Goal: Task Accomplishment & Management: Manage account settings

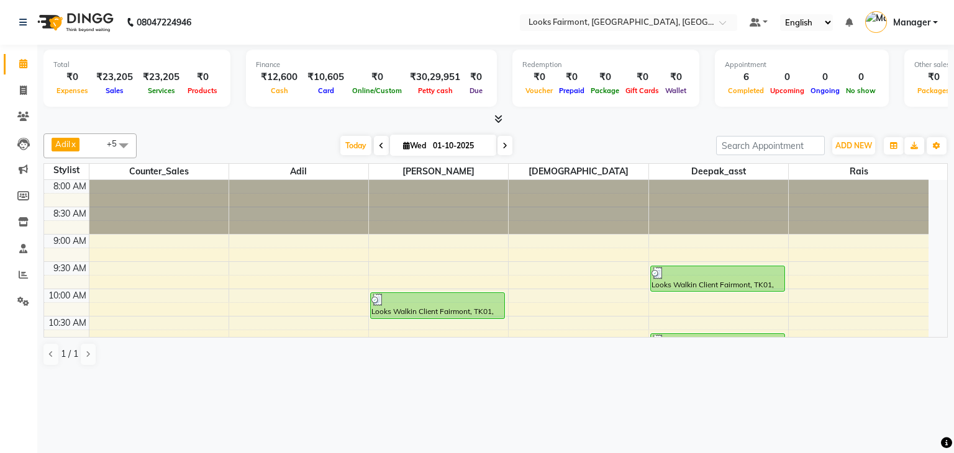
scroll to position [465, 0]
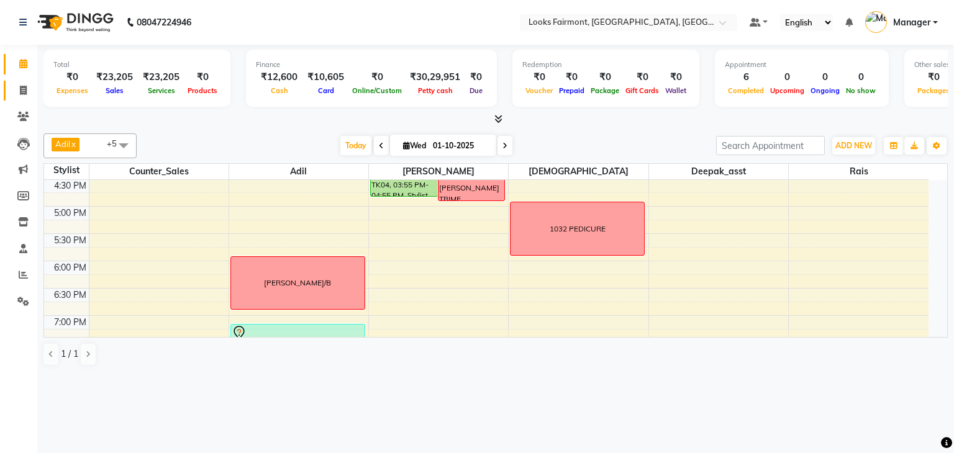
click at [7, 89] on link "Invoice" at bounding box center [19, 91] width 30 height 20
select select "8139"
select select "service"
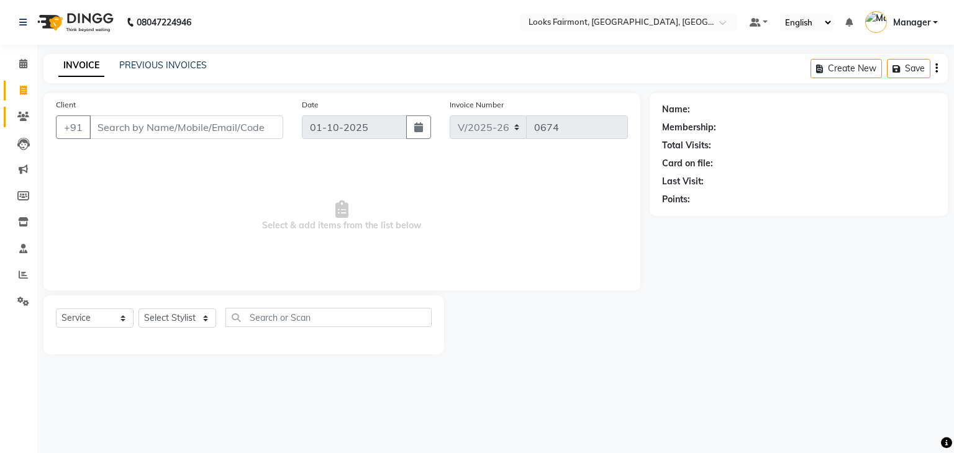
click at [11, 114] on link "Clients" at bounding box center [19, 117] width 30 height 20
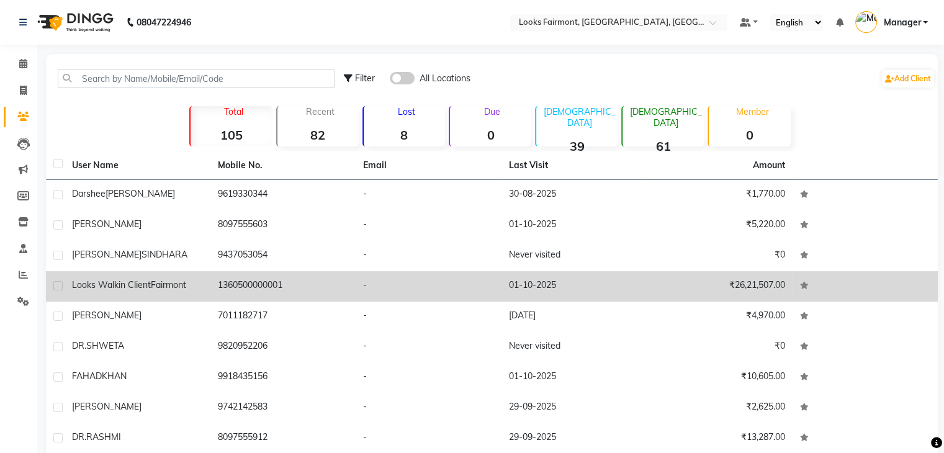
click at [199, 281] on div "Looks Walkin Client Fairmont" at bounding box center [137, 285] width 131 height 13
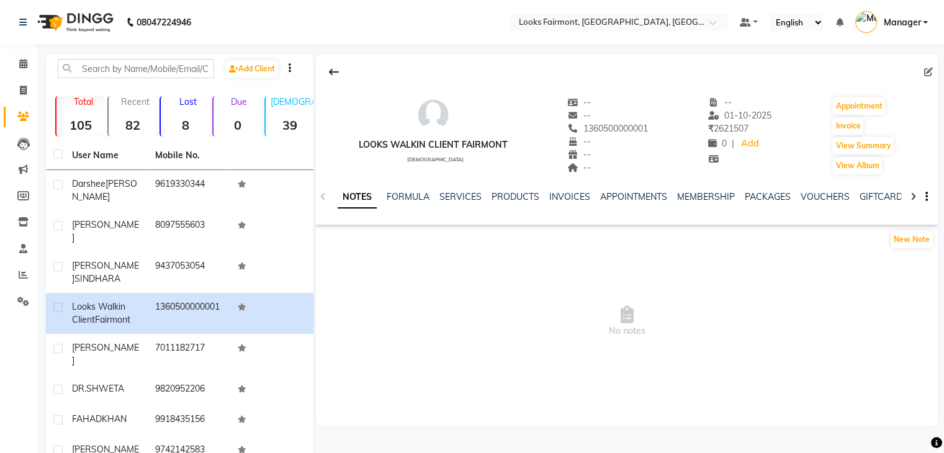
click at [576, 191] on div "INVOICES" at bounding box center [569, 197] width 41 height 13
click at [574, 201] on link "INVOICES" at bounding box center [569, 196] width 41 height 11
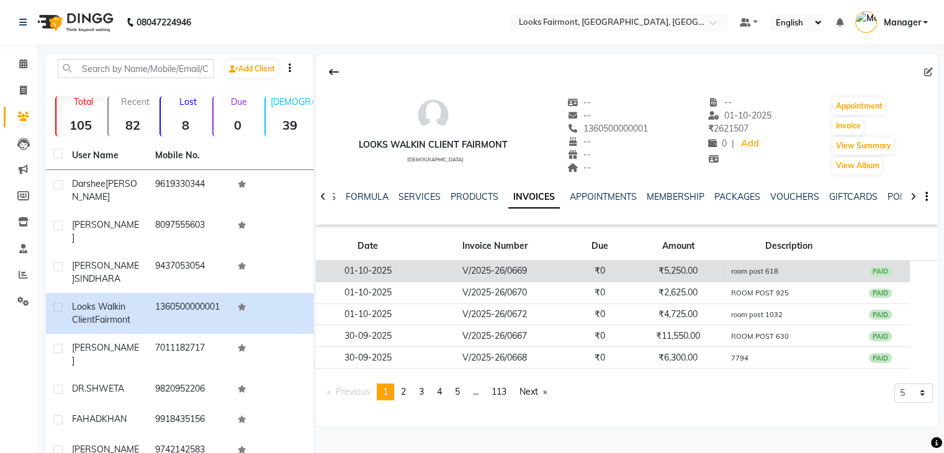
click at [646, 280] on td "₹5,250.00" at bounding box center [678, 272] width 97 height 22
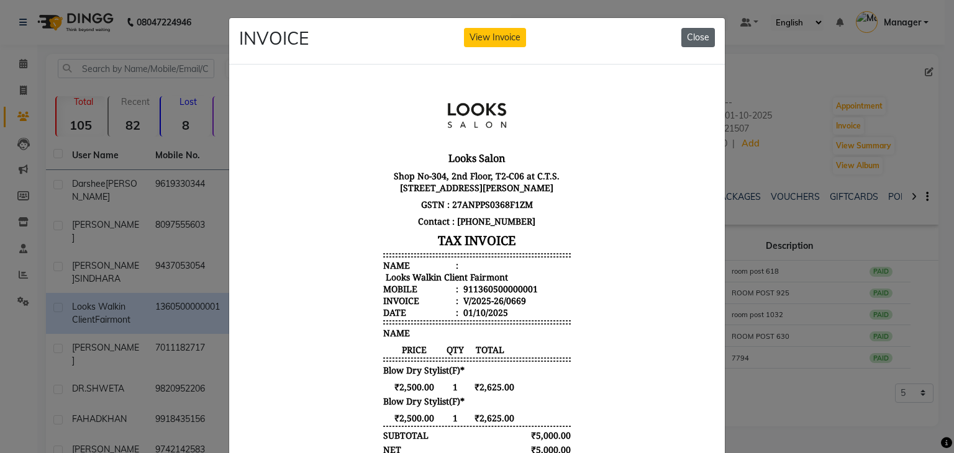
click at [698, 35] on button "Close" at bounding box center [698, 37] width 34 height 19
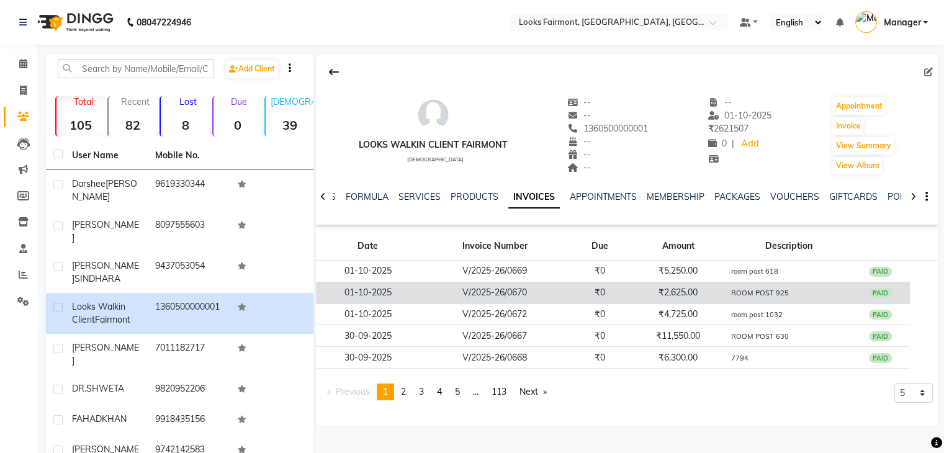
click at [747, 296] on small "ROOM POST 925" at bounding box center [760, 293] width 58 height 9
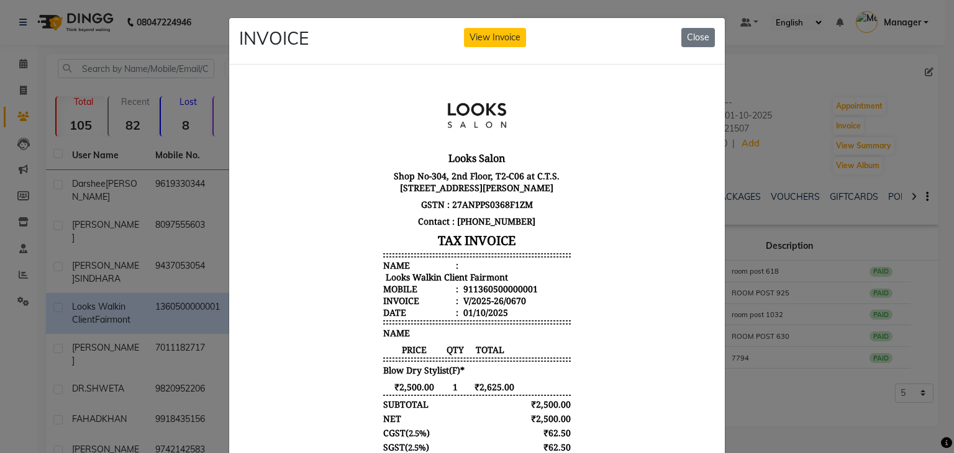
click at [675, 30] on div "INVOICE View Invoice Close" at bounding box center [476, 41] width 495 height 47
click at [690, 35] on button "Close" at bounding box center [698, 37] width 34 height 19
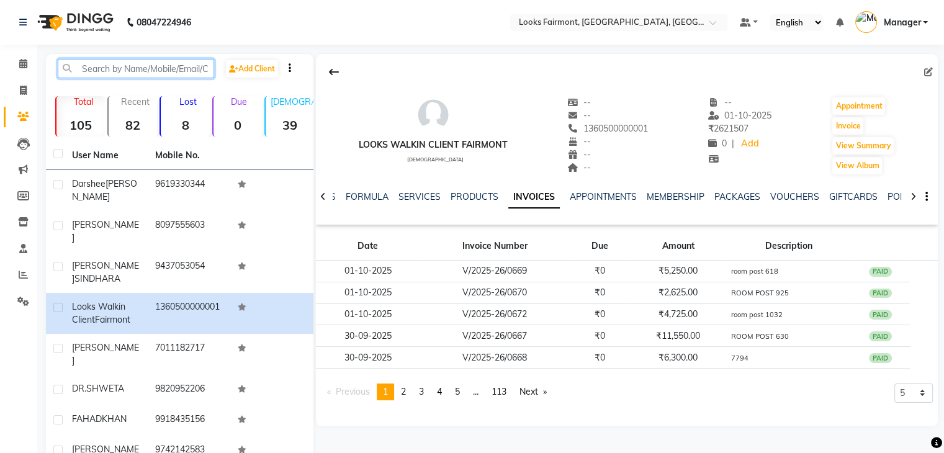
click at [112, 67] on input "text" at bounding box center [136, 68] width 156 height 19
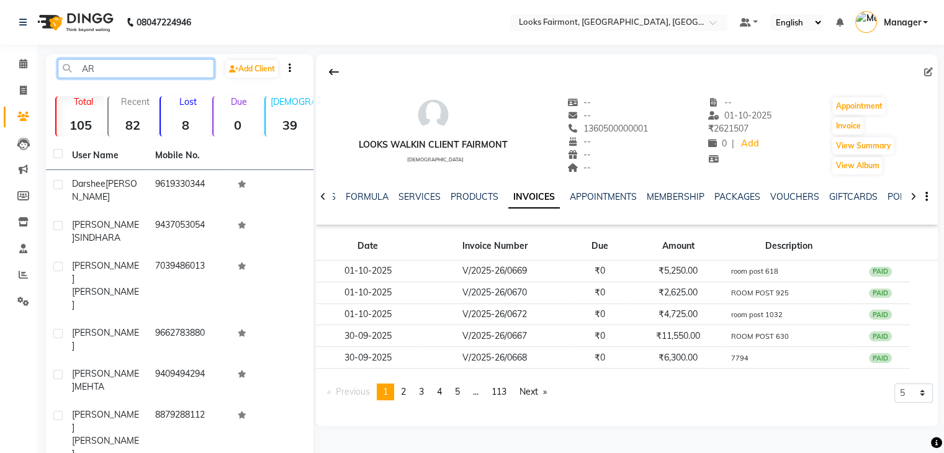
type input "A"
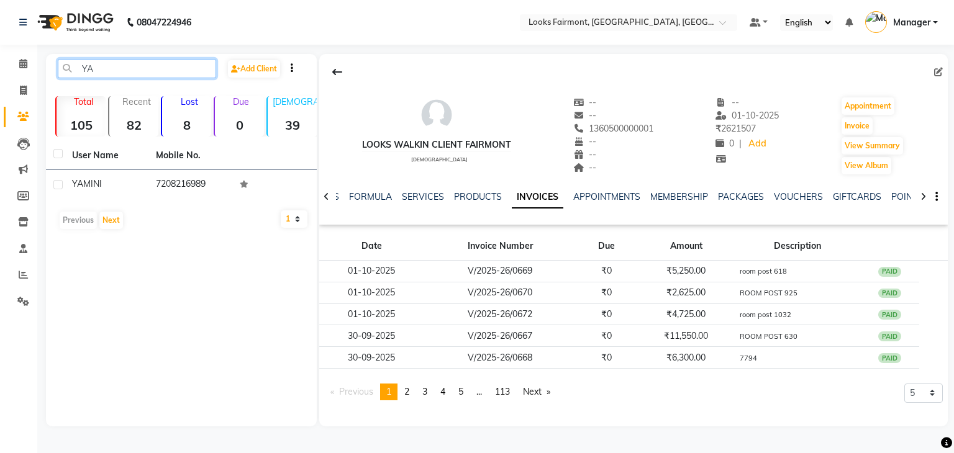
type input "Y"
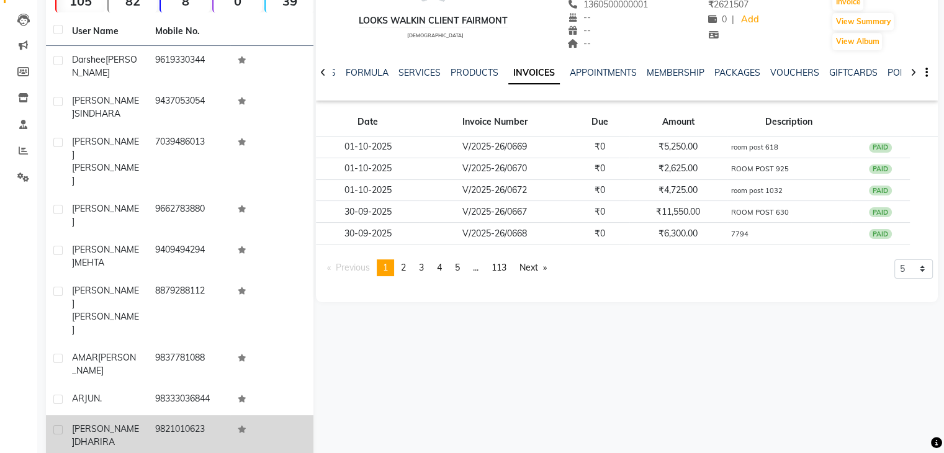
scroll to position [127, 0]
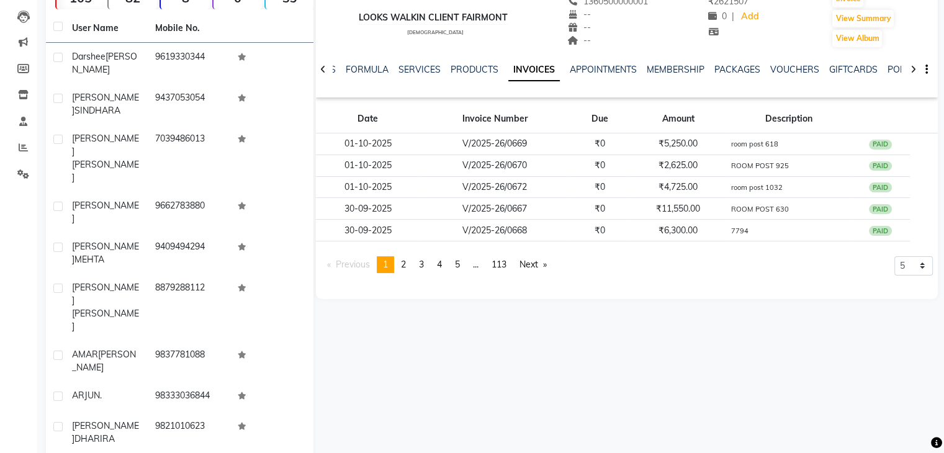
type input "AR"
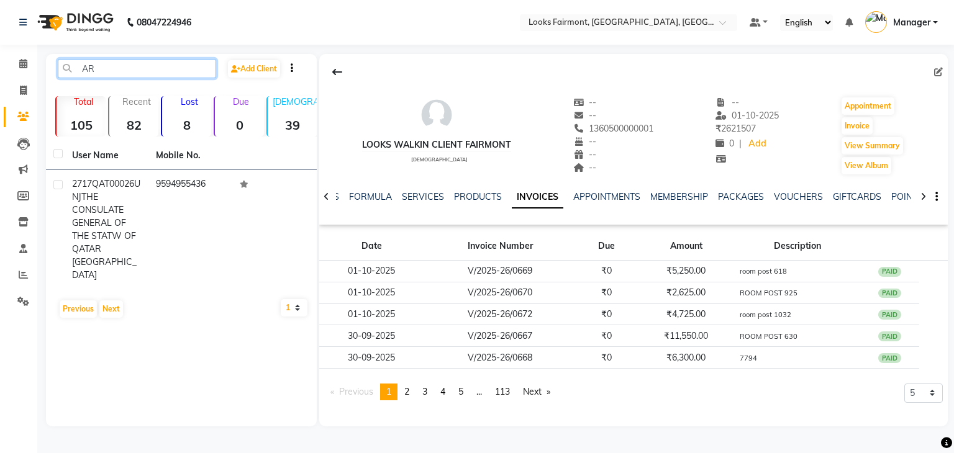
drag, startPoint x: 110, startPoint y: 75, endPoint x: 49, endPoint y: 75, distance: 60.8
click at [49, 75] on div "AR" at bounding box center [136, 68] width 177 height 19
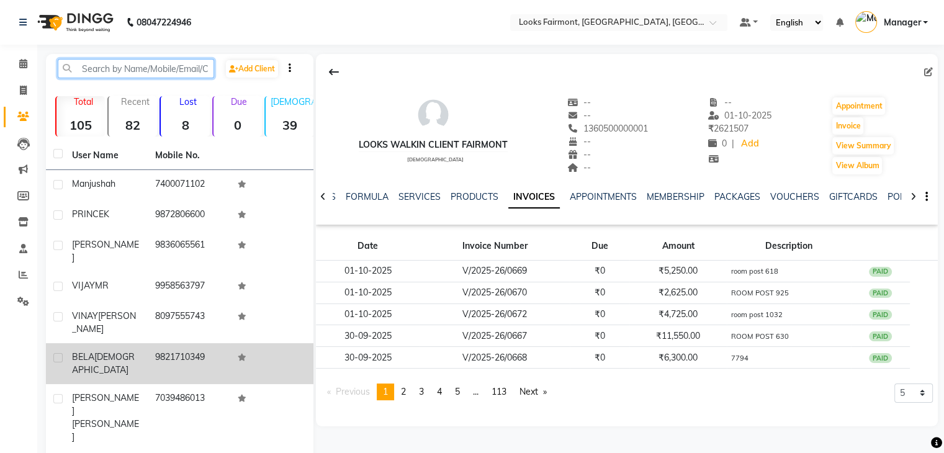
scroll to position [85, 0]
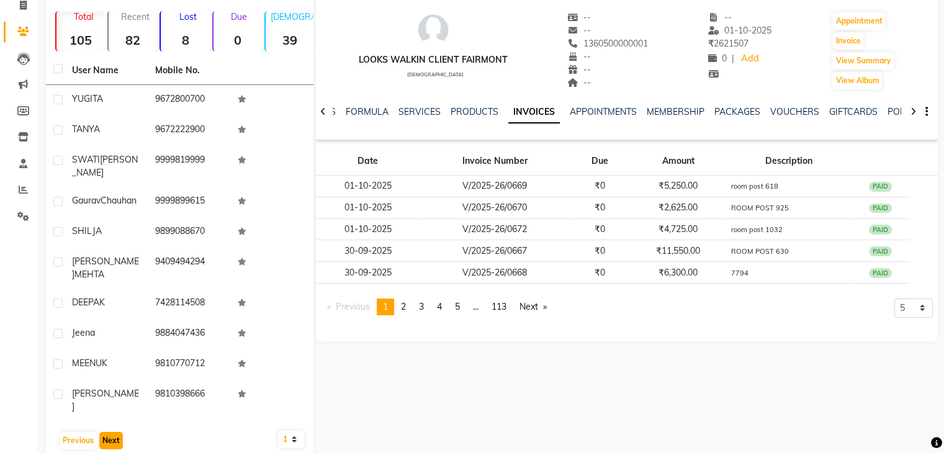
click at [117, 432] on button "Next" at bounding box center [111, 440] width 24 height 17
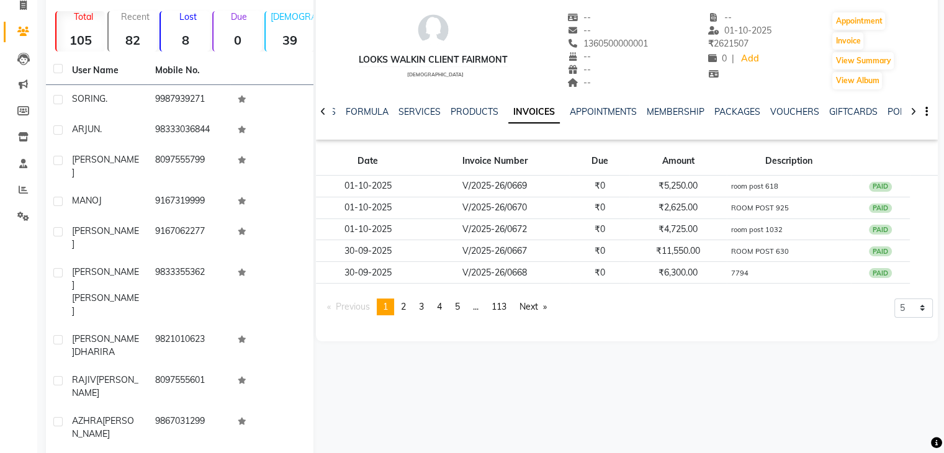
click at [705, 331] on div "Looks Walkin Client Fairmont [DEMOGRAPHIC_DATA] -- -- 1360500000001 -- -- -- --…" at bounding box center [627, 155] width 622 height 373
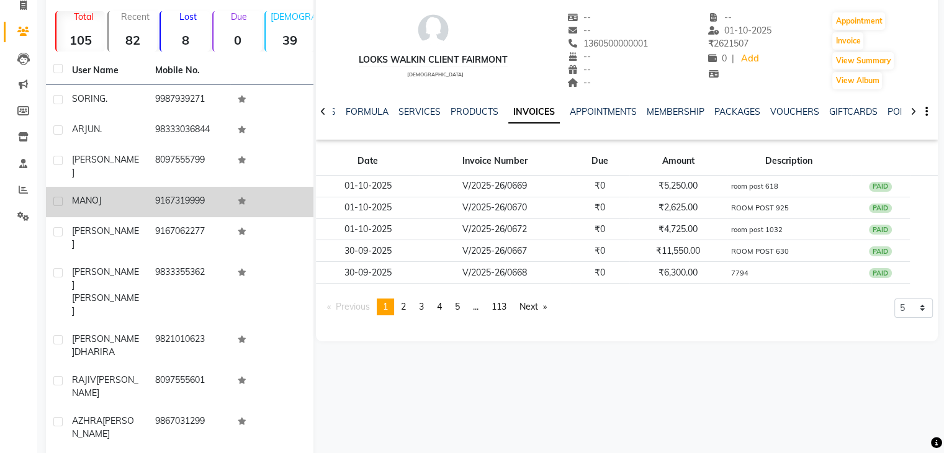
scroll to position [0, 0]
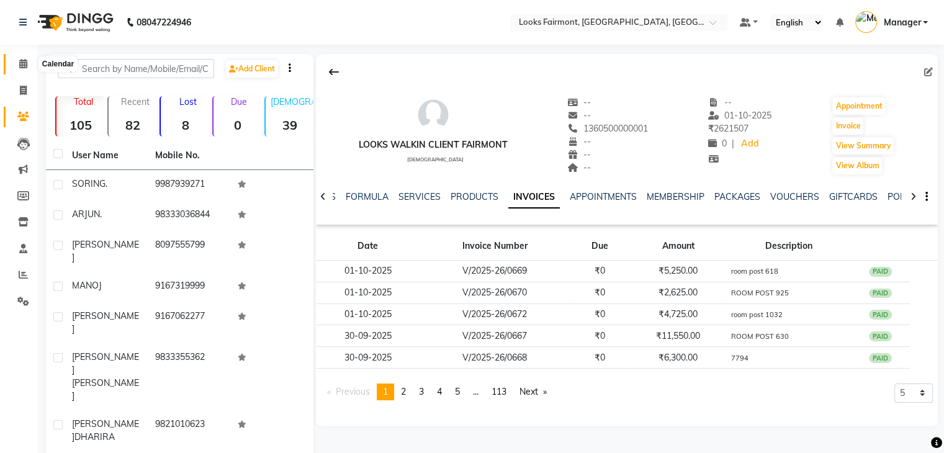
click at [19, 59] on icon at bounding box center [23, 63] width 8 height 9
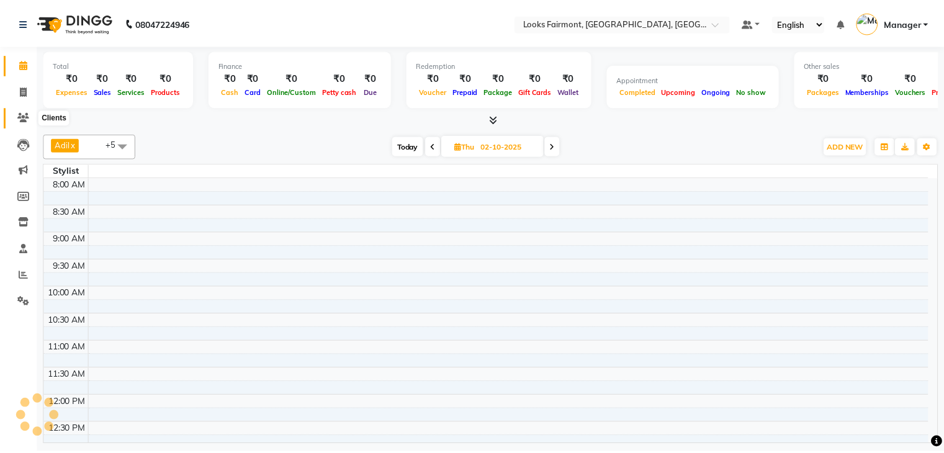
scroll to position [441, 0]
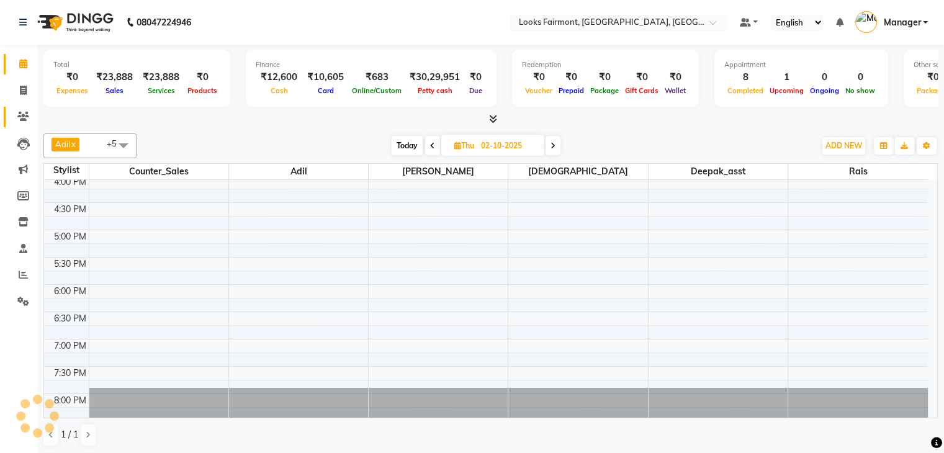
click at [12, 117] on span at bounding box center [23, 117] width 22 height 14
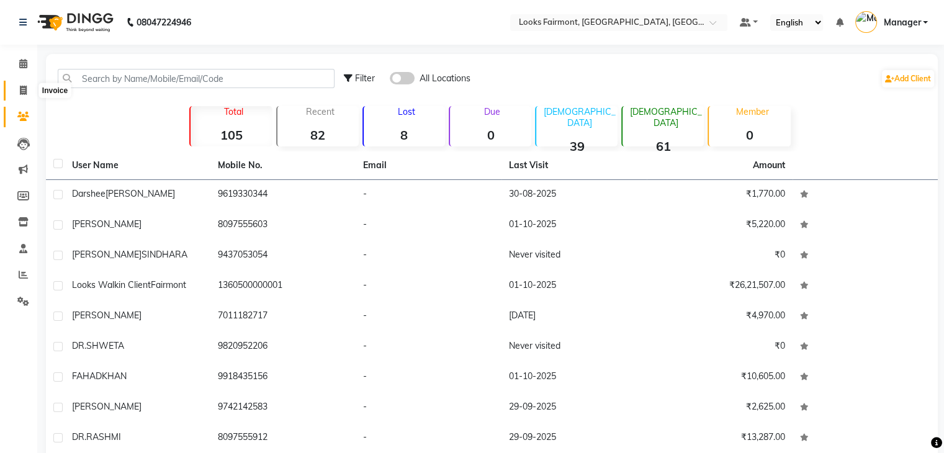
drag, startPoint x: 19, startPoint y: 90, endPoint x: 30, endPoint y: 89, distance: 11.8
click at [19, 90] on span at bounding box center [23, 91] width 22 height 14
select select "service"
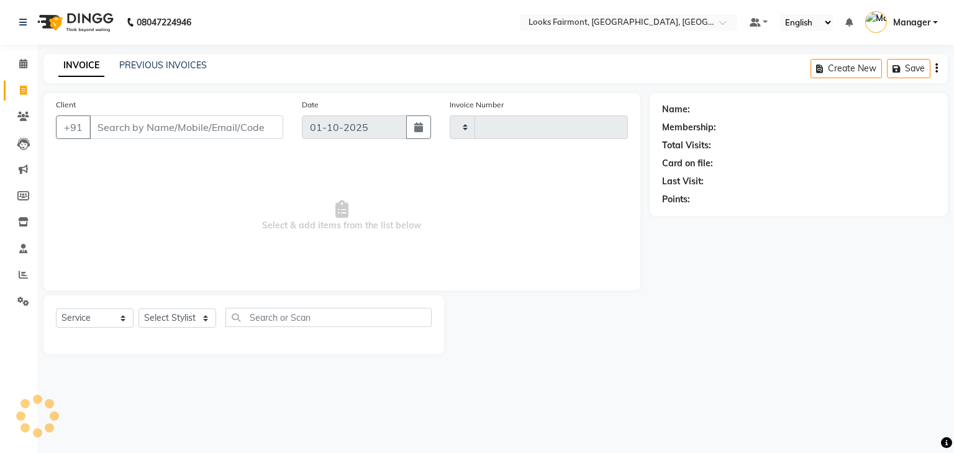
type input "0674"
select select "8139"
click at [179, 60] on link "PREVIOUS INVOICES" at bounding box center [163, 65] width 88 height 11
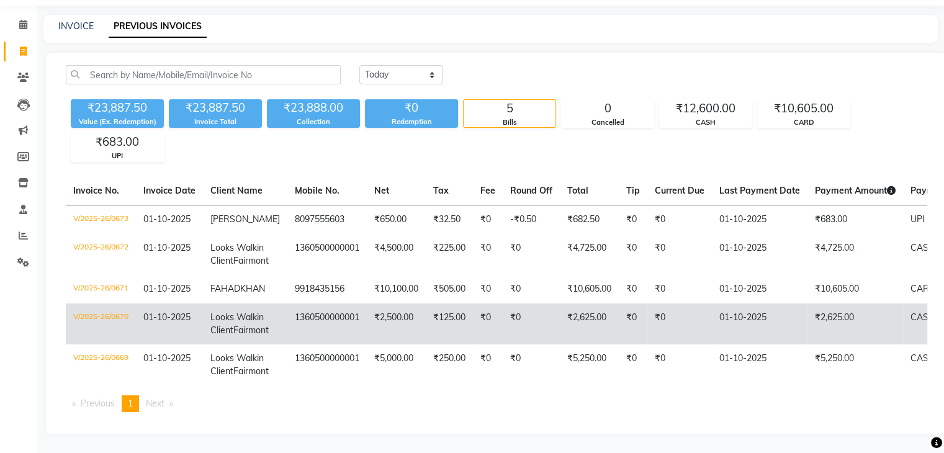
scroll to position [124, 0]
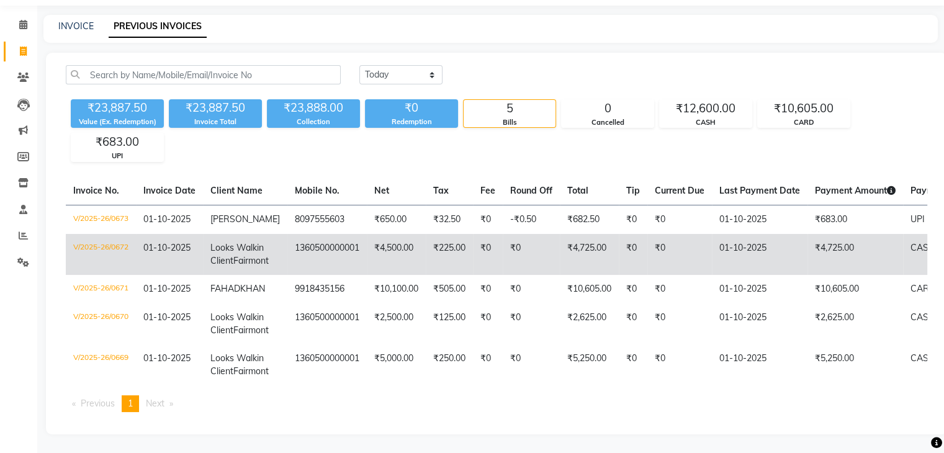
click at [390, 234] on td "₹4,500.00" at bounding box center [396, 254] width 59 height 41
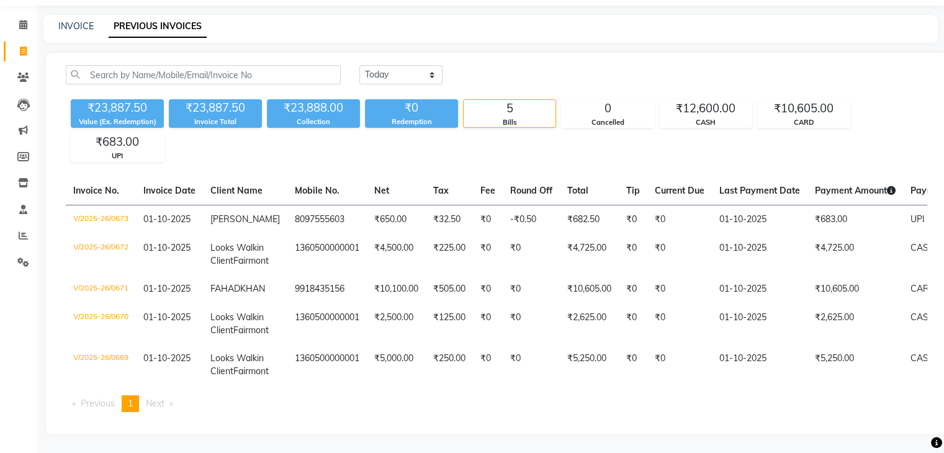
scroll to position [0, 0]
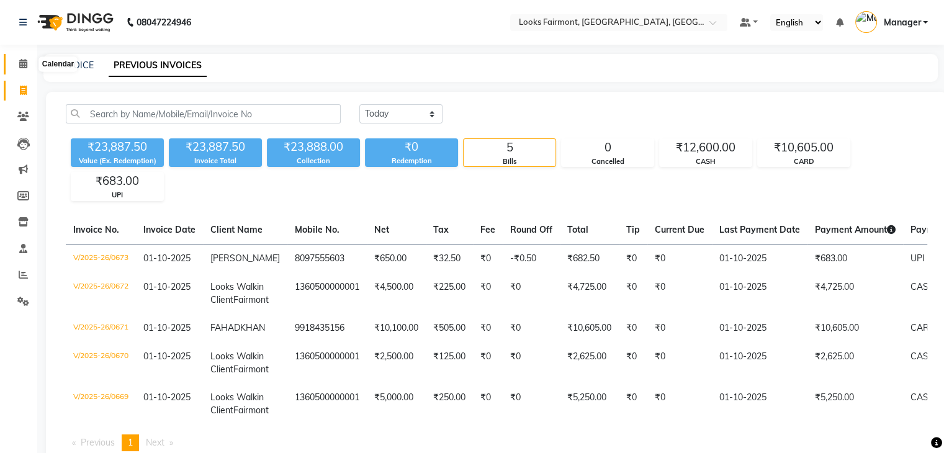
click at [24, 60] on icon at bounding box center [23, 63] width 8 height 9
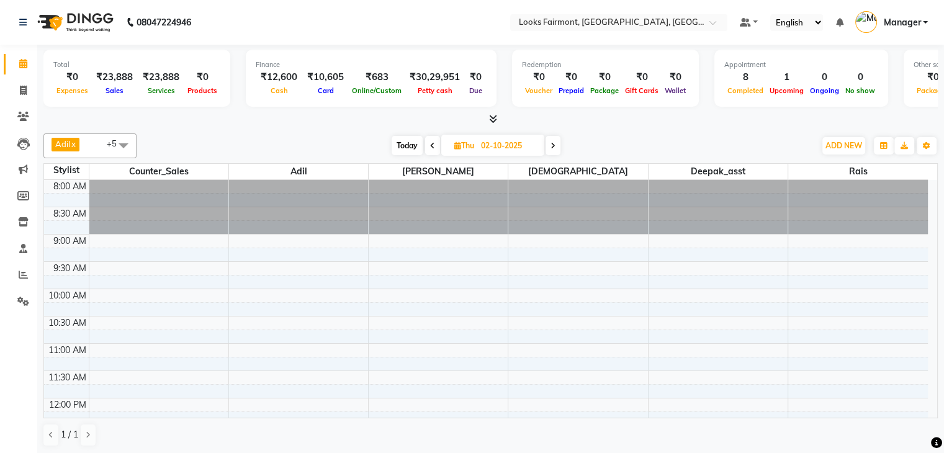
click at [494, 120] on icon at bounding box center [493, 118] width 8 height 9
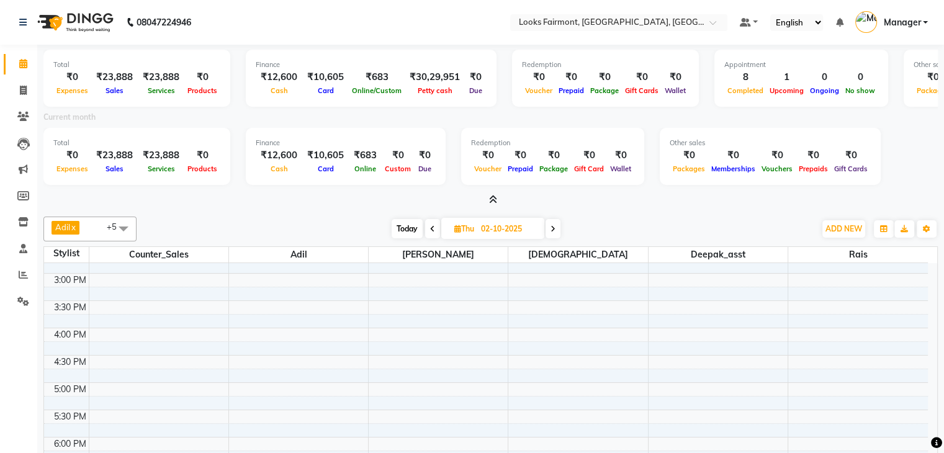
scroll to position [373, 0]
click at [403, 224] on span "Today" at bounding box center [407, 228] width 31 height 19
type input "01-10-2025"
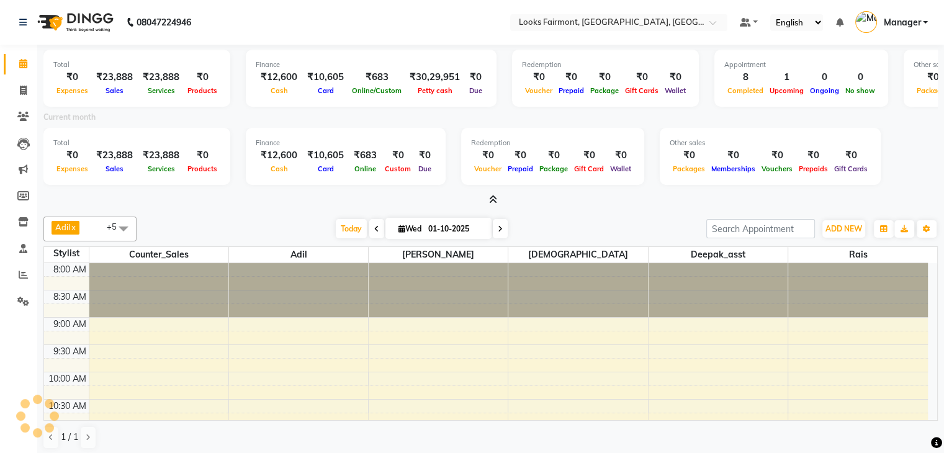
scroll to position [546, 0]
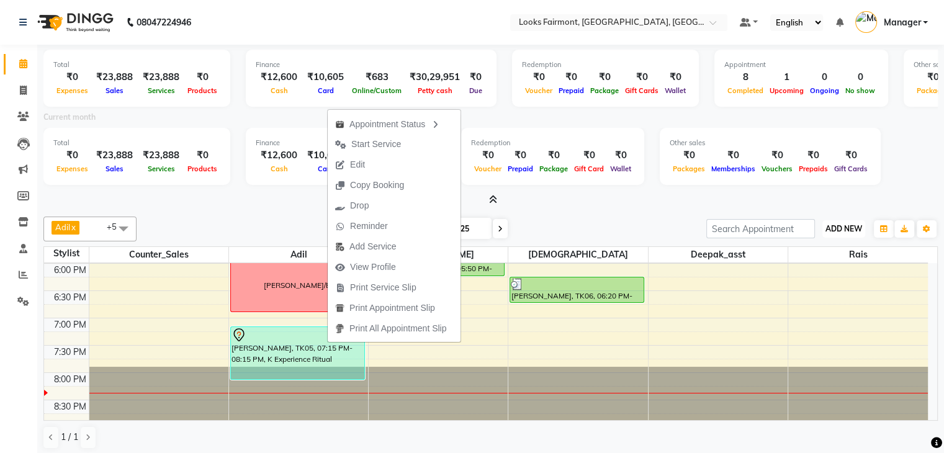
click at [834, 225] on span "ADD NEW" at bounding box center [844, 228] width 37 height 9
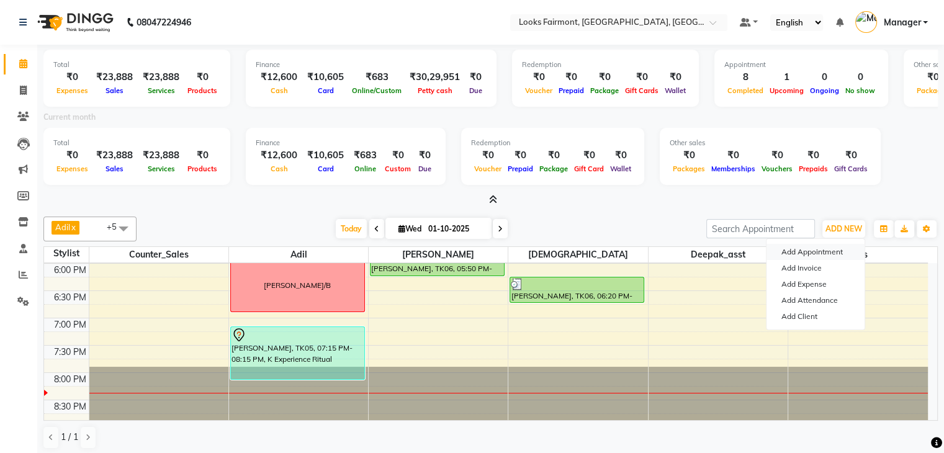
click at [828, 251] on button "Add Appointment" at bounding box center [816, 252] width 98 height 16
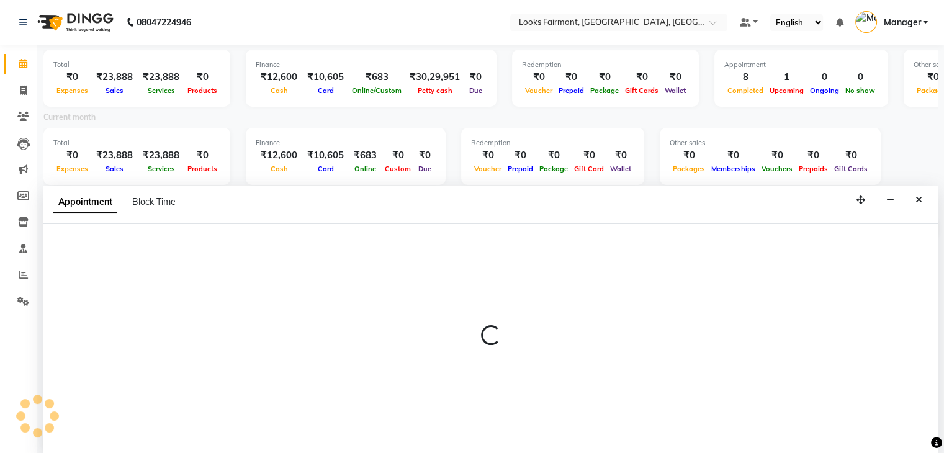
scroll to position [3, 0]
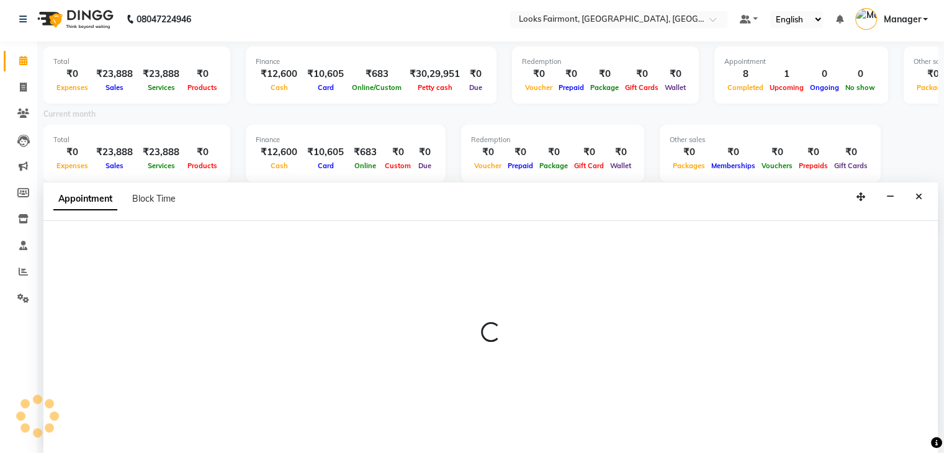
select select "540"
select select "tentative"
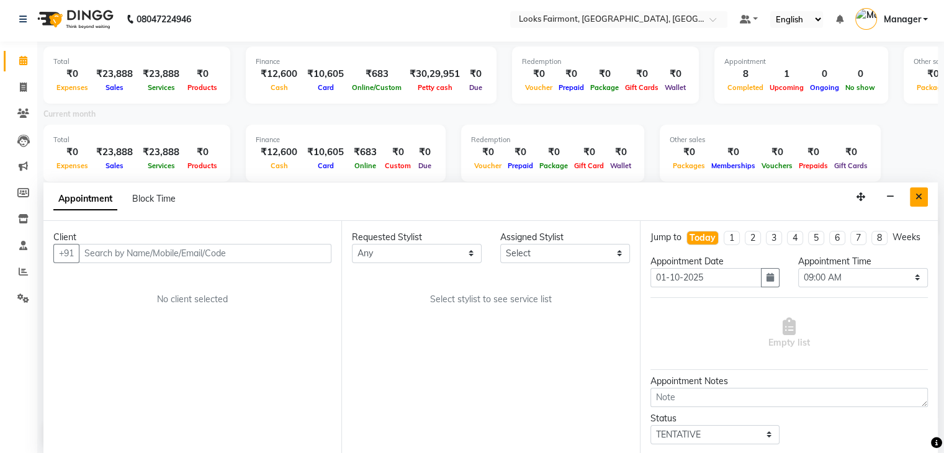
click at [919, 194] on icon "Close" at bounding box center [919, 196] width 7 height 9
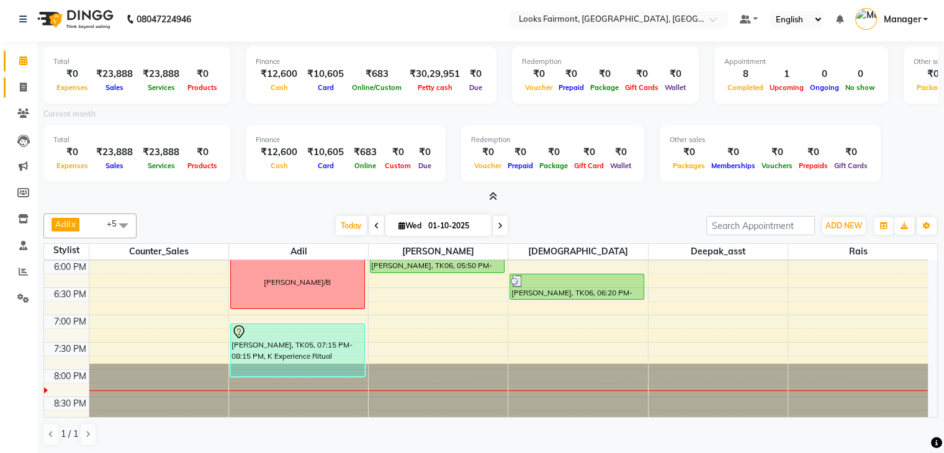
click at [29, 94] on link "Invoice" at bounding box center [19, 88] width 30 height 20
select select "8139"
select select "service"
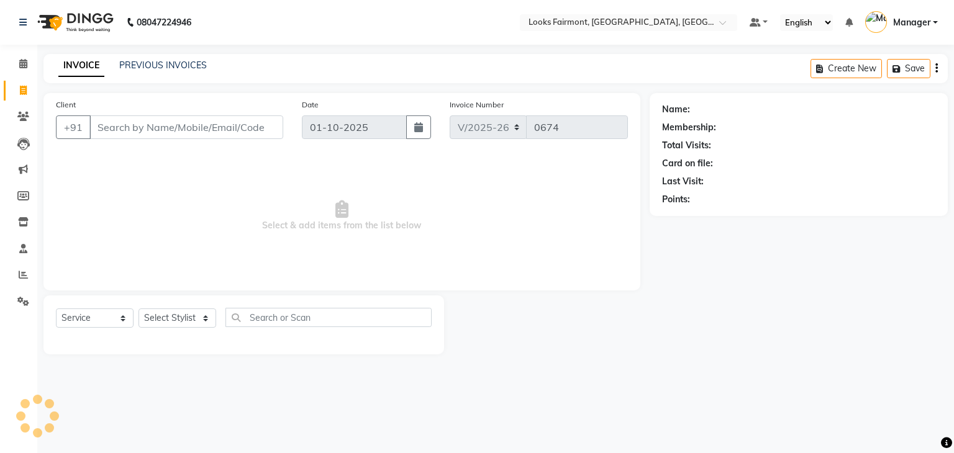
click at [135, 128] on input "Client" at bounding box center [186, 127] width 194 height 24
type input "9880300123"
click at [260, 125] on span "Add Client" at bounding box center [251, 127] width 49 height 12
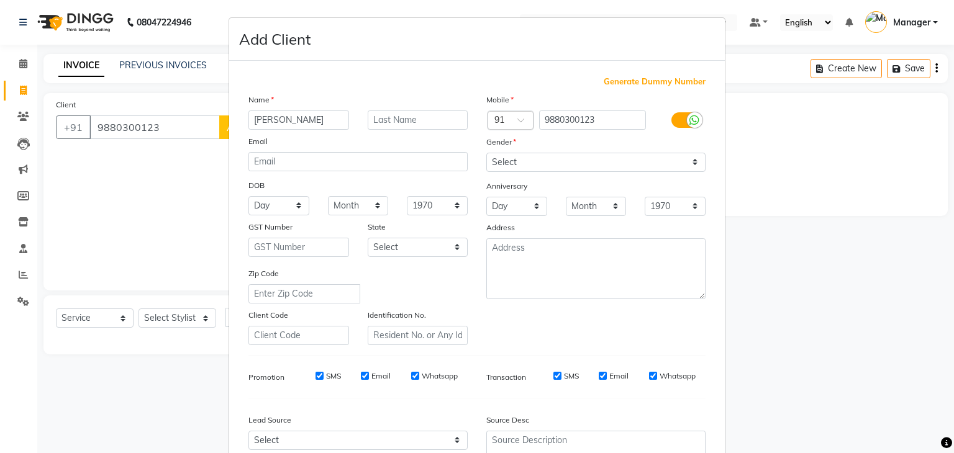
type input "[PERSON_NAME]"
click at [404, 122] on input "text" at bounding box center [418, 120] width 101 height 19
type input "[PERSON_NAME]"
click at [556, 168] on select "Select [DEMOGRAPHIC_DATA] [DEMOGRAPHIC_DATA] Other Prefer Not To Say" at bounding box center [595, 162] width 219 height 19
select select "[DEMOGRAPHIC_DATA]"
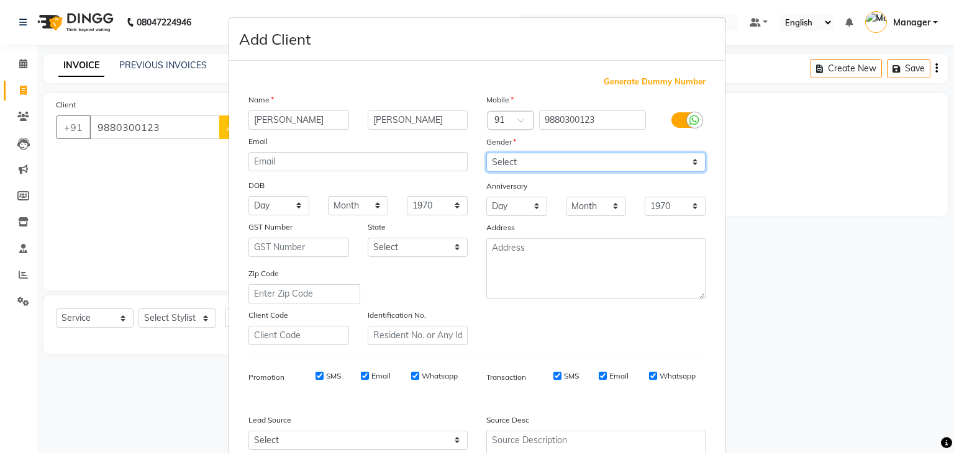
click at [486, 153] on select "Select [DEMOGRAPHIC_DATA] [DEMOGRAPHIC_DATA] Other Prefer Not To Say" at bounding box center [595, 162] width 219 height 19
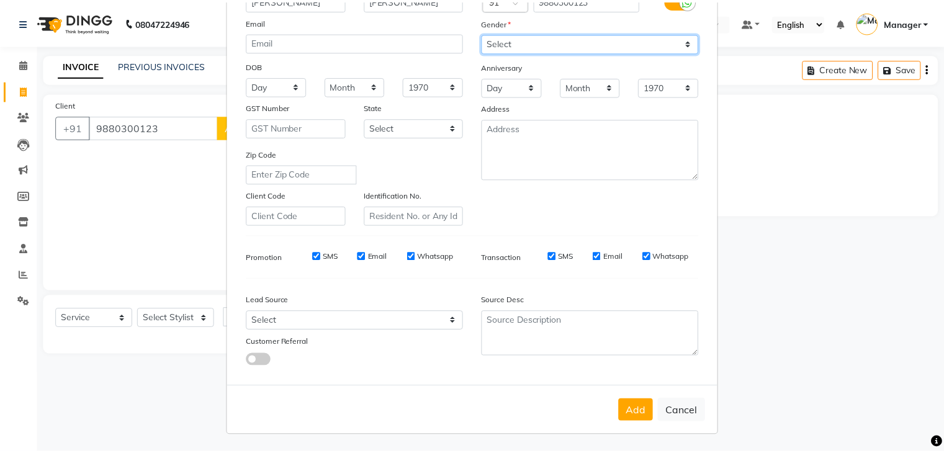
scroll to position [126, 0]
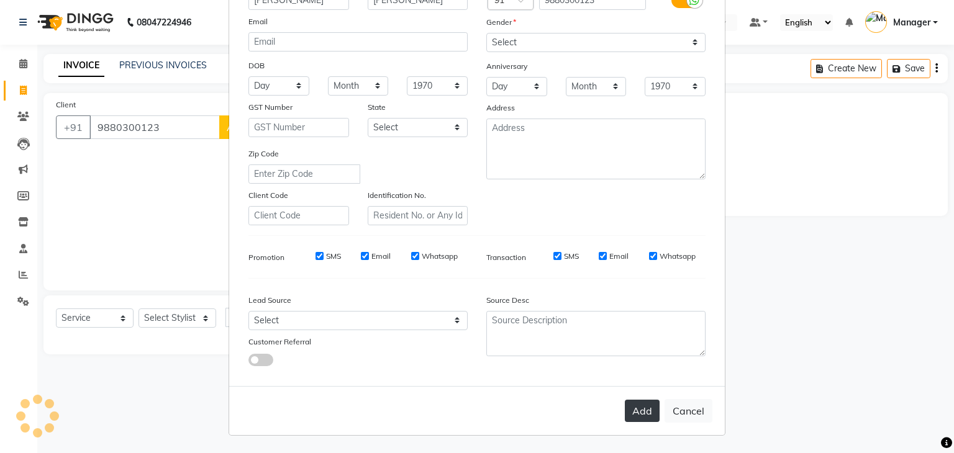
click at [635, 413] on button "Add" at bounding box center [642, 411] width 35 height 22
select select
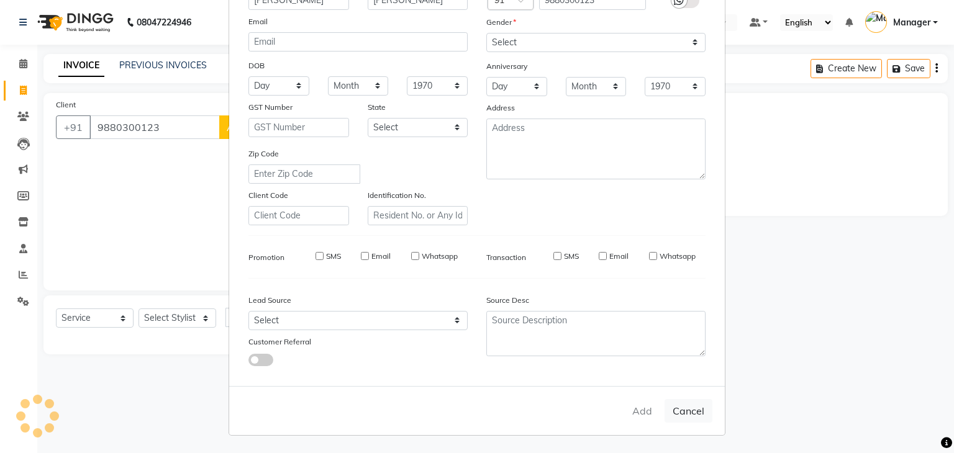
select select
checkbox input "false"
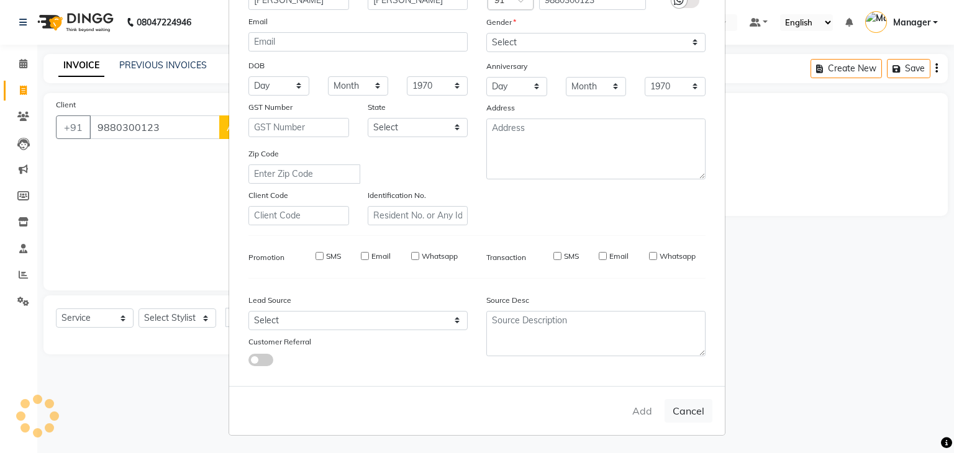
checkbox input "false"
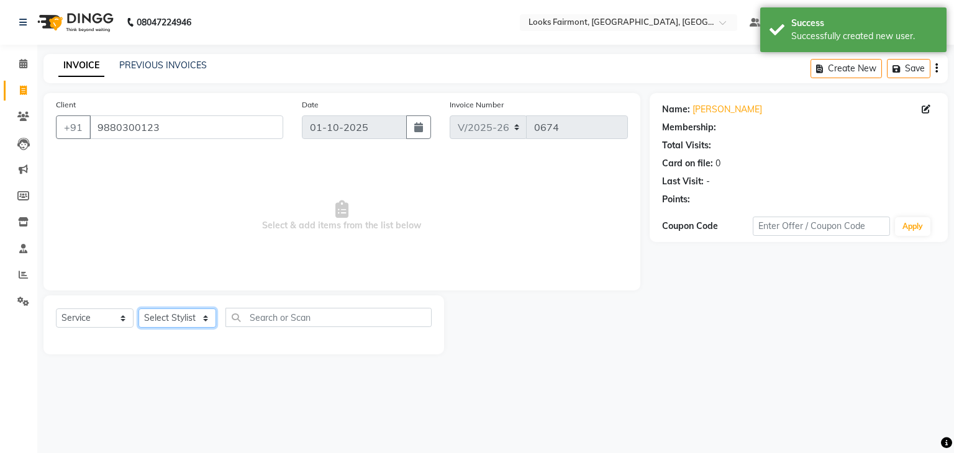
select select "1: Object"
click at [177, 310] on select "Select Stylist [PERSON_NAME] Counter_Sales Deepak_asst Manager [PERSON_NAME] So…" at bounding box center [177, 318] width 78 height 19
select select "76347"
click at [138, 309] on select "Select Stylist [PERSON_NAME] Counter_Sales Deepak_asst Manager [PERSON_NAME] So…" at bounding box center [177, 318] width 78 height 19
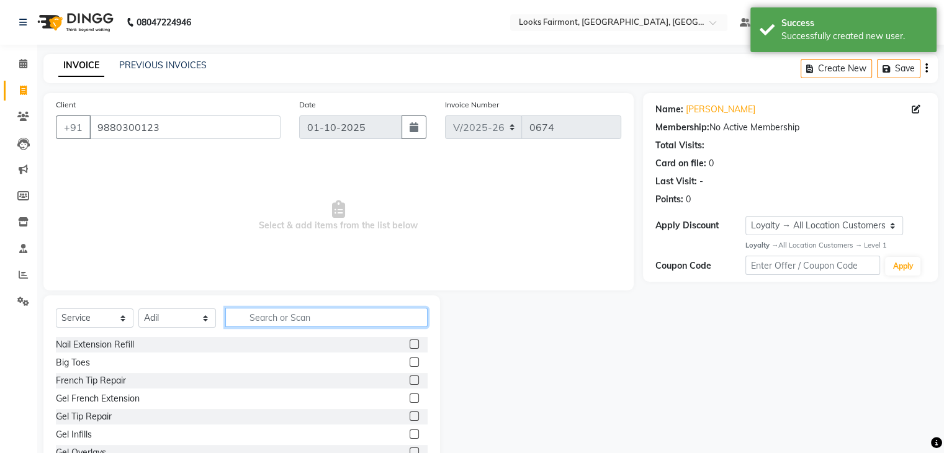
click at [273, 322] on input "text" at bounding box center [326, 317] width 202 height 19
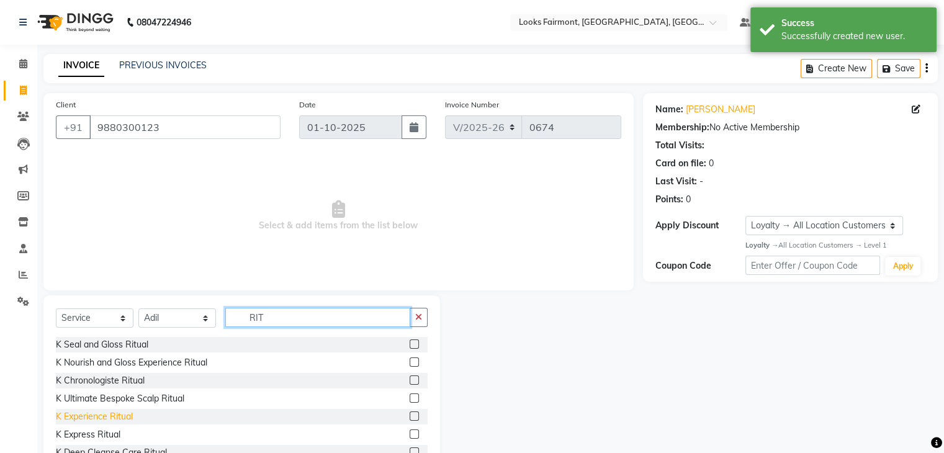
type input "RIT"
click at [98, 417] on div "K Experience Ritual" at bounding box center [94, 416] width 77 height 13
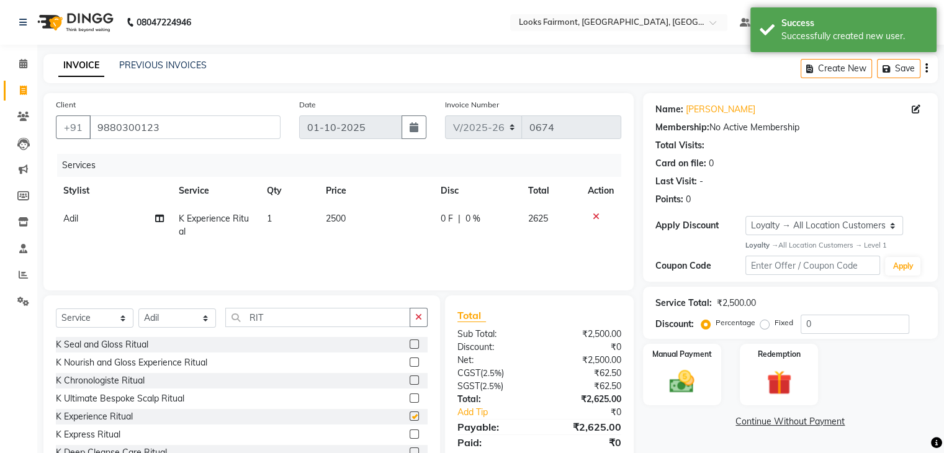
checkbox input "false"
click at [360, 224] on td "2500" at bounding box center [376, 225] width 115 height 41
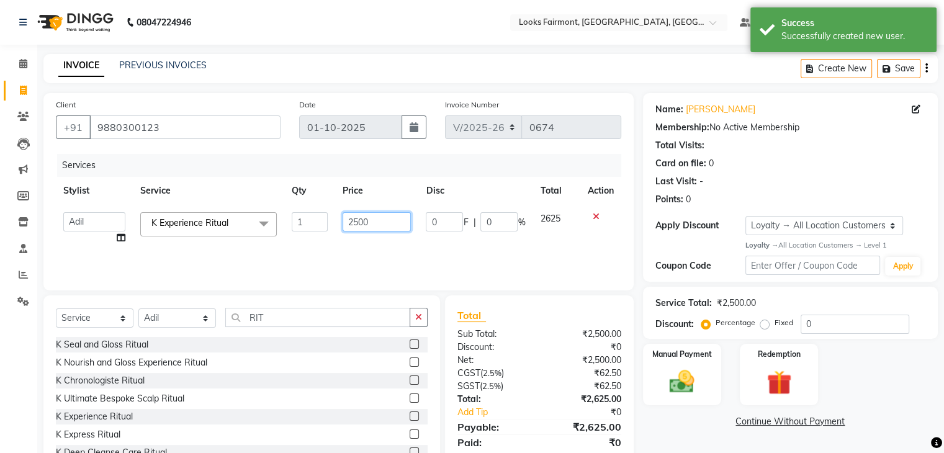
drag, startPoint x: 390, startPoint y: 216, endPoint x: 253, endPoint y: 220, distance: 136.6
click at [255, 220] on tr "[PERSON_NAME] Counter_Sales Deepak_asst Manager Nisha [PERSON_NAME] Soring_mgr …" at bounding box center [339, 228] width 566 height 47
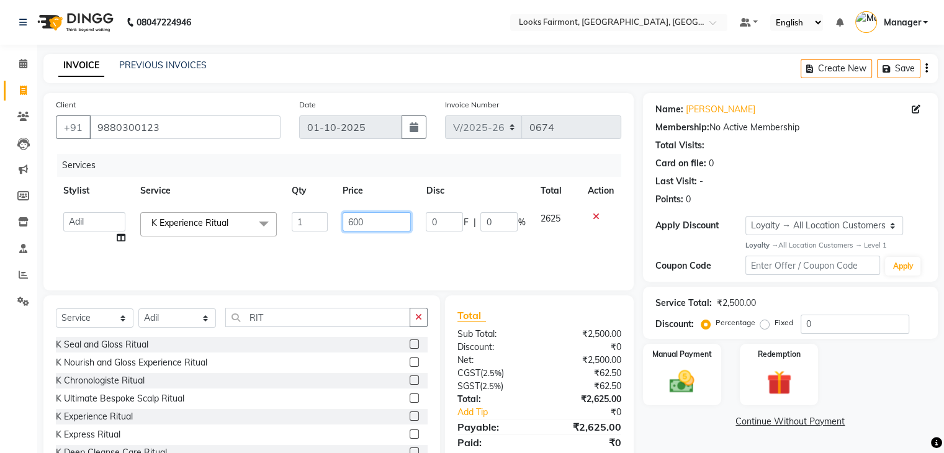
type input "6000"
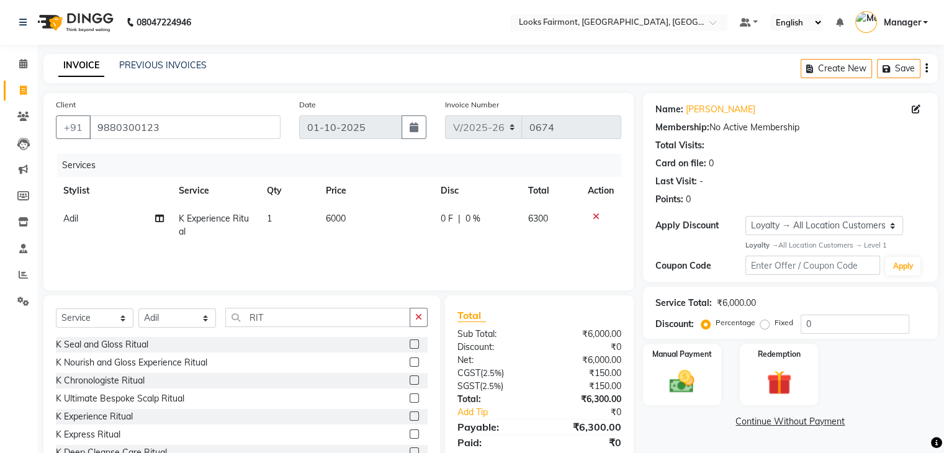
click at [671, 428] on div "Name: [PERSON_NAME] Membership: No Active Membership Total Visits: Card on file…" at bounding box center [795, 286] width 304 height 386
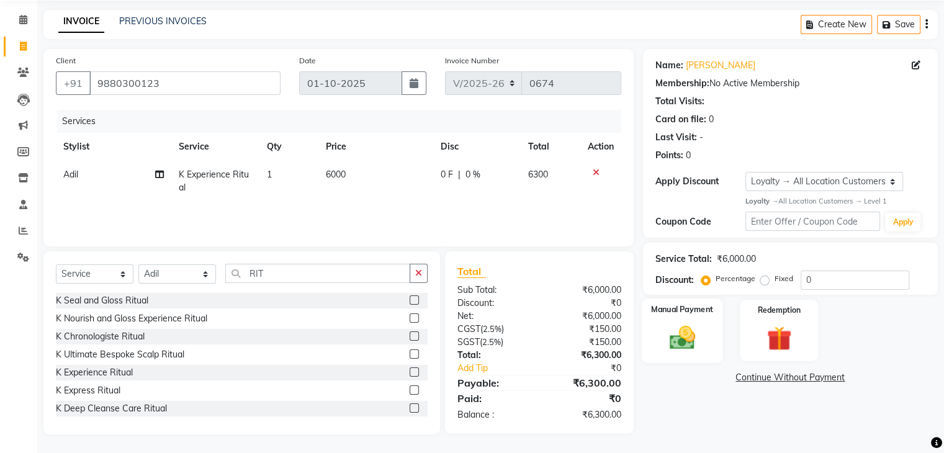
click at [689, 335] on img at bounding box center [682, 338] width 42 height 30
click at [742, 381] on span "UPI" at bounding box center [742, 378] width 19 height 14
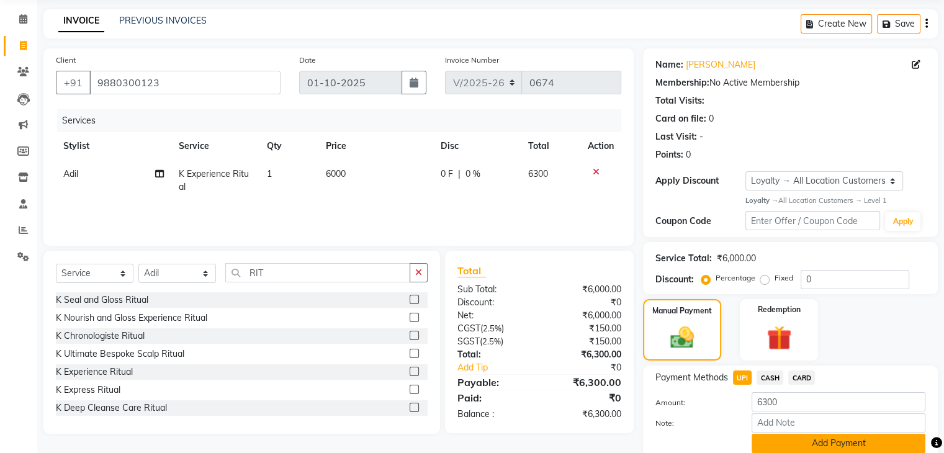
click at [798, 438] on button "Add Payment" at bounding box center [839, 443] width 174 height 19
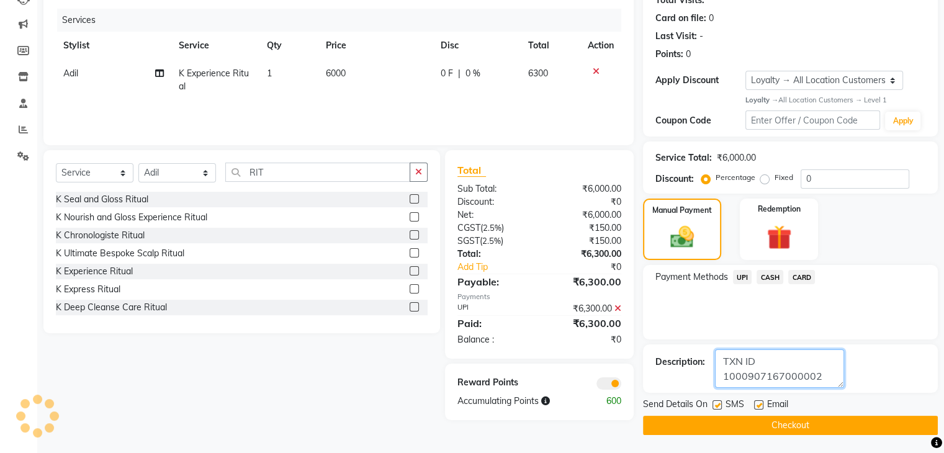
type textarea "TXN ID 1000907167000002"
click at [836, 423] on button "Checkout" at bounding box center [790, 425] width 295 height 19
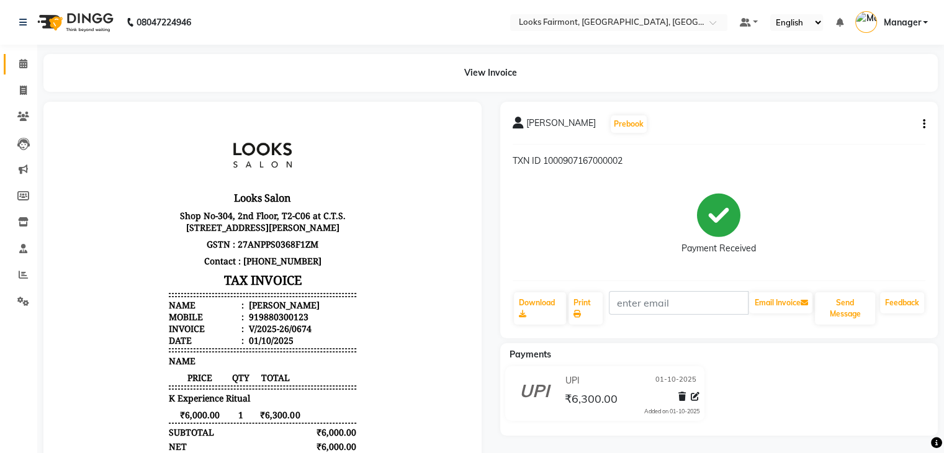
click at [23, 63] on icon at bounding box center [23, 63] width 8 height 9
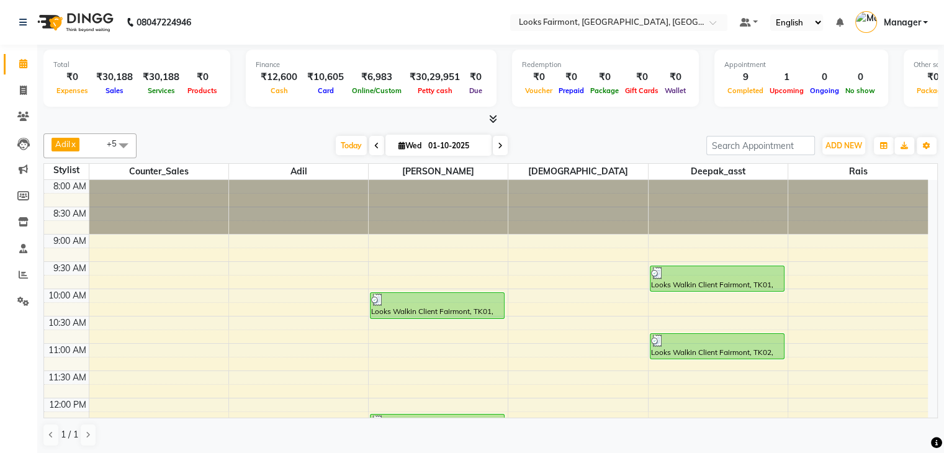
click at [490, 114] on icon at bounding box center [493, 118] width 8 height 9
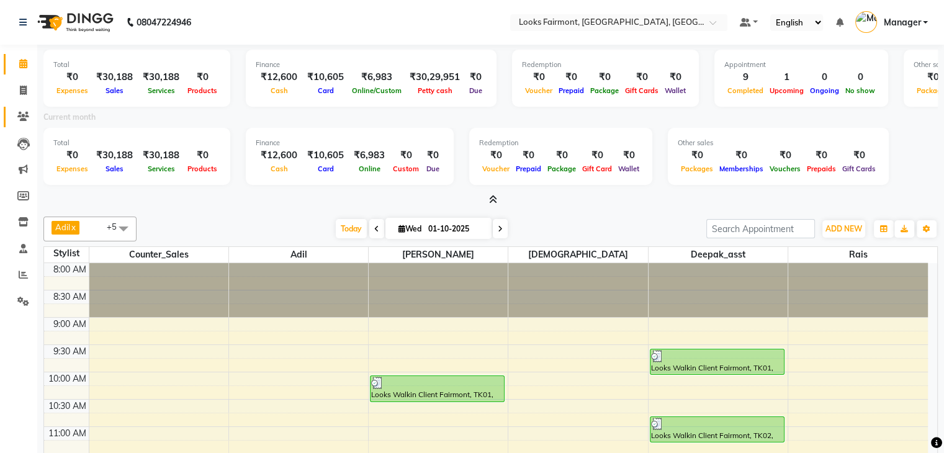
click at [8, 122] on link "Clients" at bounding box center [19, 117] width 30 height 20
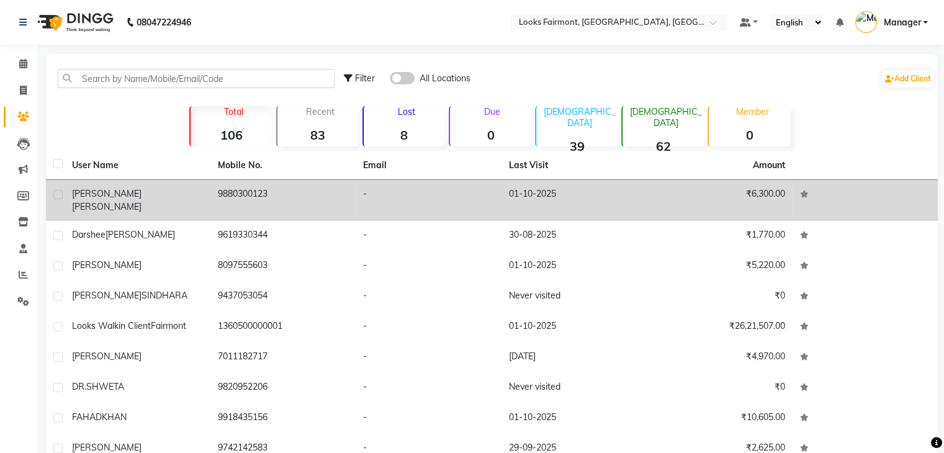
click at [135, 181] on td "[PERSON_NAME]" at bounding box center [138, 200] width 146 height 41
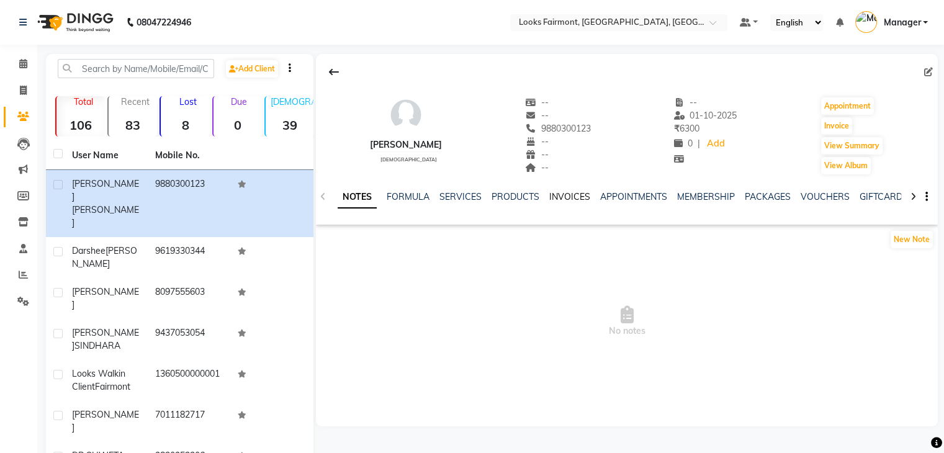
click at [576, 196] on link "INVOICES" at bounding box center [569, 196] width 41 height 11
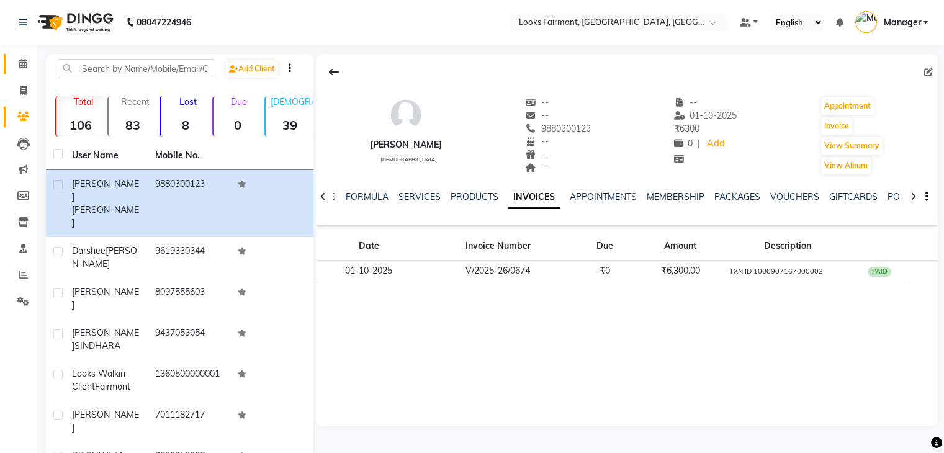
click at [5, 66] on link "Calendar" at bounding box center [19, 64] width 30 height 20
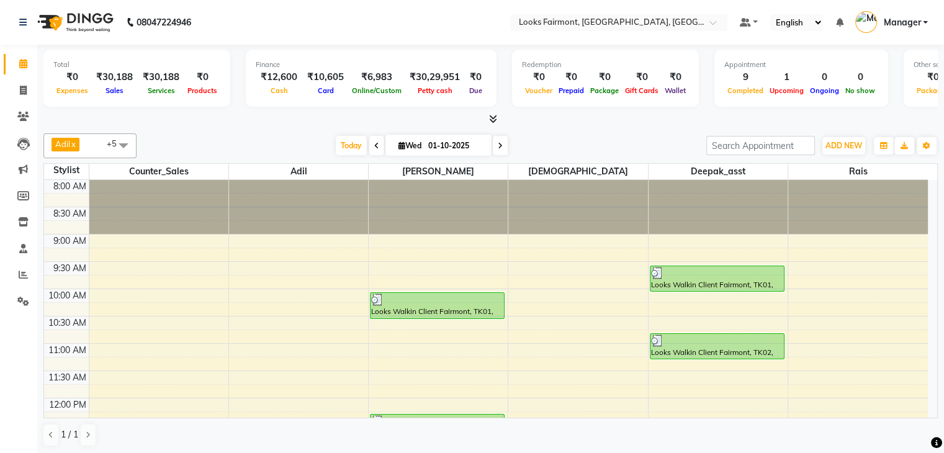
click at [499, 146] on icon at bounding box center [500, 145] width 5 height 7
type input "02-10-2025"
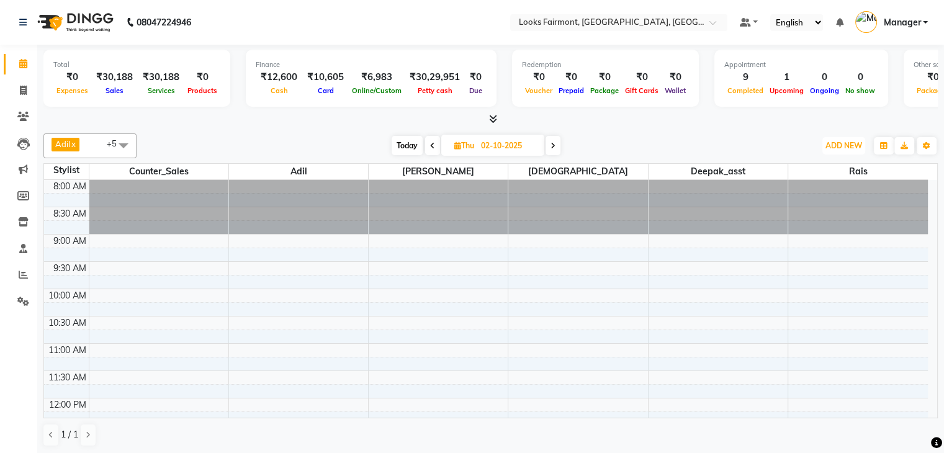
drag, startPoint x: 852, startPoint y: 147, endPoint x: 847, endPoint y: 155, distance: 9.0
click at [852, 149] on span "ADD NEW" at bounding box center [844, 145] width 37 height 9
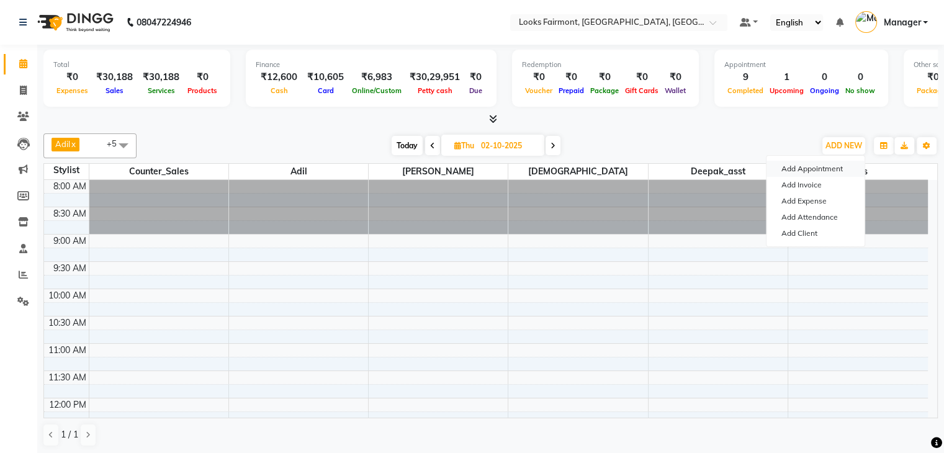
drag, startPoint x: 838, startPoint y: 167, endPoint x: 825, endPoint y: 167, distance: 13.7
click at [838, 167] on button "Add Appointment" at bounding box center [816, 169] width 98 height 16
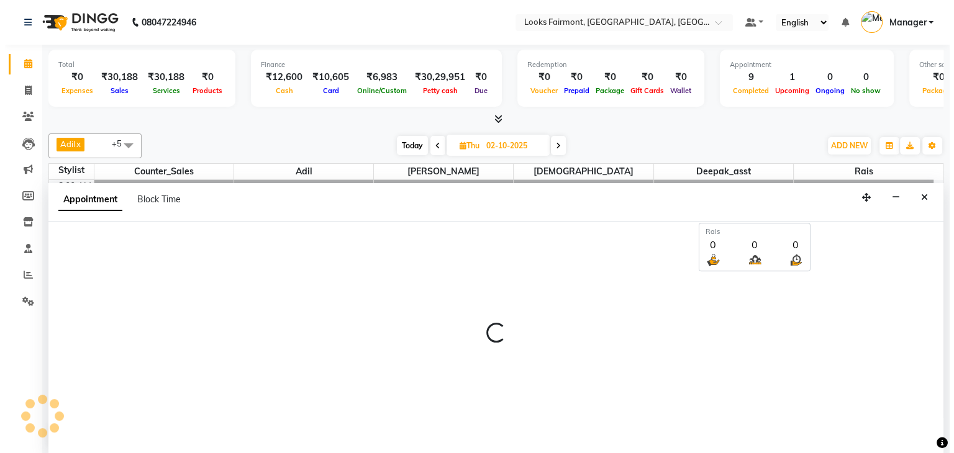
scroll to position [1, 0]
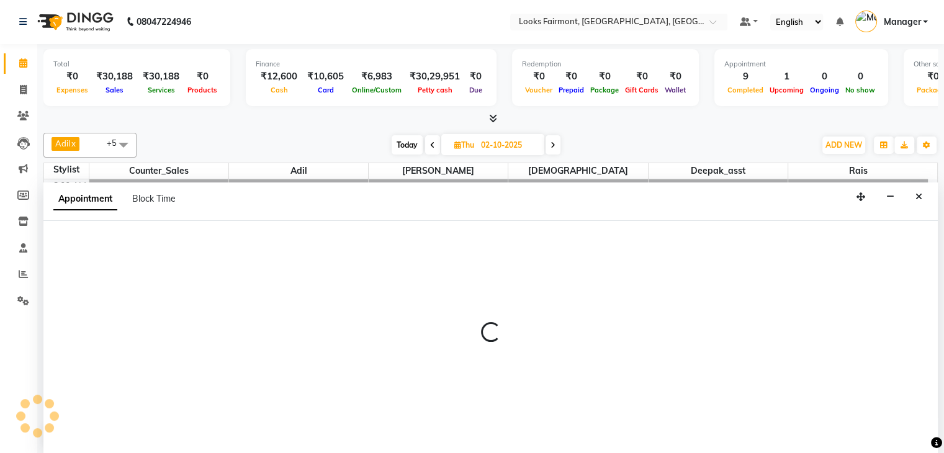
select select "tentative"
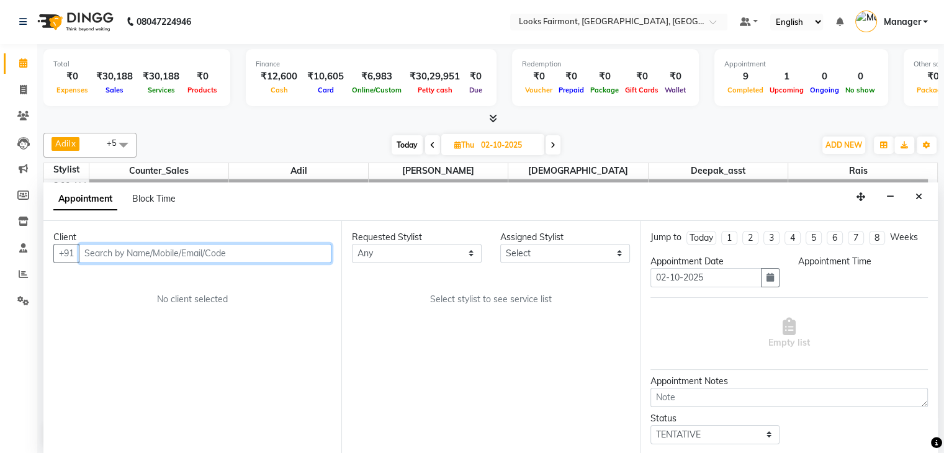
select select "540"
click at [119, 246] on input "text" at bounding box center [205, 253] width 253 height 19
type input "9910806245"
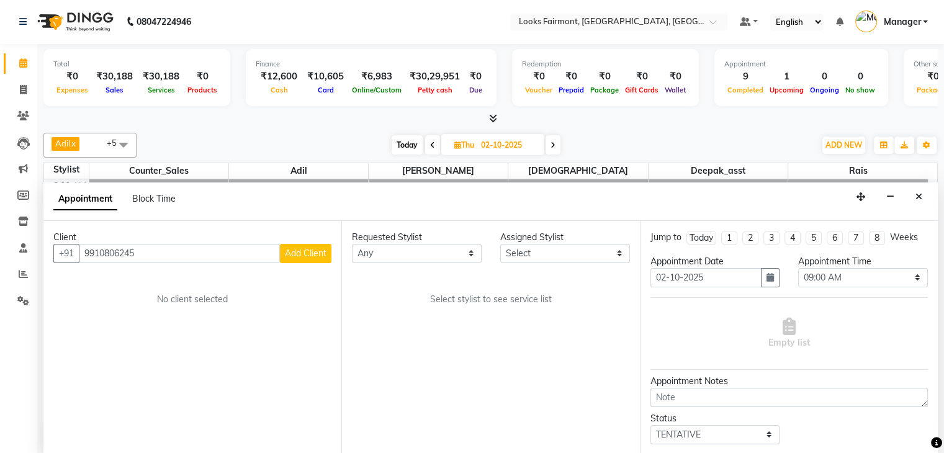
click at [296, 248] on span "Add Client" at bounding box center [306, 253] width 42 height 11
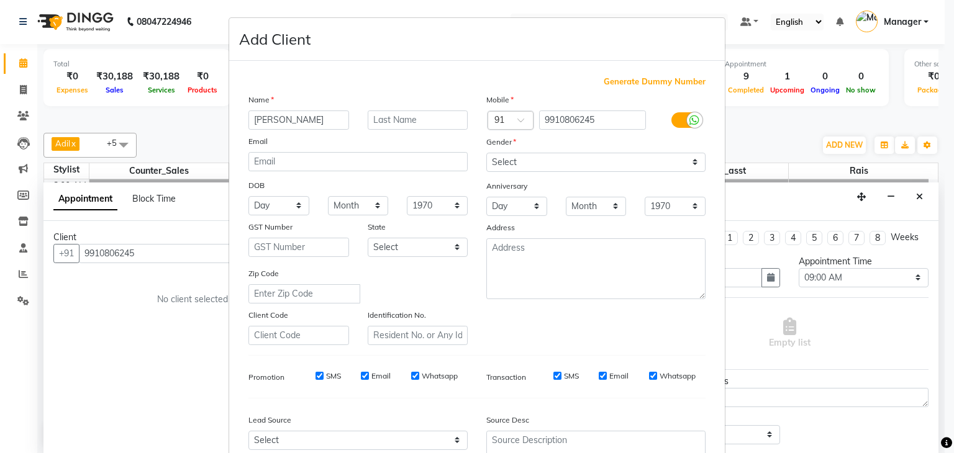
type input "[PERSON_NAME]"
click at [526, 169] on select "Select [DEMOGRAPHIC_DATA] [DEMOGRAPHIC_DATA] Other Prefer Not To Say" at bounding box center [595, 162] width 219 height 19
select select "[DEMOGRAPHIC_DATA]"
click at [486, 153] on select "Select [DEMOGRAPHIC_DATA] [DEMOGRAPHIC_DATA] Other Prefer Not To Say" at bounding box center [595, 162] width 219 height 19
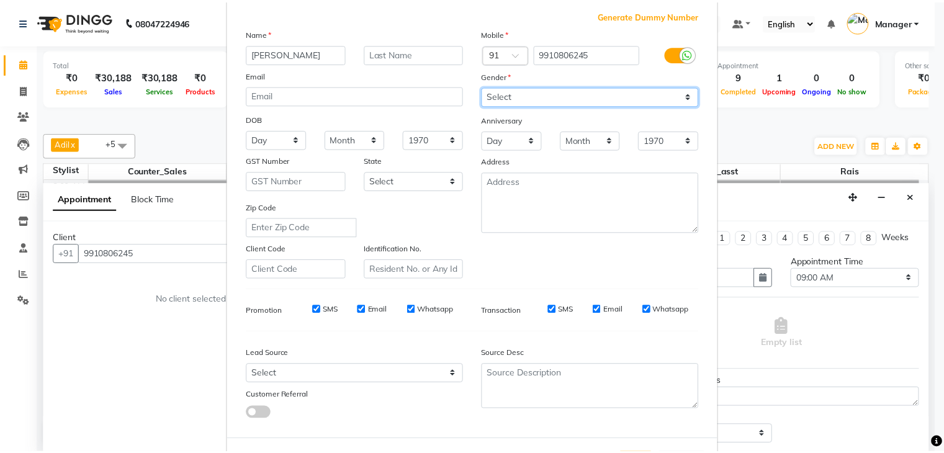
scroll to position [126, 0]
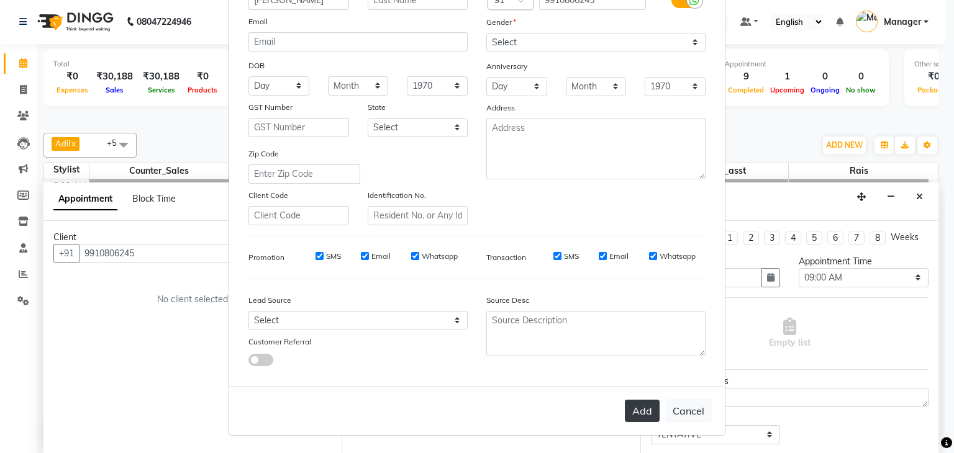
click at [633, 415] on button "Add" at bounding box center [642, 411] width 35 height 22
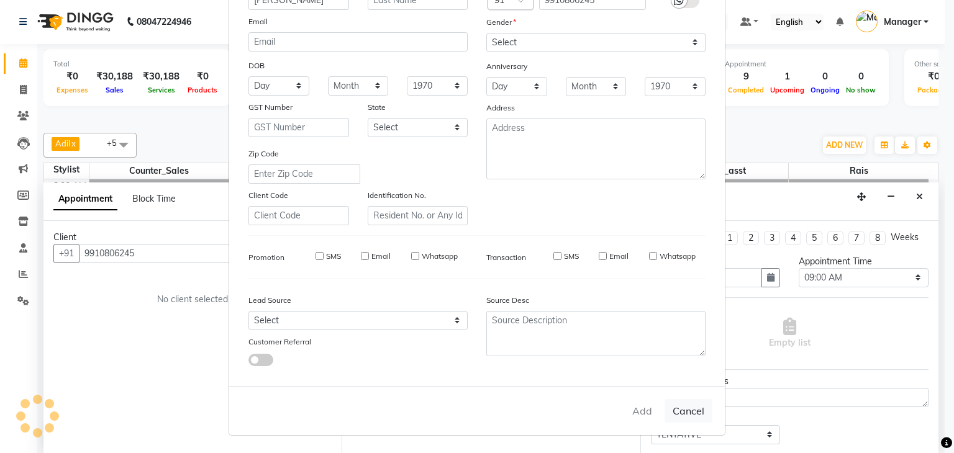
select select
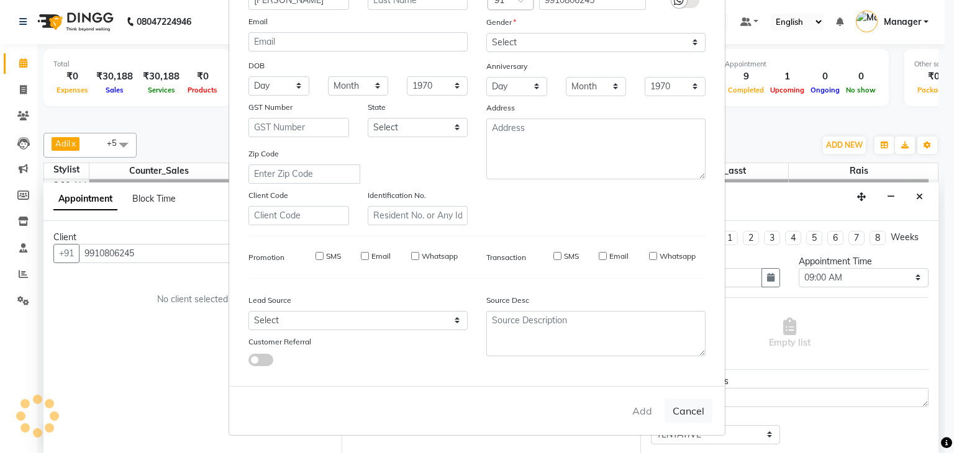
select select
checkbox input "false"
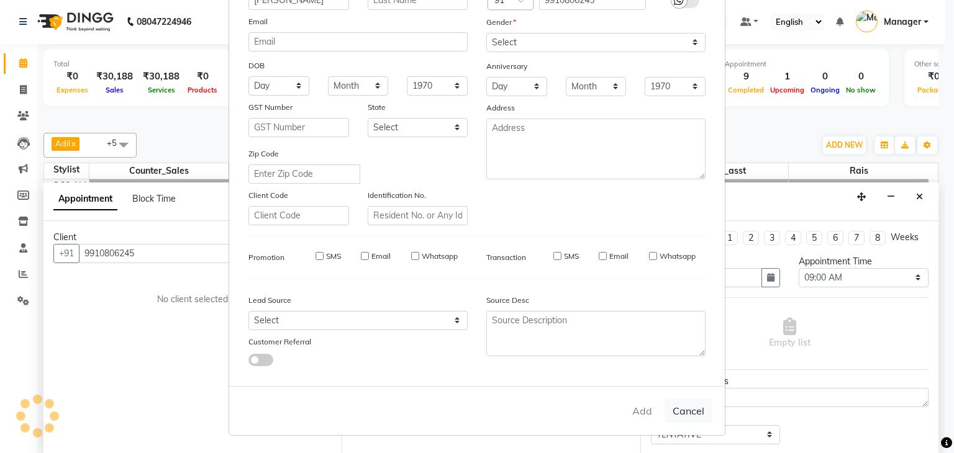
checkbox input "false"
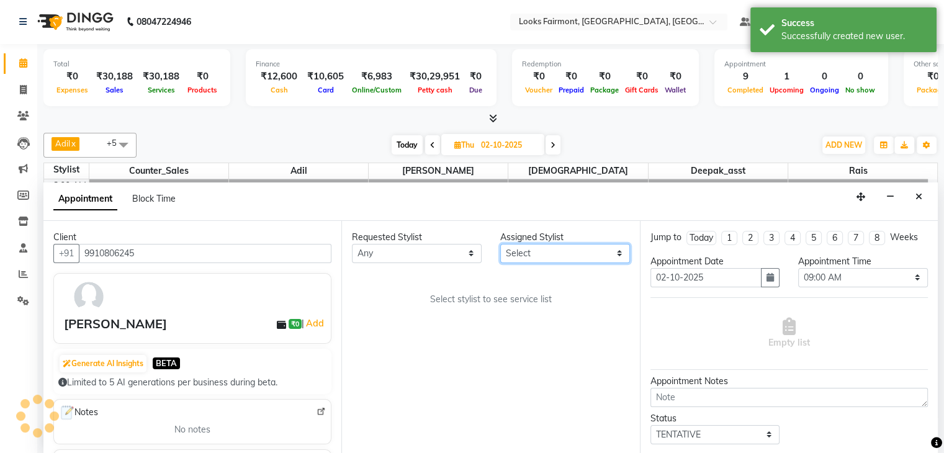
click at [533, 246] on select "Select [PERSON_NAME] Counter_Sales Deepak_asst Nisha [PERSON_NAME] Soring_mgr […" at bounding box center [565, 253] width 130 height 19
select select "76346"
click at [500, 244] on select "Select [PERSON_NAME] Counter_Sales Deepak_asst Nisha [PERSON_NAME] Soring_mgr […" at bounding box center [565, 253] width 130 height 19
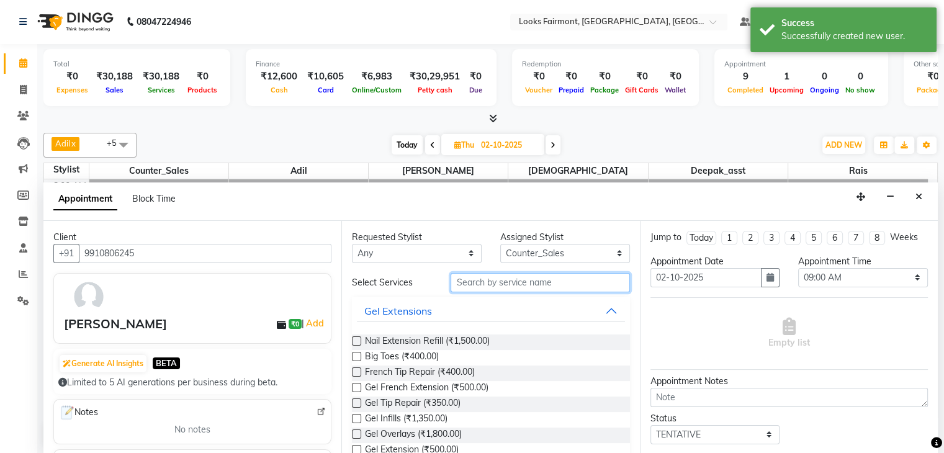
click at [531, 284] on input "text" at bounding box center [540, 282] width 179 height 19
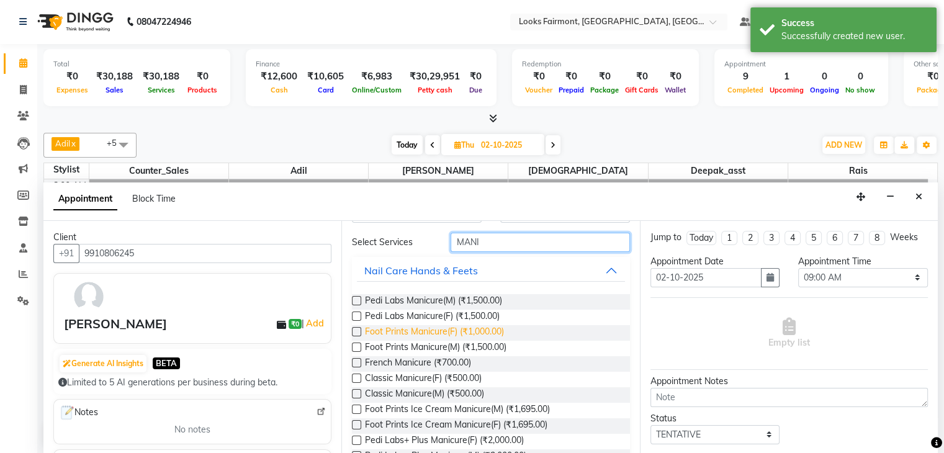
scroll to position [62, 0]
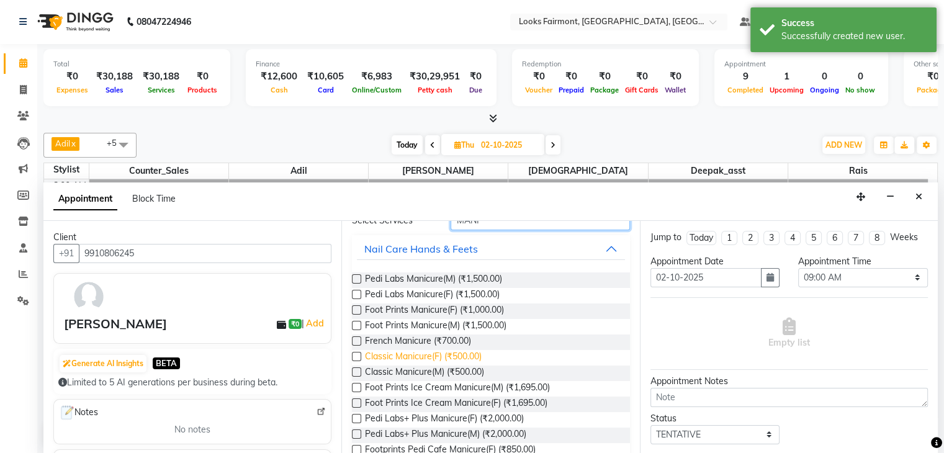
type input "MANI"
click at [443, 354] on span "Classic Manicure(F) (₹500.00)" at bounding box center [423, 358] width 117 height 16
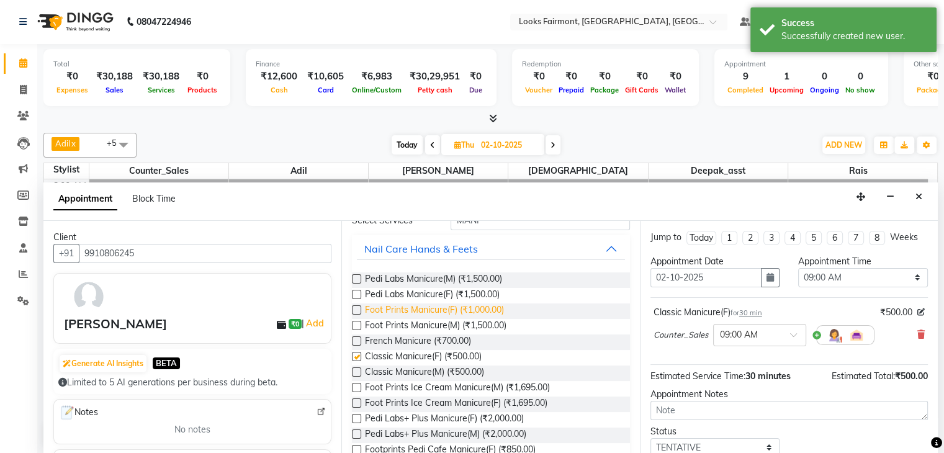
checkbox input "false"
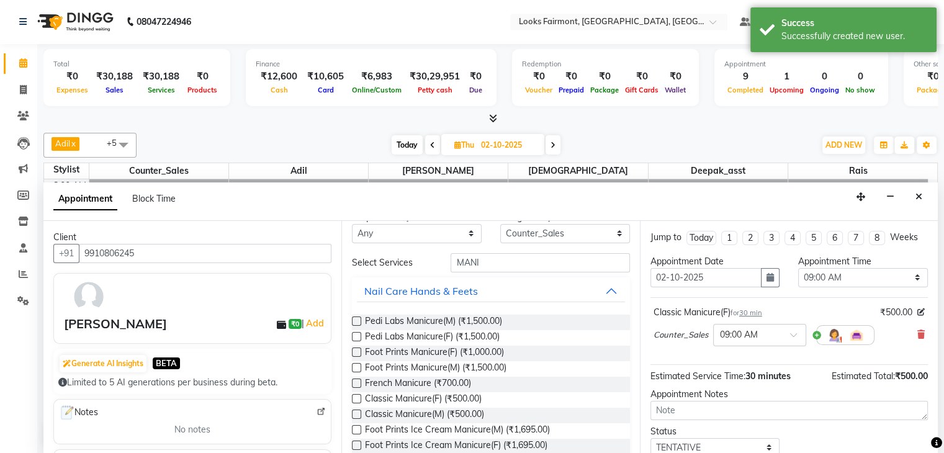
scroll to position [0, 0]
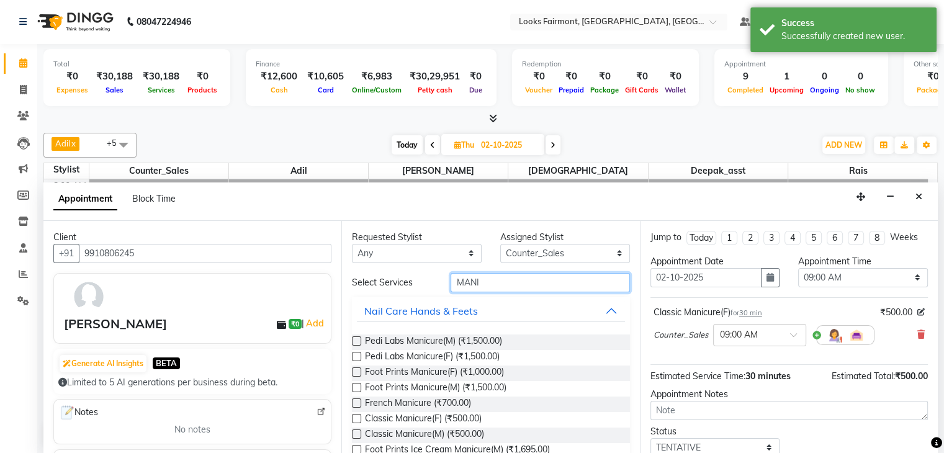
drag, startPoint x: 487, startPoint y: 278, endPoint x: 407, endPoint y: 284, distance: 80.3
click at [407, 284] on div "Select Services MANI" at bounding box center [491, 282] width 296 height 19
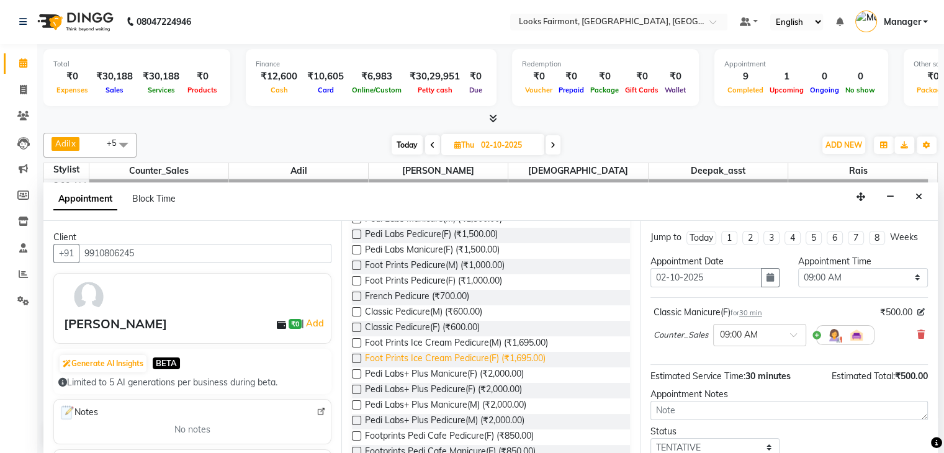
scroll to position [164, 0]
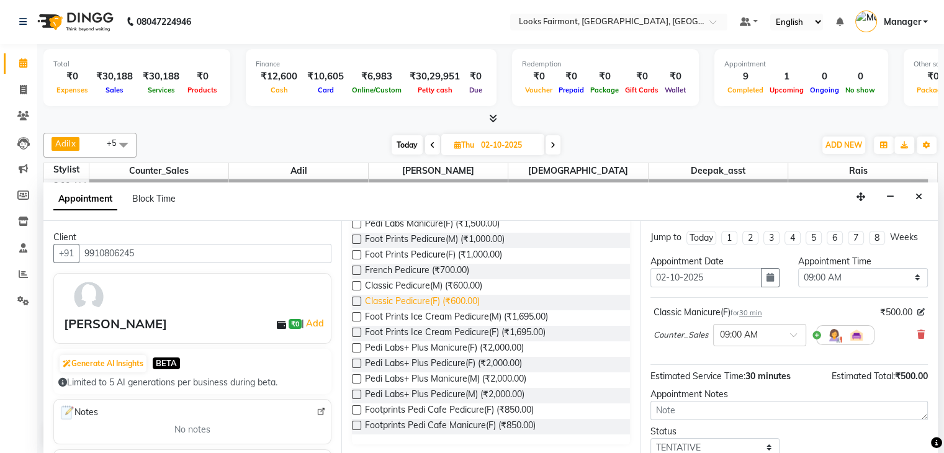
type input "PEDI"
click at [438, 300] on span "Classic Pedicure(F) (₹600.00)" at bounding box center [422, 303] width 115 height 16
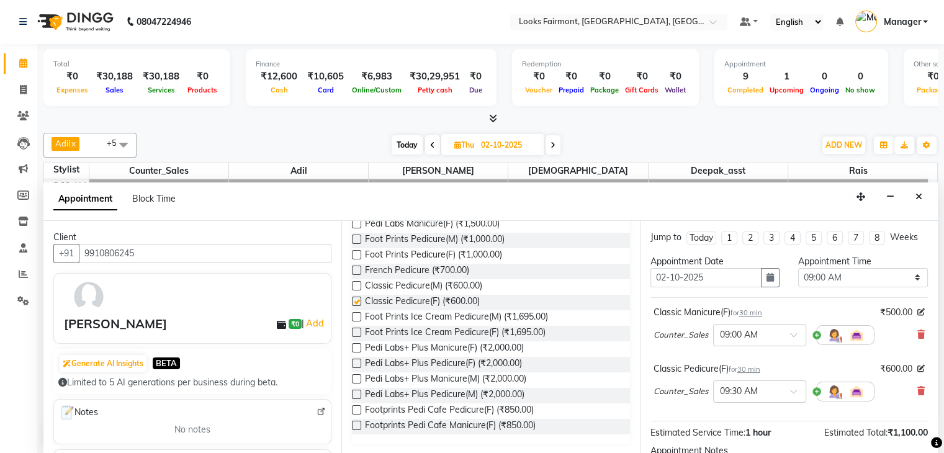
checkbox input "false"
click at [874, 269] on select "Select 09:00 AM 09:15 AM 09:30 AM 09:45 AM 10:00 AM 10:15 AM 10:30 AM 10:45 AM …" at bounding box center [863, 277] width 130 height 19
select select "660"
click at [798, 268] on select "Select 09:00 AM 09:15 AM 09:30 AM 09:45 AM 10:00 AM 10:15 AM 10:30 AM 10:45 AM …" at bounding box center [863, 277] width 130 height 19
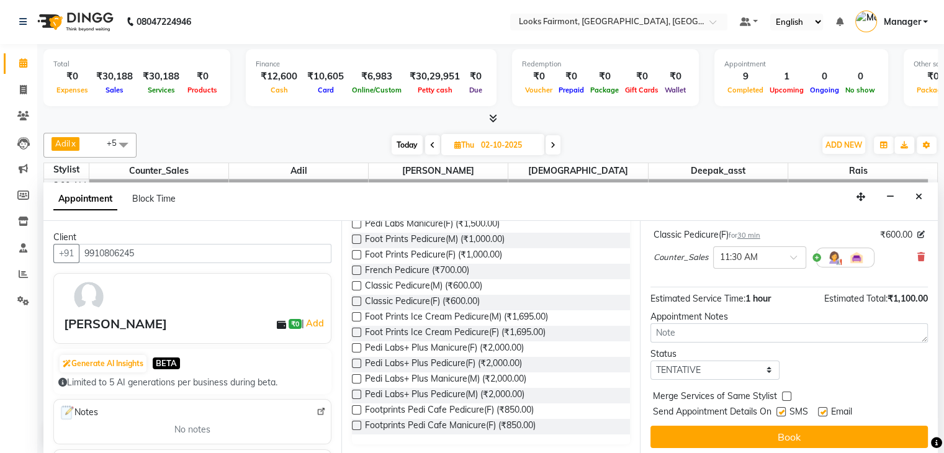
scroll to position [137, 0]
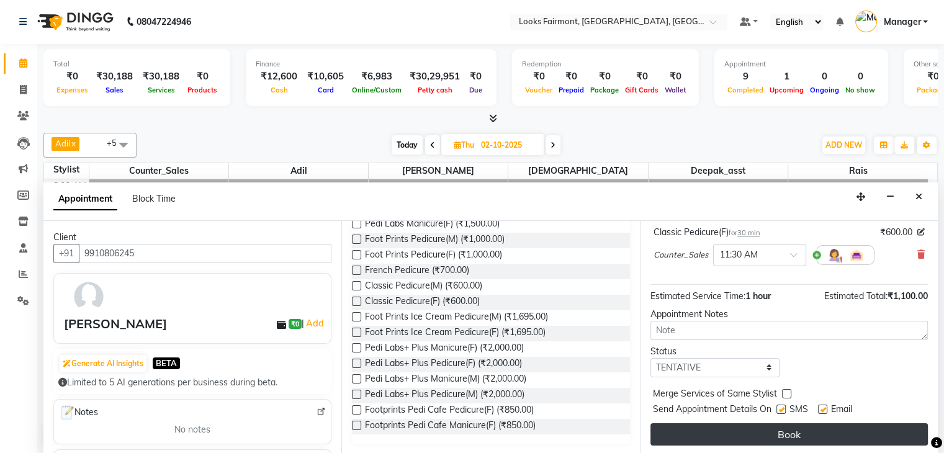
click at [867, 431] on button "Book" at bounding box center [790, 434] width 278 height 22
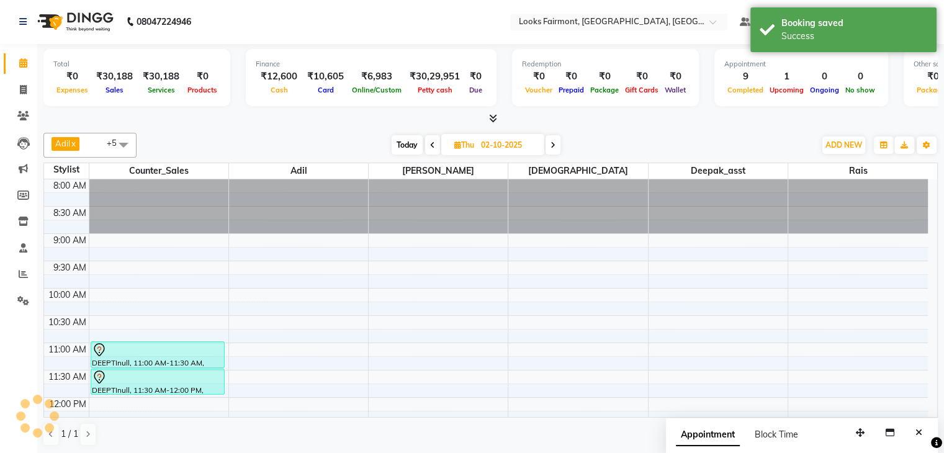
scroll to position [0, 0]
click at [918, 434] on icon "Close" at bounding box center [919, 433] width 7 height 9
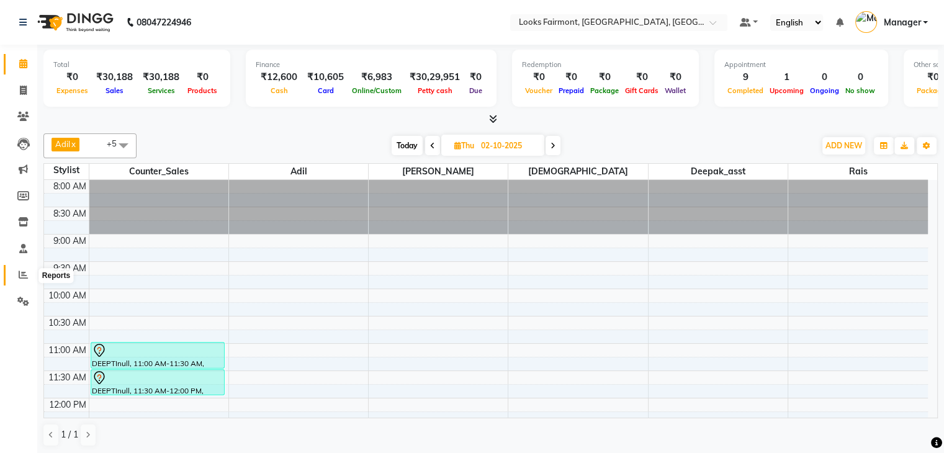
click at [22, 275] on icon at bounding box center [23, 274] width 9 height 9
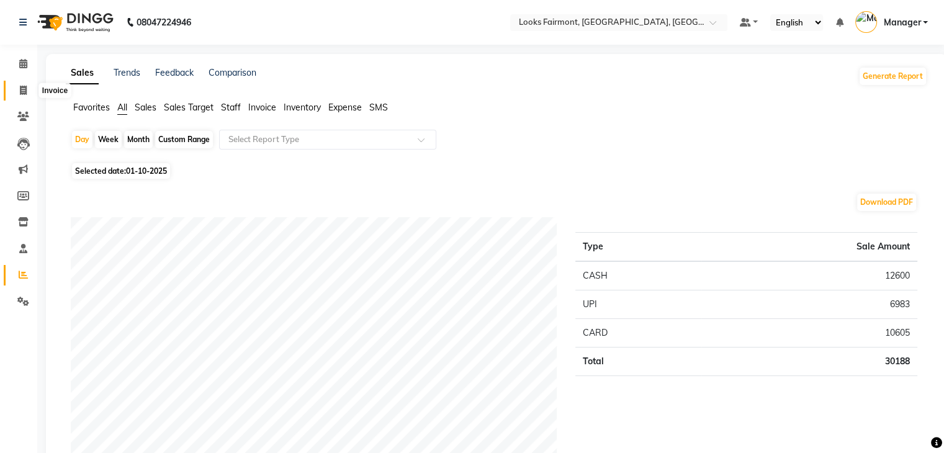
click at [22, 88] on icon at bounding box center [23, 90] width 7 height 9
select select "8139"
select select "service"
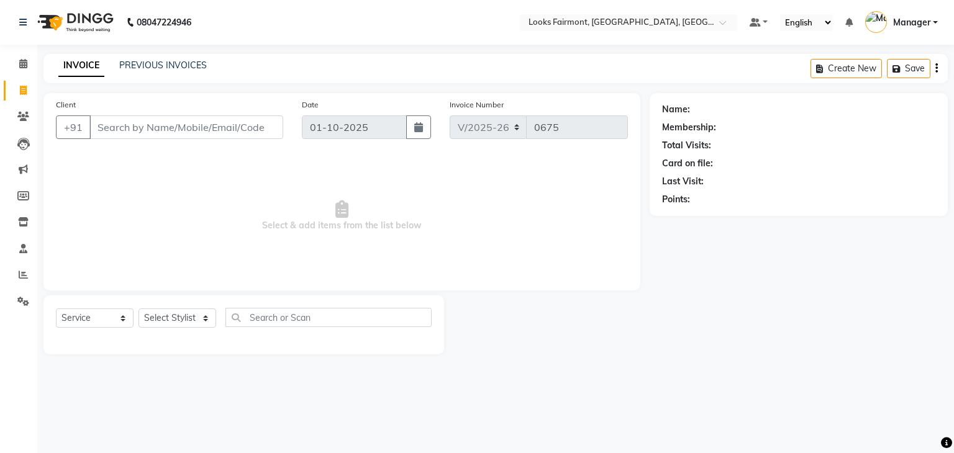
click at [124, 127] on input "Client" at bounding box center [186, 127] width 194 height 24
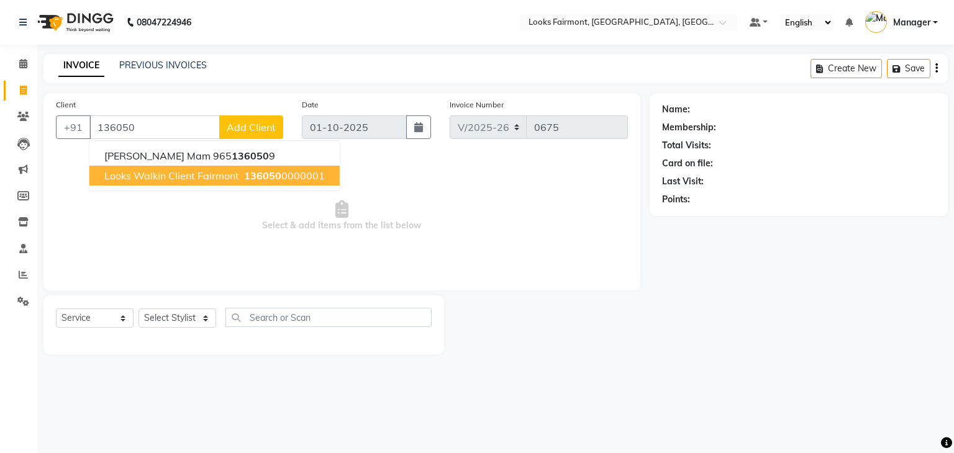
click at [201, 179] on span "Looks Walkin Client Fairmont" at bounding box center [171, 175] width 135 height 12
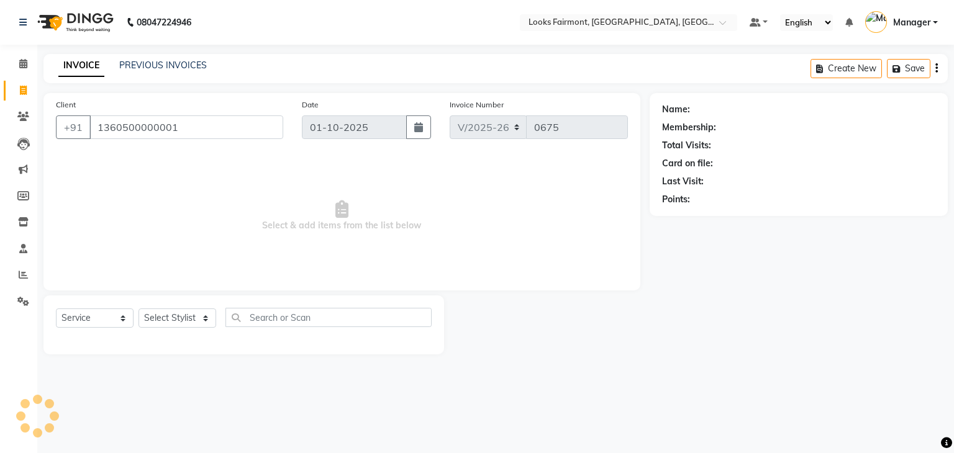
type input "1360500000001"
select select "1: Object"
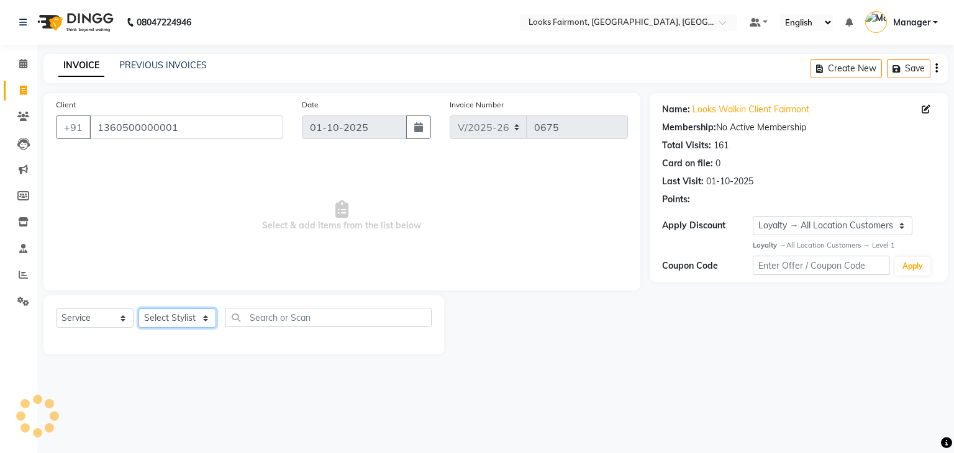
click at [181, 320] on select "Select Stylist [PERSON_NAME] Counter_Sales Deepak_asst Manager [PERSON_NAME] So…" at bounding box center [177, 318] width 78 height 19
select select "76349"
click at [138, 309] on select "Select Stylist [PERSON_NAME] Counter_Sales Deepak_asst Manager [PERSON_NAME] So…" at bounding box center [177, 318] width 78 height 19
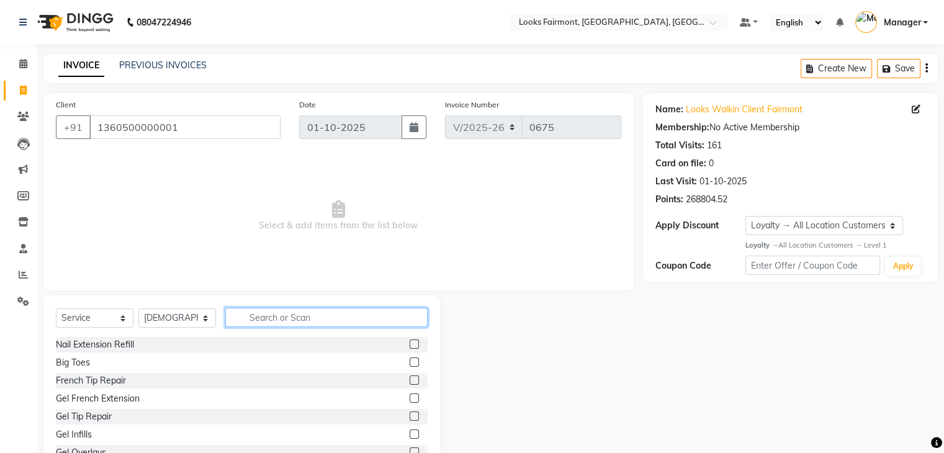
click at [248, 321] on input "text" at bounding box center [326, 317] width 202 height 19
type input "PED"
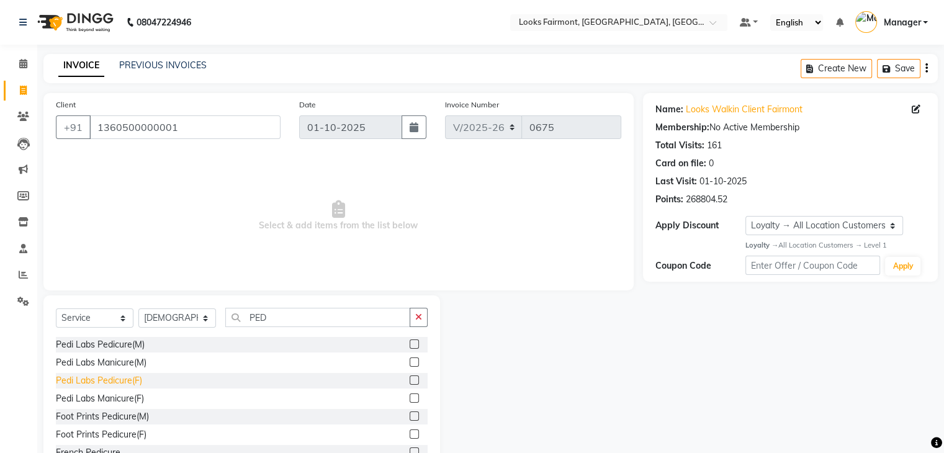
click at [127, 384] on div "Pedi Labs Pedicure(F)" at bounding box center [99, 380] width 86 height 13
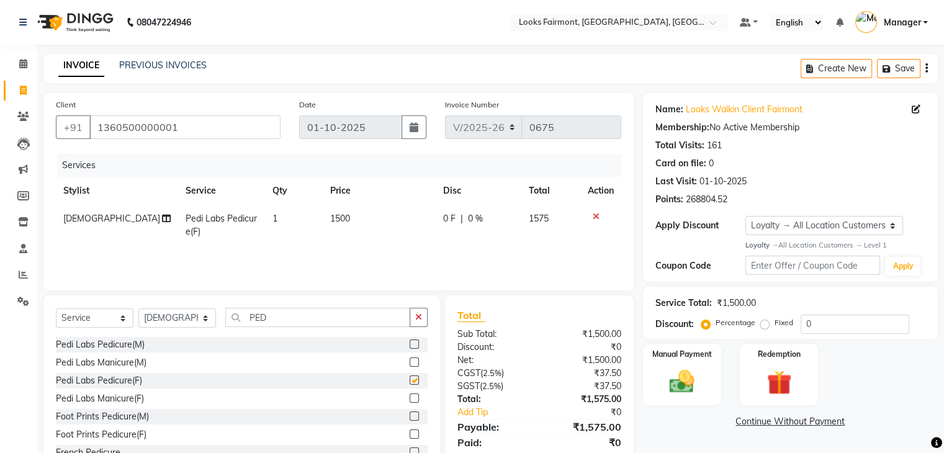
checkbox input "false"
drag, startPoint x: 228, startPoint y: 317, endPoint x: 221, endPoint y: 314, distance: 8.1
click at [224, 318] on div "Select Service Product Membership Package Voucher Prepaid Gift Card Select Styl…" at bounding box center [242, 322] width 372 height 29
click at [209, 219] on span "Pedi Labs Pedicure(F)" at bounding box center [221, 225] width 71 height 24
select select "76349"
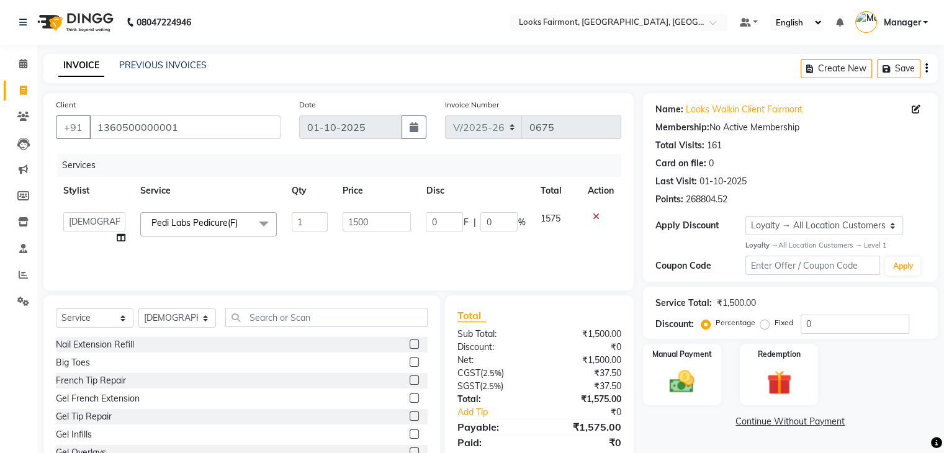
click at [209, 222] on span "Pedi Labs Pedicure(F)" at bounding box center [194, 222] width 86 height 11
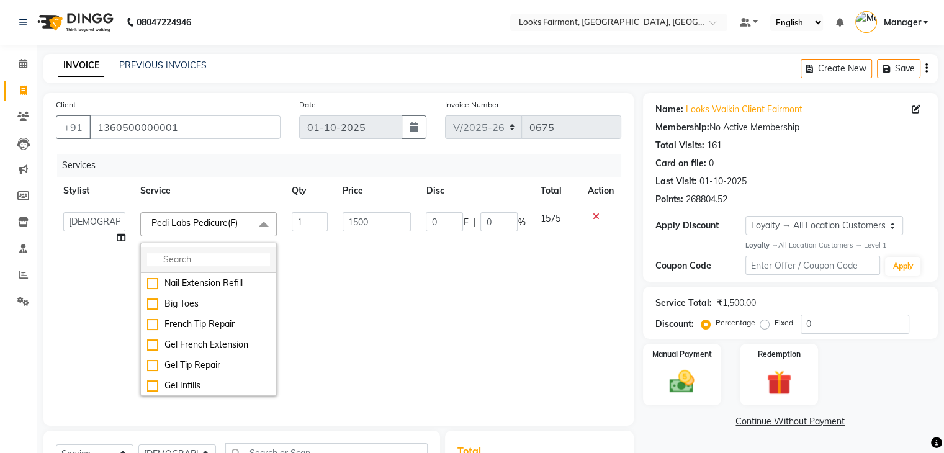
click at [201, 263] on input "multiselect-search" at bounding box center [208, 259] width 123 height 13
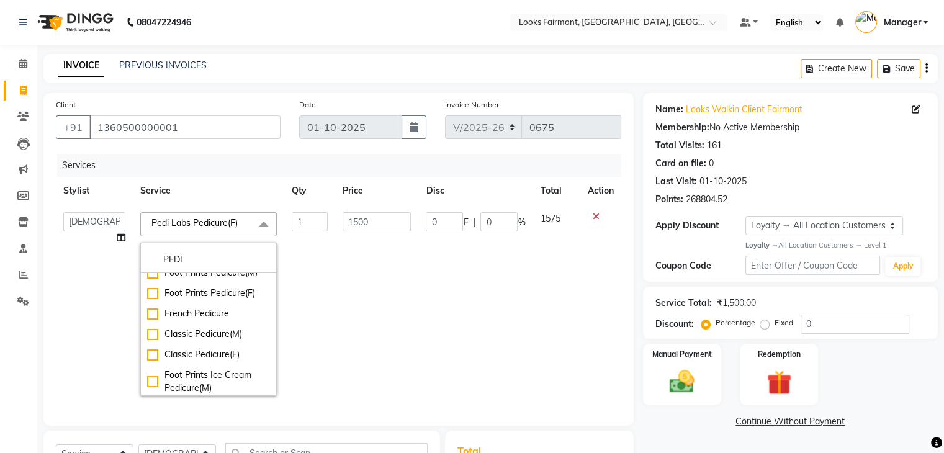
scroll to position [124, 0]
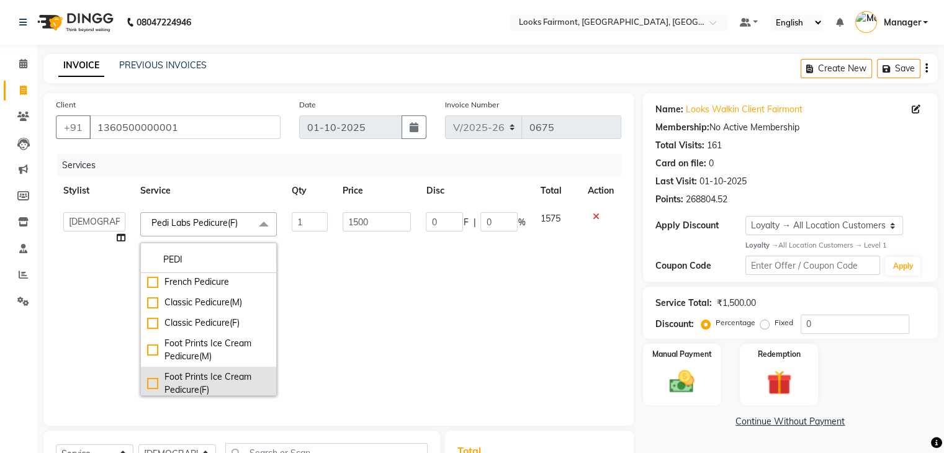
type input "PEDI"
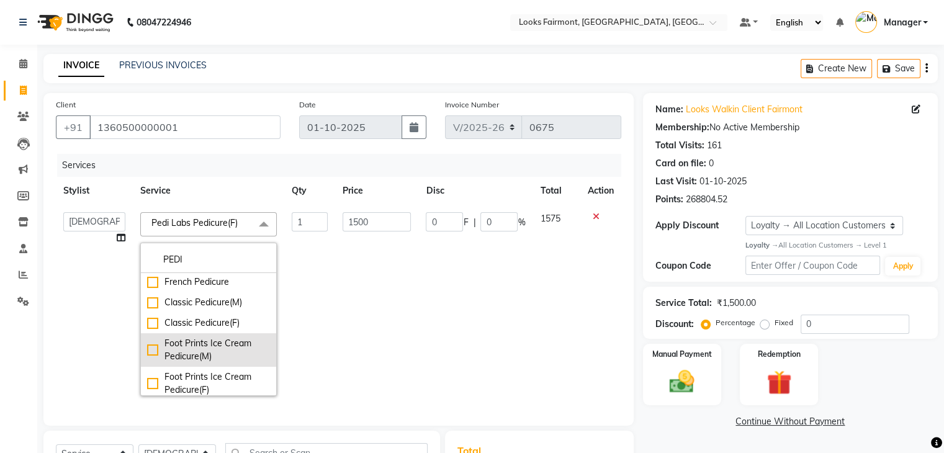
drag, startPoint x: 205, startPoint y: 380, endPoint x: 209, endPoint y: 369, distance: 12.0
click at [205, 379] on div "Foot Prints Ice Cream Pedicure(F)" at bounding box center [208, 384] width 123 height 26
checkbox input "false"
checkbox input "true"
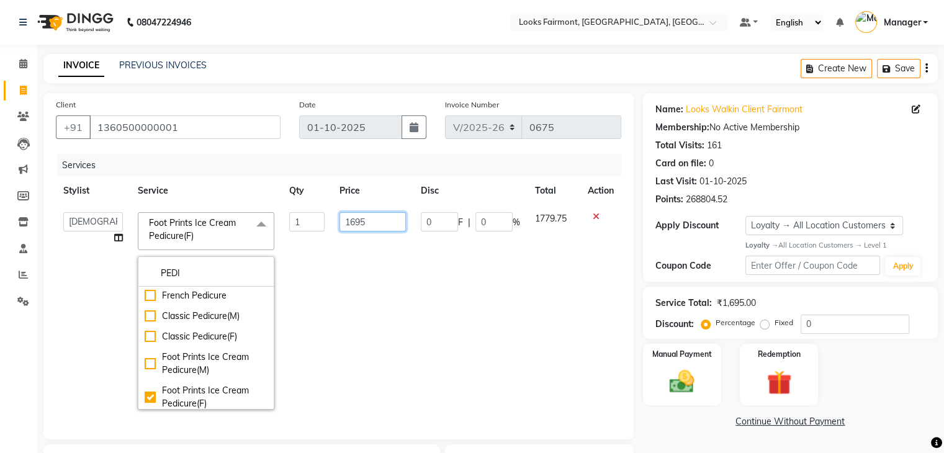
drag, startPoint x: 371, startPoint y: 230, endPoint x: 324, endPoint y: 232, distance: 47.2
click at [324, 232] on tr "[PERSON_NAME] Counter_Sales Deepak_asst Manager Nisha [PERSON_NAME] Soring_mgr …" at bounding box center [339, 311] width 566 height 212
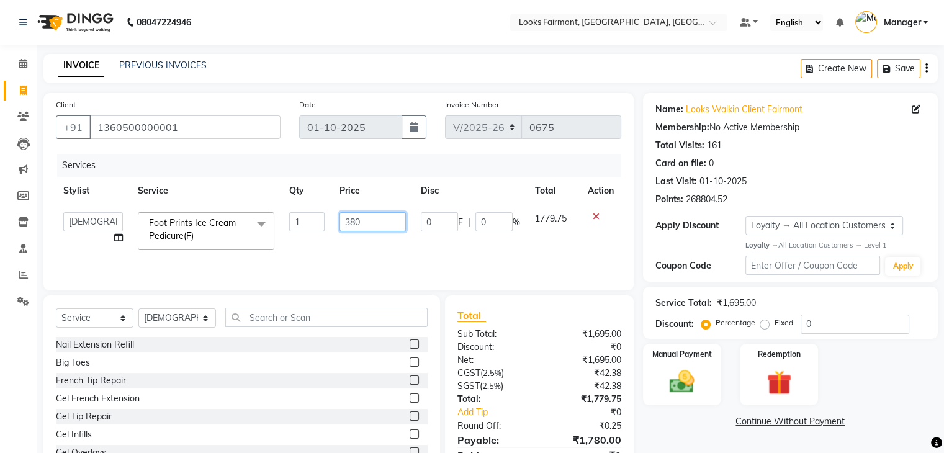
type input "3800"
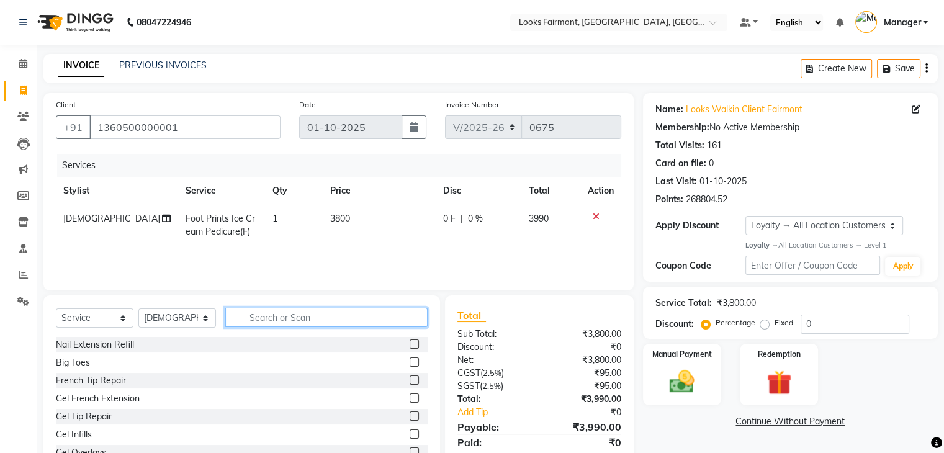
click at [273, 327] on input "text" at bounding box center [326, 317] width 202 height 19
type input "EYE"
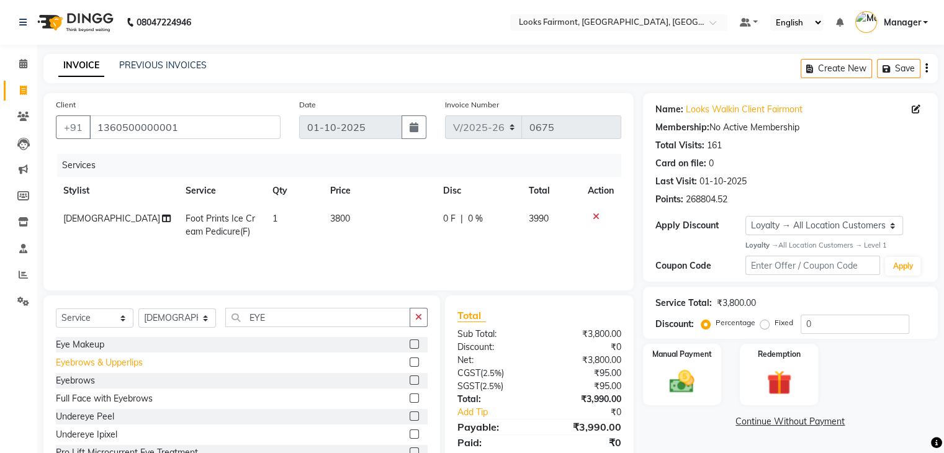
drag, startPoint x: 87, startPoint y: 385, endPoint x: 102, endPoint y: 377, distance: 16.7
click at [92, 383] on div "Eyebrows" at bounding box center [75, 380] width 39 height 13
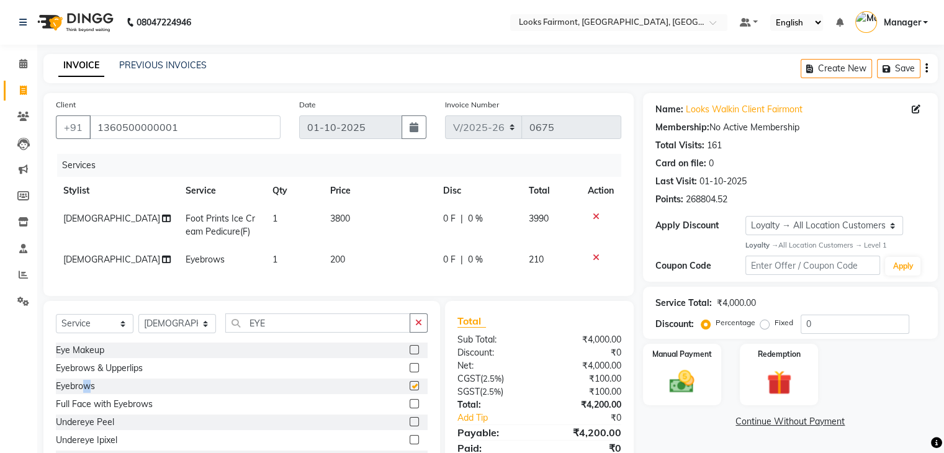
checkbox input "false"
drag, startPoint x: 273, startPoint y: 333, endPoint x: 217, endPoint y: 326, distance: 56.4
click at [217, 326] on div "Select Service Product Membership Package Voucher Prepaid Gift Card Select Styl…" at bounding box center [242, 328] width 372 height 29
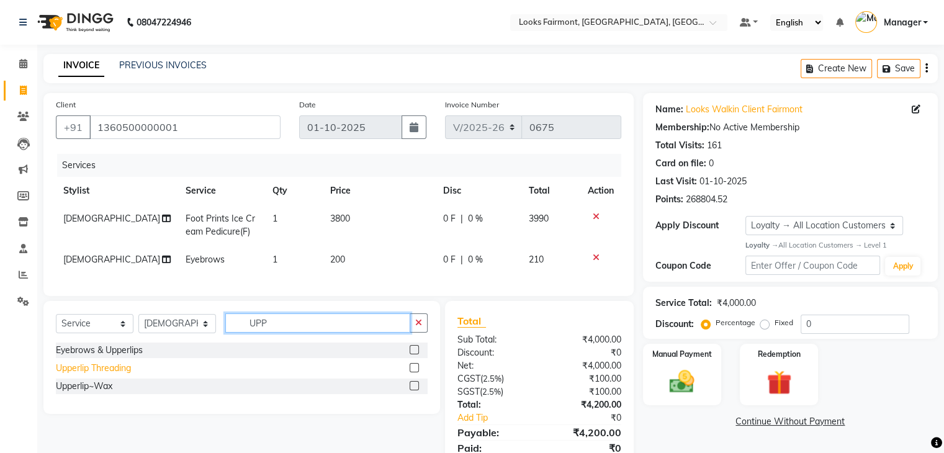
type input "UPP"
drag, startPoint x: 117, startPoint y: 376, endPoint x: 297, endPoint y: 335, distance: 185.1
click at [119, 375] on div "Upperlip Threading" at bounding box center [93, 368] width 75 height 13
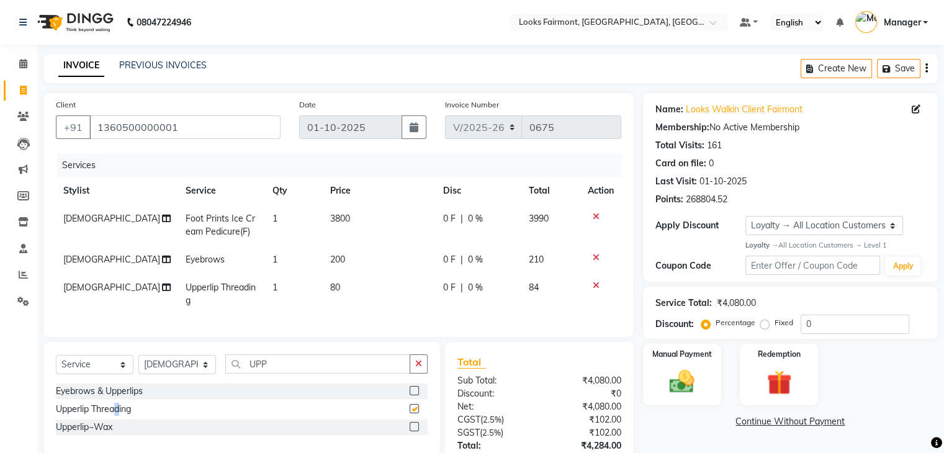
checkbox input "false"
click at [379, 291] on td "80" at bounding box center [379, 294] width 112 height 41
select select "76349"
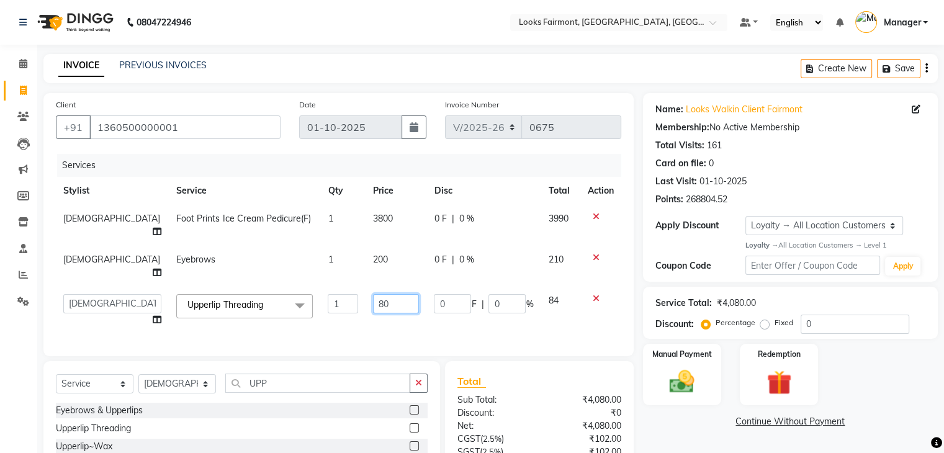
drag, startPoint x: 381, startPoint y: 276, endPoint x: 256, endPoint y: 276, distance: 124.8
click at [256, 287] on tr "[PERSON_NAME] Counter_Sales Deepak_asst Manager Nisha [PERSON_NAME] Soring_mgr …" at bounding box center [339, 310] width 566 height 47
type input "300"
click at [366, 251] on td "200" at bounding box center [396, 266] width 61 height 41
select select "76349"
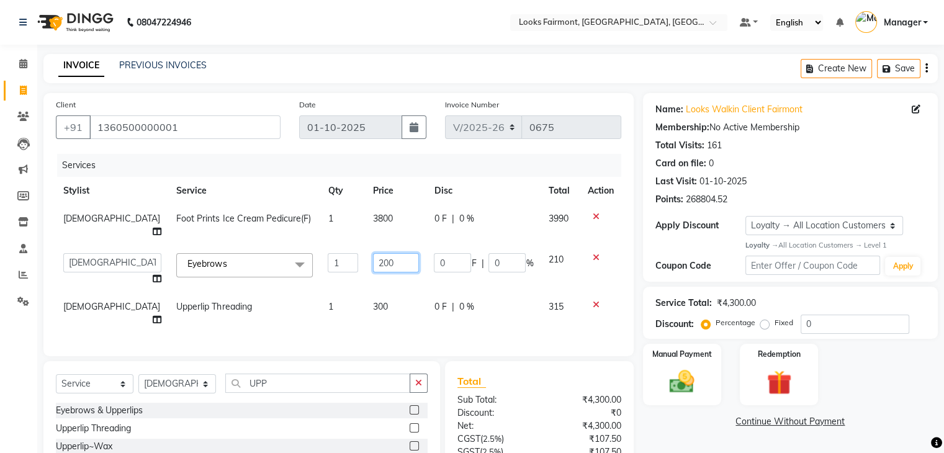
drag, startPoint x: 386, startPoint y: 255, endPoint x: 248, endPoint y: 245, distance: 138.1
click at [248, 246] on tr "[PERSON_NAME] Counter_Sales Deepak_asst Manager Nisha [PERSON_NAME] Soring_mgr …" at bounding box center [339, 269] width 566 height 47
type input "450"
click at [656, 425] on link "Continue Without Payment" at bounding box center [791, 421] width 290 height 13
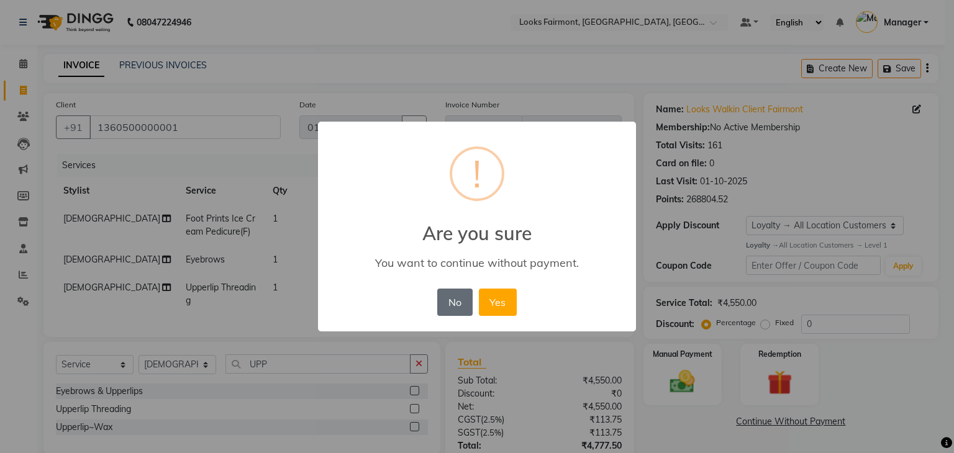
click at [460, 301] on button "No" at bounding box center [454, 302] width 35 height 27
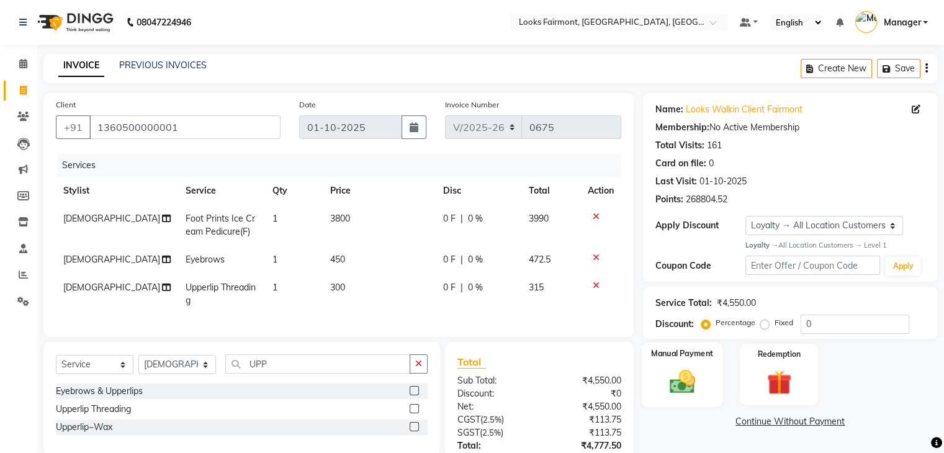
click at [685, 367] on img at bounding box center [682, 382] width 42 height 30
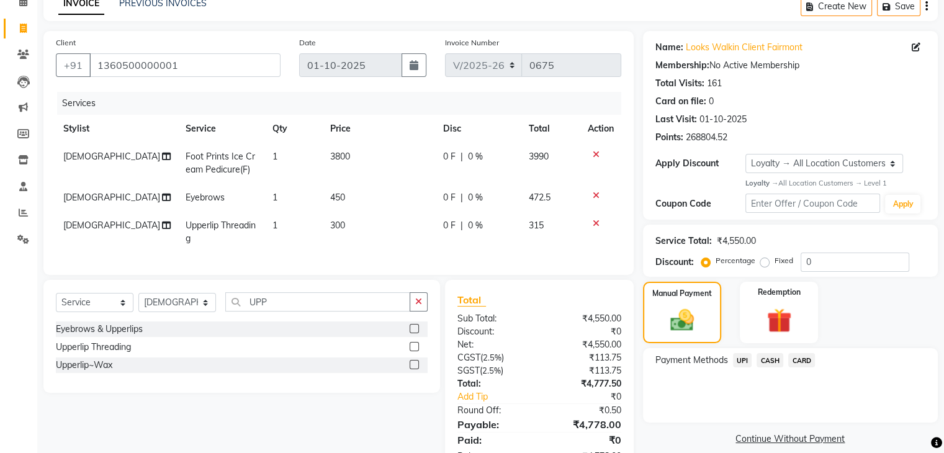
click at [803, 363] on span "CARD" at bounding box center [801, 360] width 27 height 14
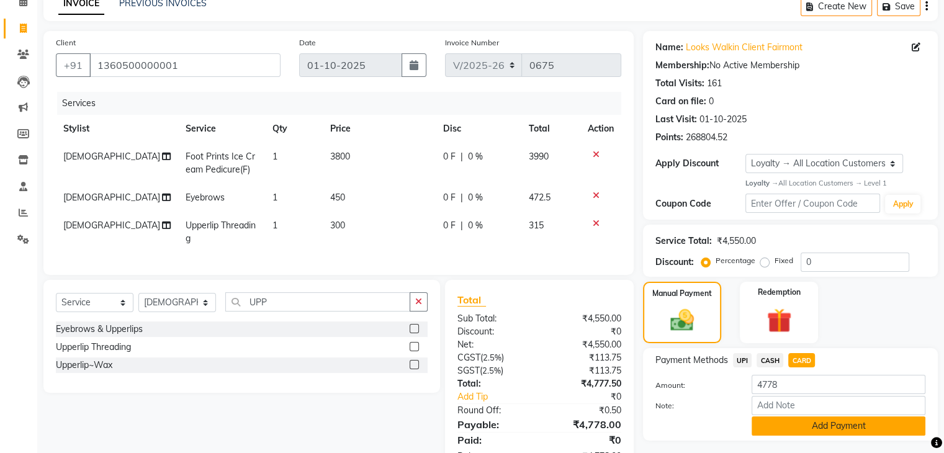
click at [831, 428] on button "Add Payment" at bounding box center [839, 426] width 174 height 19
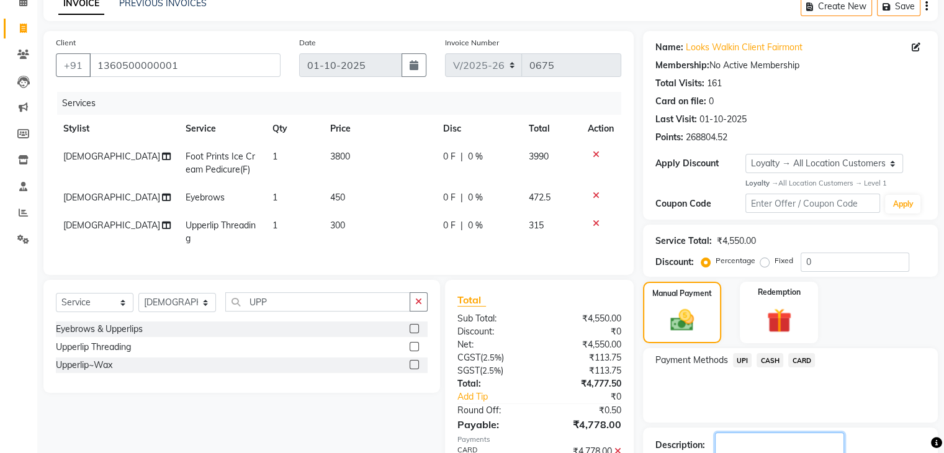
scroll to position [201, 0]
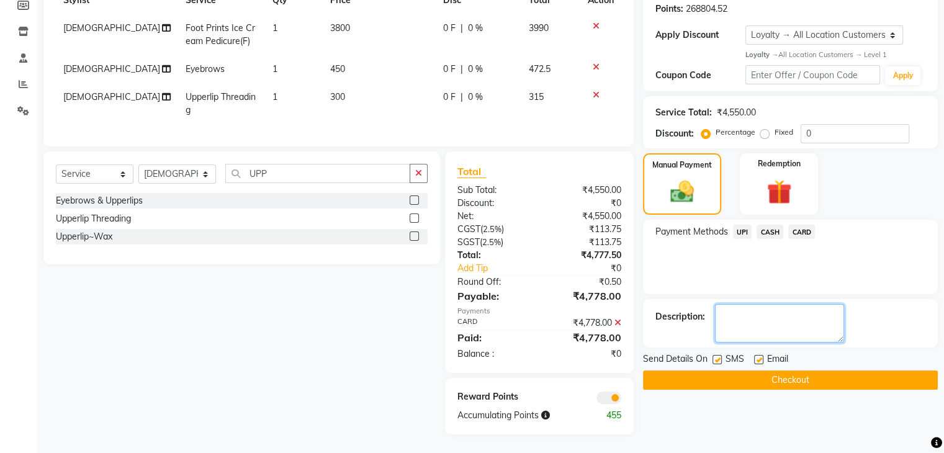
click at [757, 316] on textarea at bounding box center [779, 323] width 129 height 38
type textarea "7687"
click at [823, 371] on button "Checkout" at bounding box center [790, 380] width 295 height 19
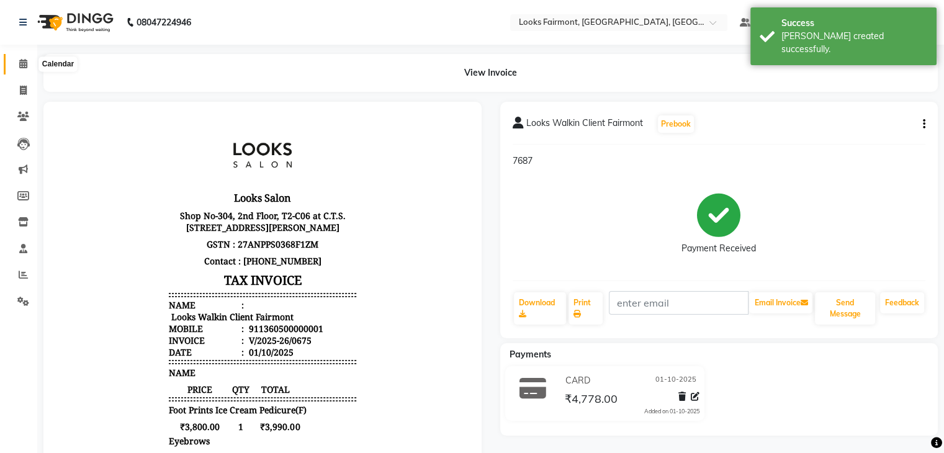
click at [22, 67] on icon at bounding box center [23, 63] width 8 height 9
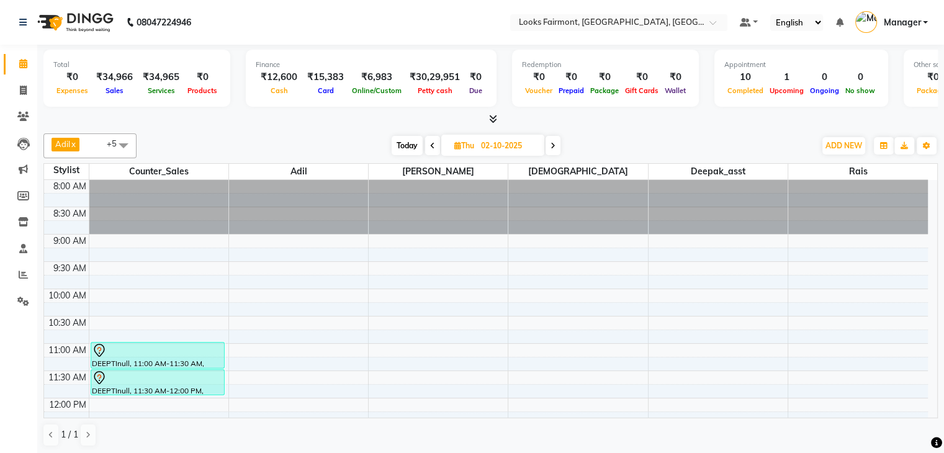
click at [34, 93] on li "Invoice" at bounding box center [18, 91] width 37 height 27
click at [20, 93] on icon at bounding box center [23, 90] width 7 height 9
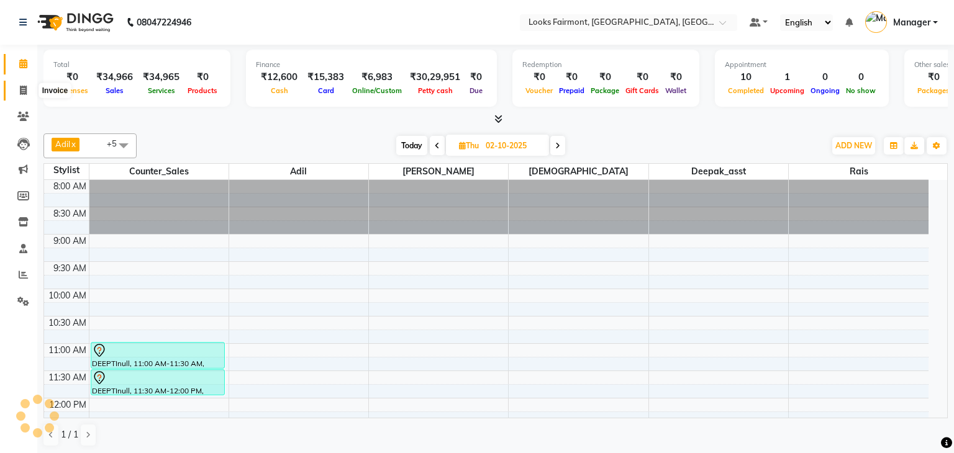
select select "8139"
select select "service"
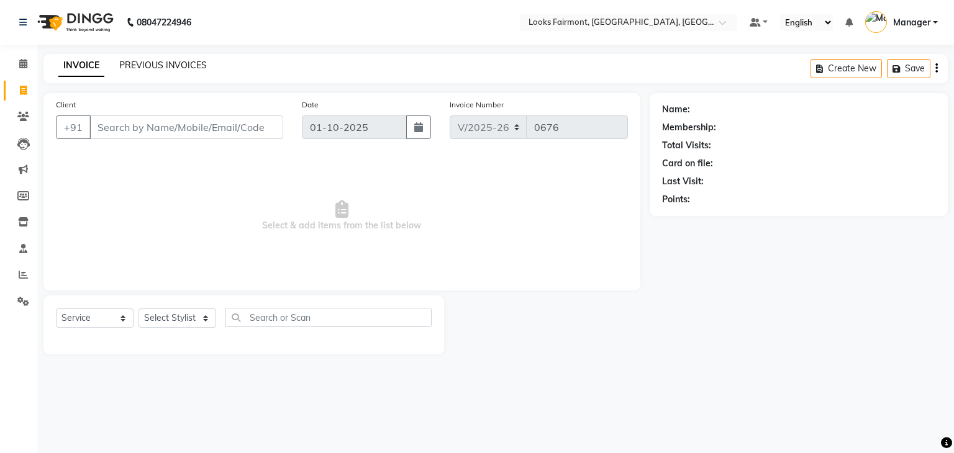
click at [161, 66] on link "PREVIOUS INVOICES" at bounding box center [163, 65] width 88 height 11
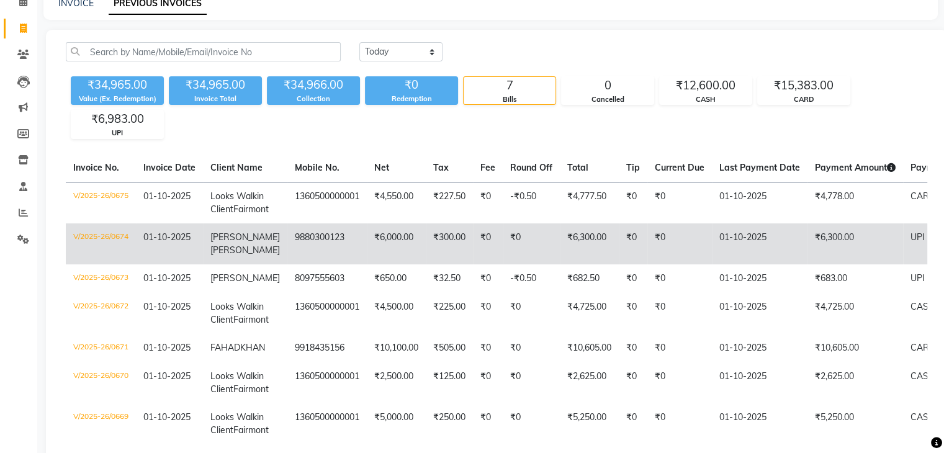
scroll to position [124, 0]
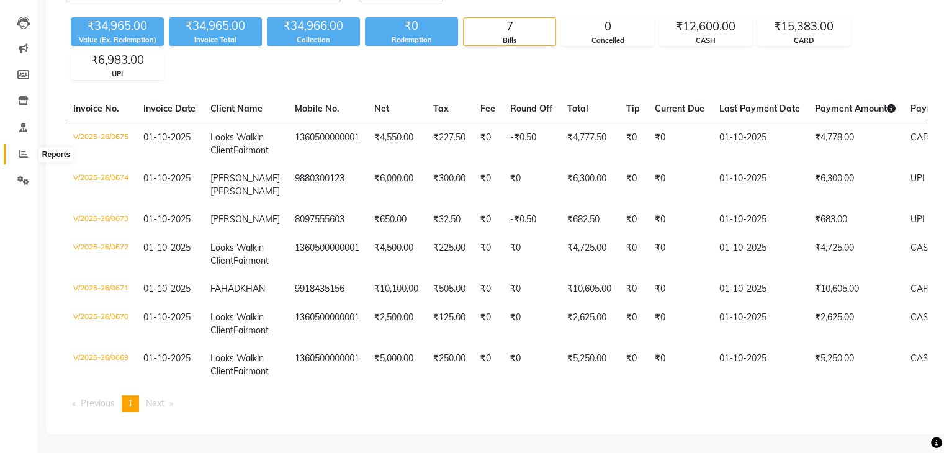
click at [23, 153] on icon at bounding box center [23, 153] width 9 height 9
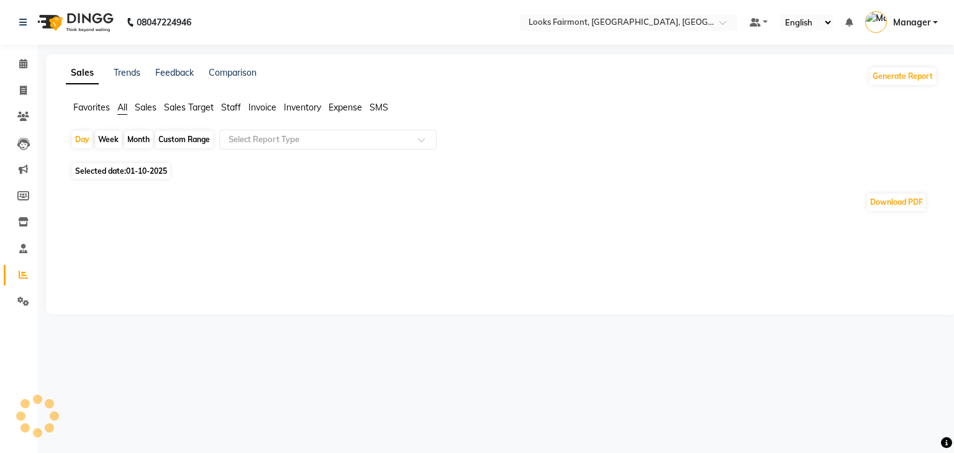
click at [153, 109] on span "Sales" at bounding box center [146, 107] width 22 height 11
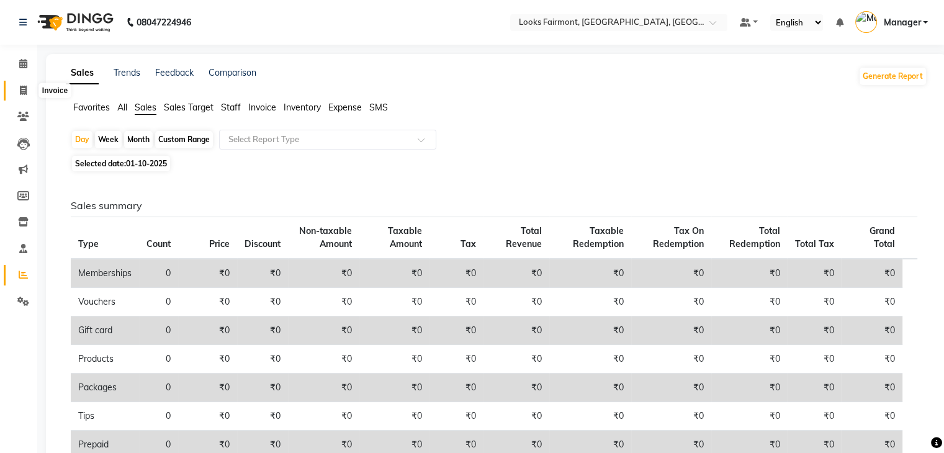
click at [19, 89] on span at bounding box center [23, 91] width 22 height 14
select select "service"
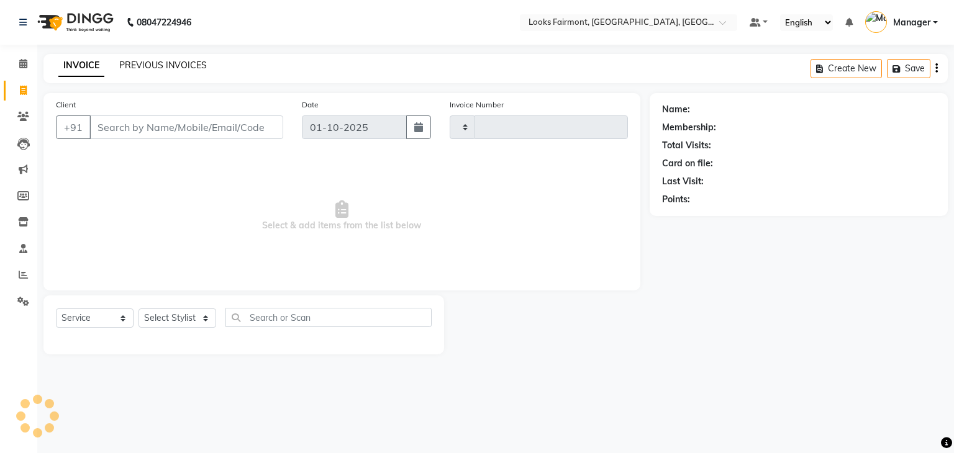
type input "0676"
select select "8139"
click at [143, 68] on link "PREVIOUS INVOICES" at bounding box center [163, 65] width 88 height 11
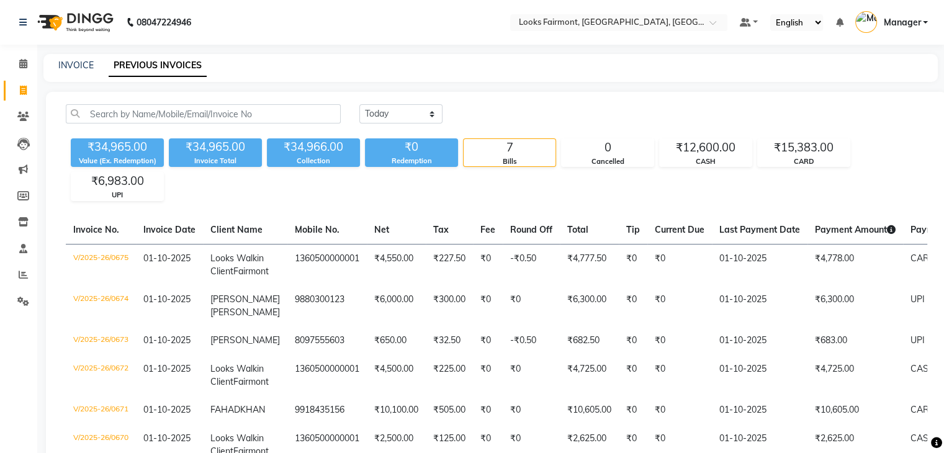
scroll to position [62, 0]
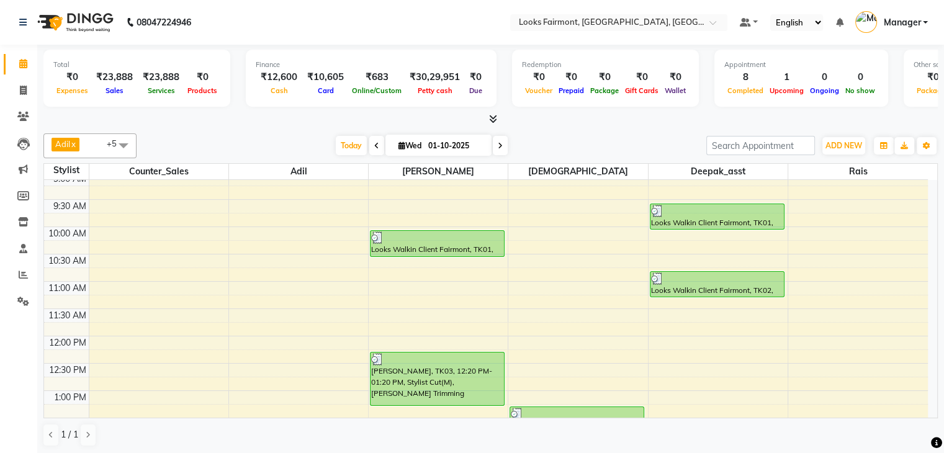
scroll to position [124, 0]
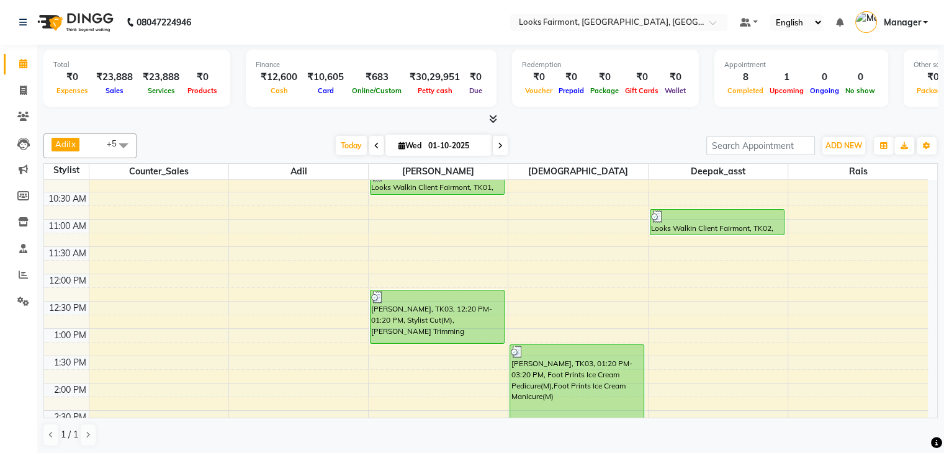
click at [504, 140] on span at bounding box center [500, 145] width 15 height 19
type input "02-10-2025"
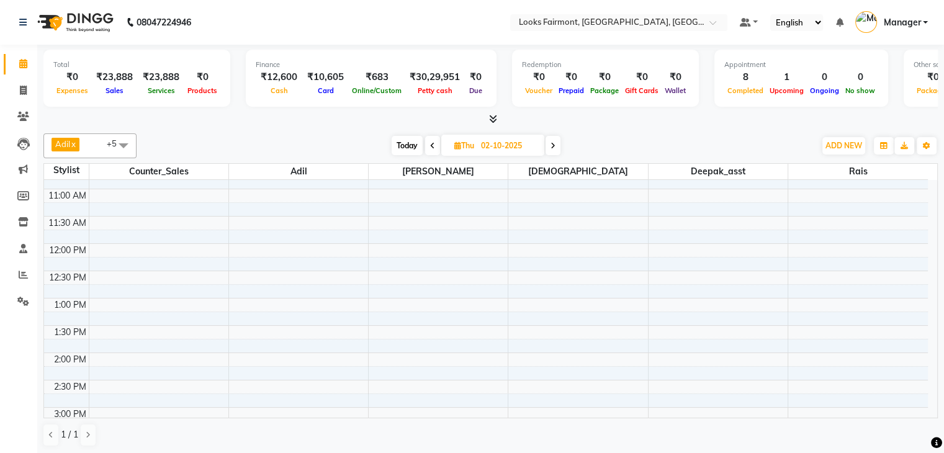
scroll to position [0, 0]
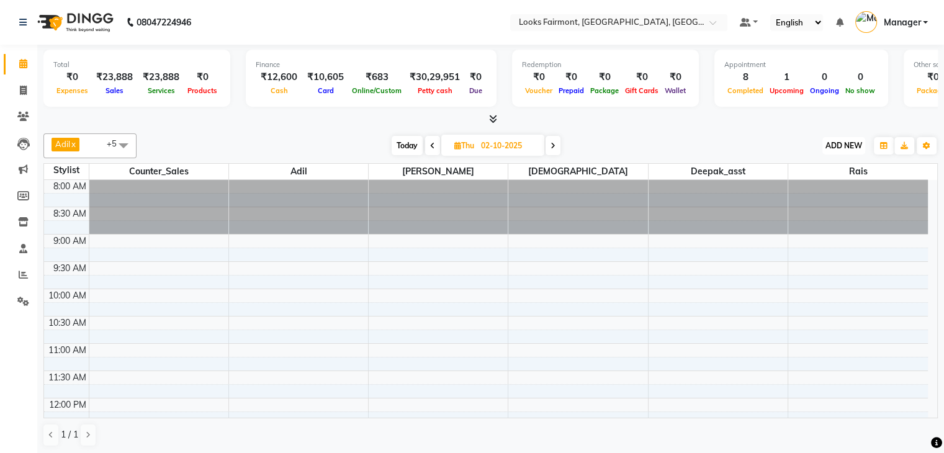
click at [826, 141] on span "ADD NEW" at bounding box center [844, 145] width 37 height 9
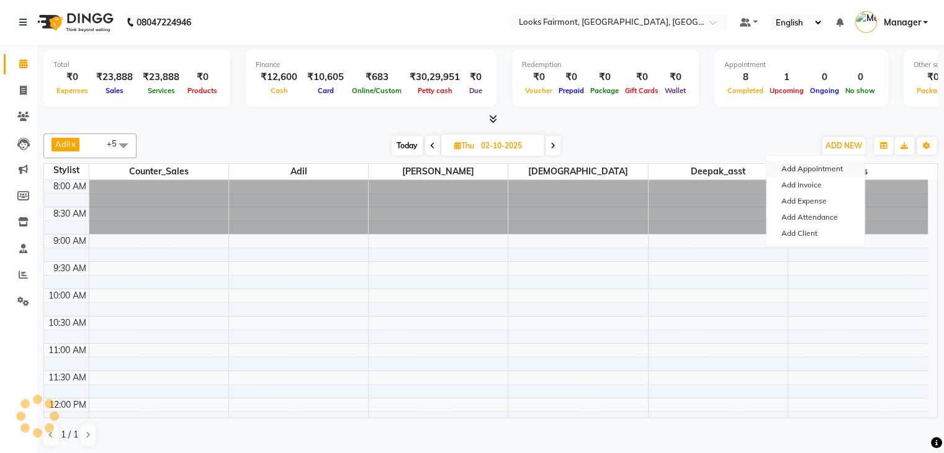
click at [821, 164] on button "Add Appointment" at bounding box center [816, 169] width 98 height 16
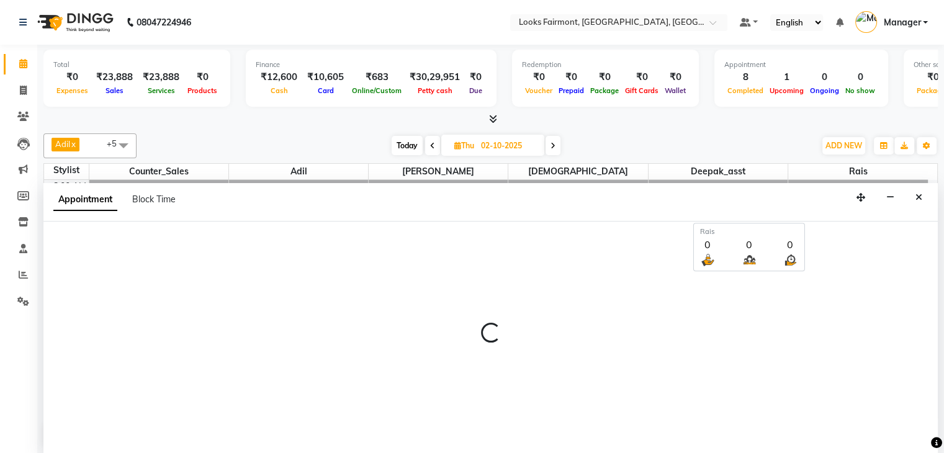
scroll to position [1, 0]
select select "540"
select select "tentative"
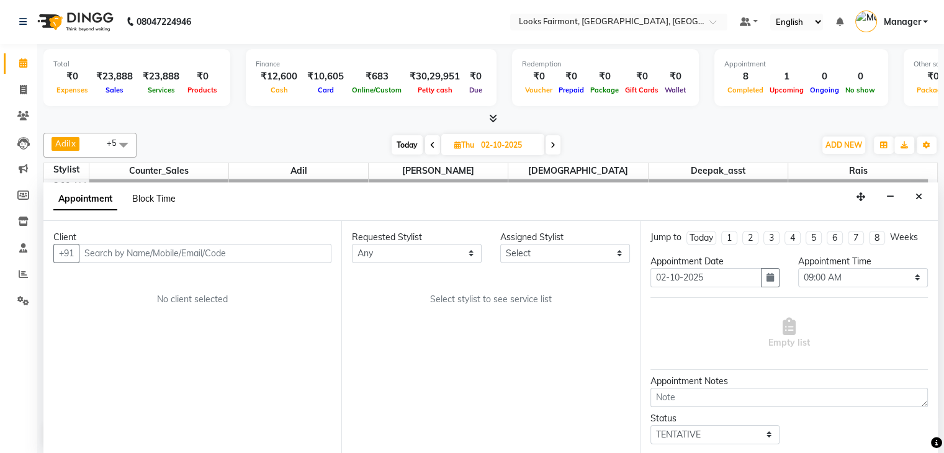
click at [162, 197] on span "Block Time" at bounding box center [153, 198] width 43 height 11
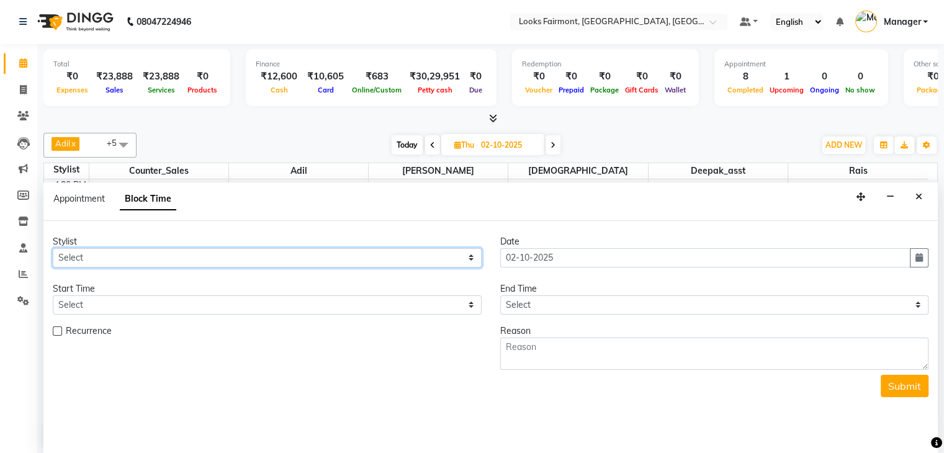
click at [129, 256] on select "Select [PERSON_NAME] Counter_Sales Deepak_asst Nisha [PERSON_NAME] Soring_mgr […" at bounding box center [267, 257] width 429 height 19
select select "76346"
click at [53, 248] on select "Select [PERSON_NAME] Counter_Sales Deepak_asst Nisha [PERSON_NAME] Soring_mgr […" at bounding box center [267, 257] width 429 height 19
click at [115, 305] on select "Select 09:00 AM 09:15 AM 09:30 AM 09:45 AM 10:00 AM 10:15 AM 10:30 AM 10:45 AM …" at bounding box center [267, 305] width 429 height 19
select select "660"
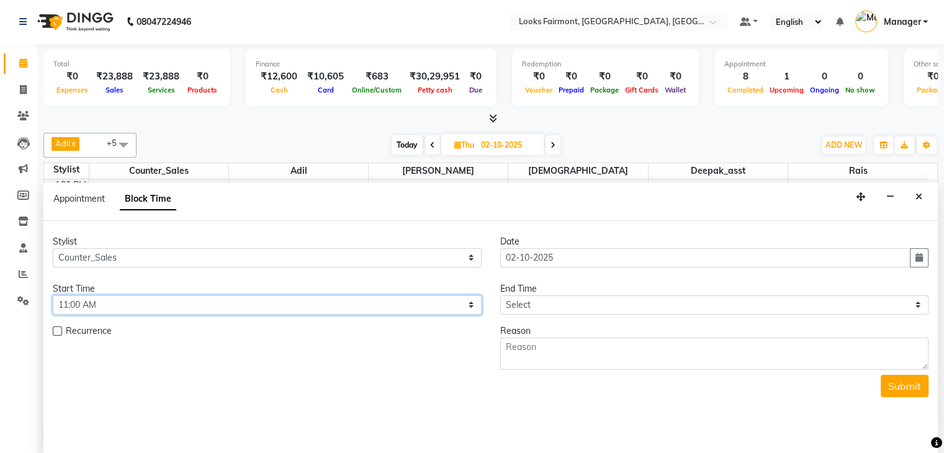
click at [53, 296] on select "Select 09:00 AM 09:15 AM 09:30 AM 09:45 AM 10:00 AM 10:15 AM 10:30 AM 10:45 AM …" at bounding box center [267, 305] width 429 height 19
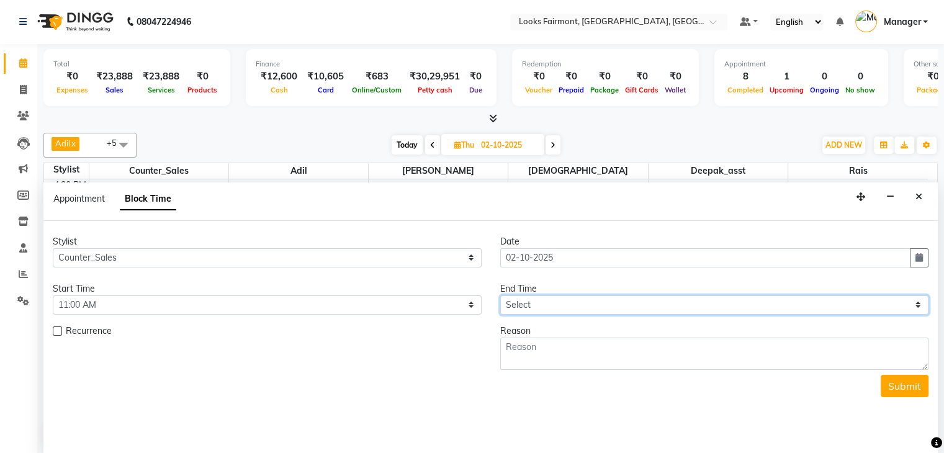
click at [520, 308] on select "Select 09:00 AM 09:15 AM 09:30 AM 09:45 AM 10:00 AM 10:15 AM 10:30 AM 10:45 AM …" at bounding box center [714, 305] width 429 height 19
select select "720"
click at [500, 296] on select "Select 09:00 AM 09:15 AM 09:30 AM 09:45 AM 10:00 AM 10:15 AM 10:30 AM 10:45 AM …" at bounding box center [714, 305] width 429 height 19
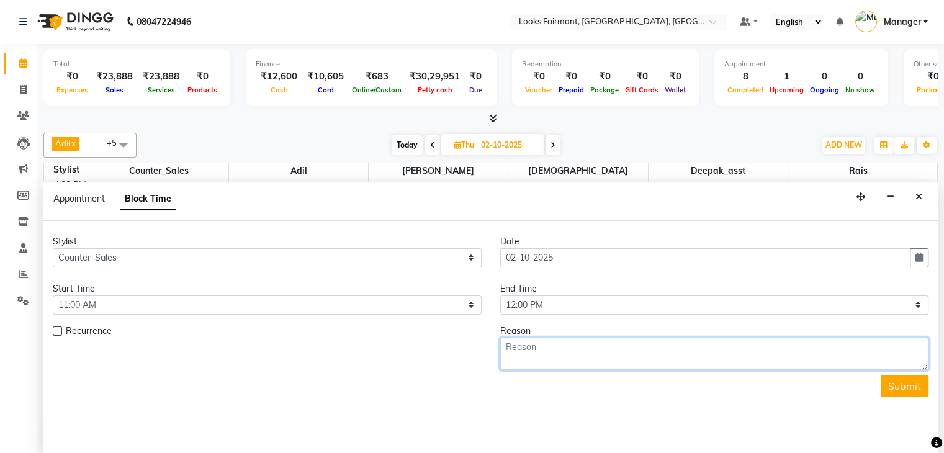
click at [563, 356] on textarea at bounding box center [714, 354] width 429 height 32
type textarea "MANI/ PEDI"
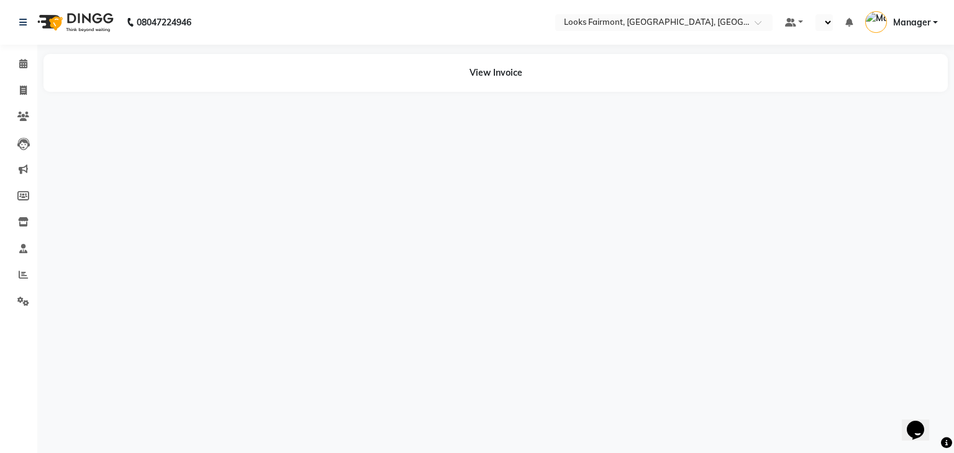
select select "en"
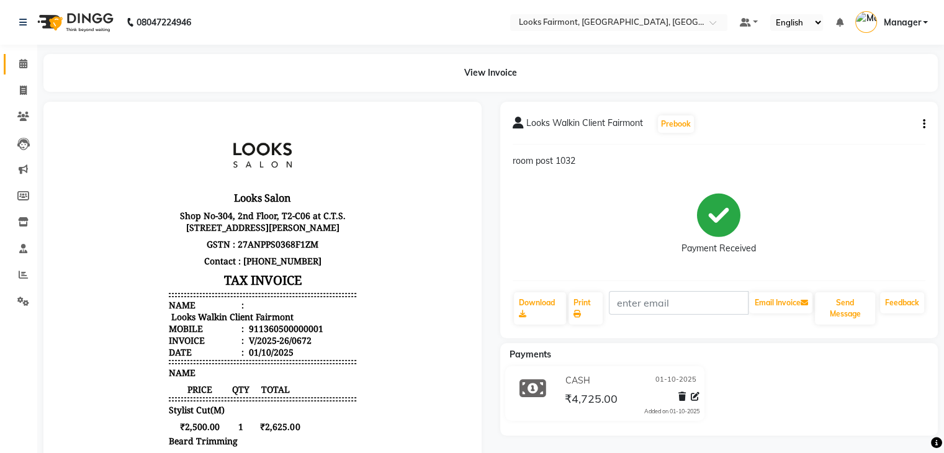
click at [23, 65] on icon at bounding box center [23, 63] width 8 height 9
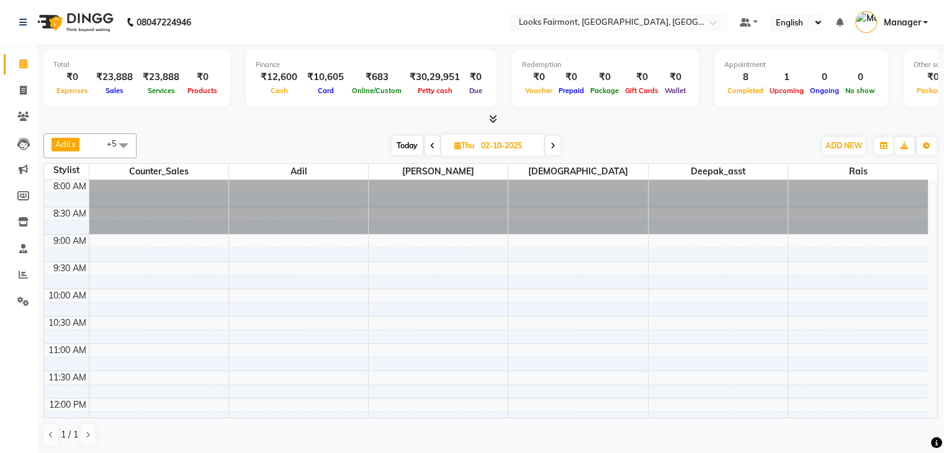
click at [494, 120] on icon at bounding box center [493, 118] width 8 height 9
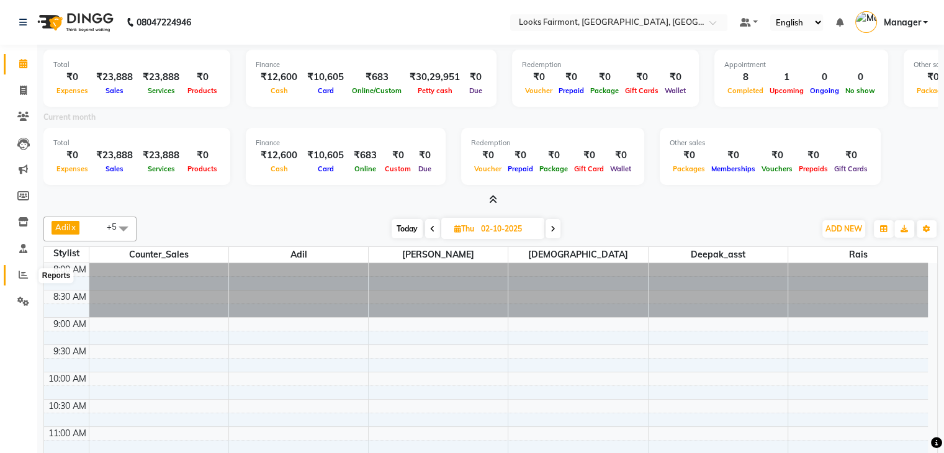
click at [27, 277] on icon at bounding box center [23, 274] width 9 height 9
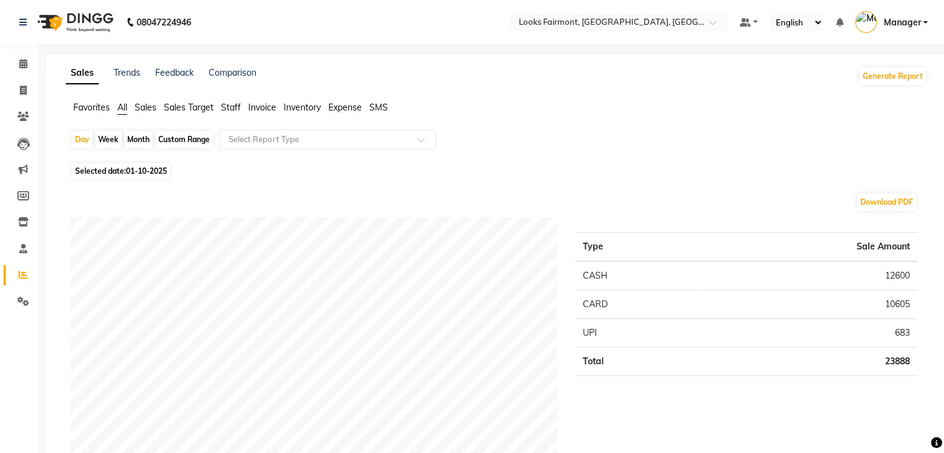
click at [232, 107] on span "Staff" at bounding box center [231, 107] width 20 height 11
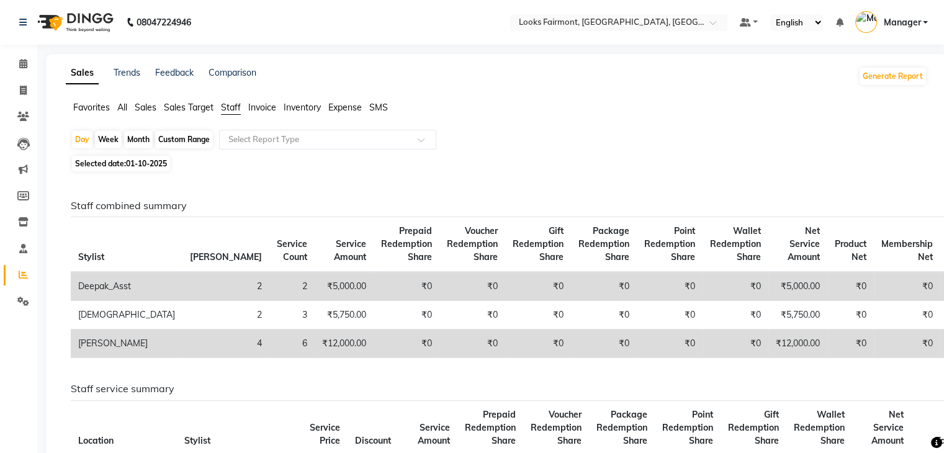
click at [141, 107] on span "Sales" at bounding box center [146, 107] width 22 height 11
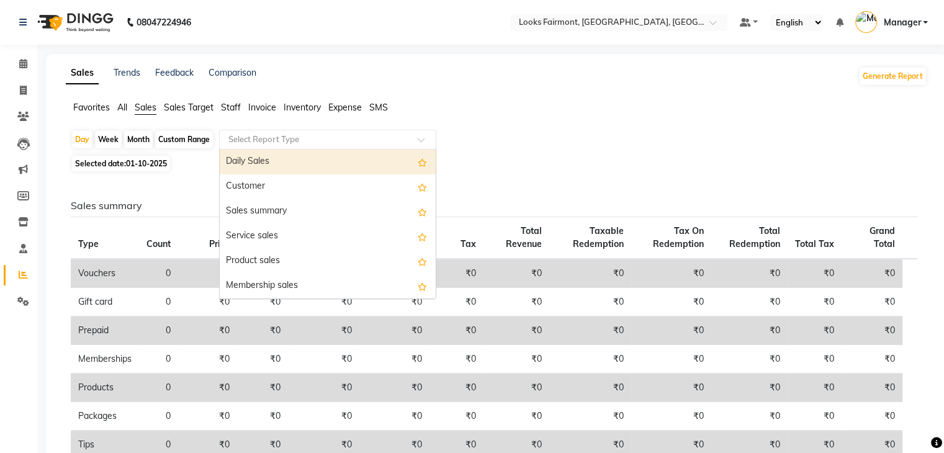
click at [432, 132] on div "Select Report Type" at bounding box center [327, 140] width 217 height 20
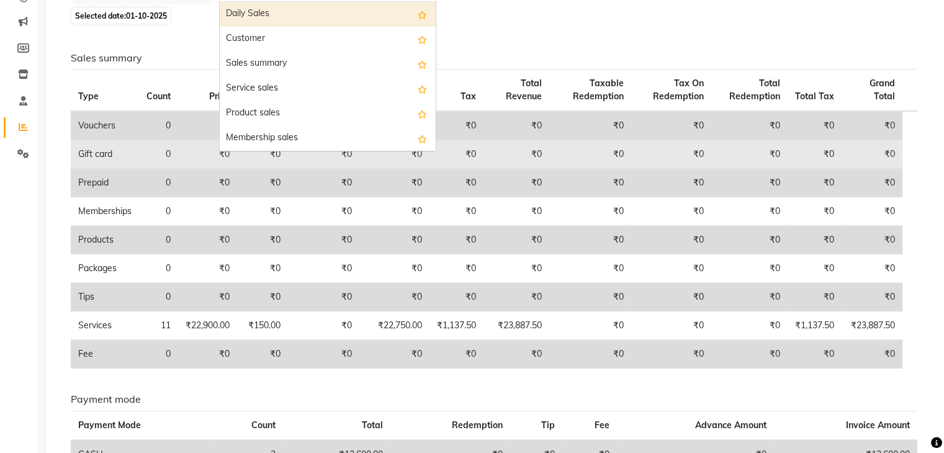
scroll to position [186, 0]
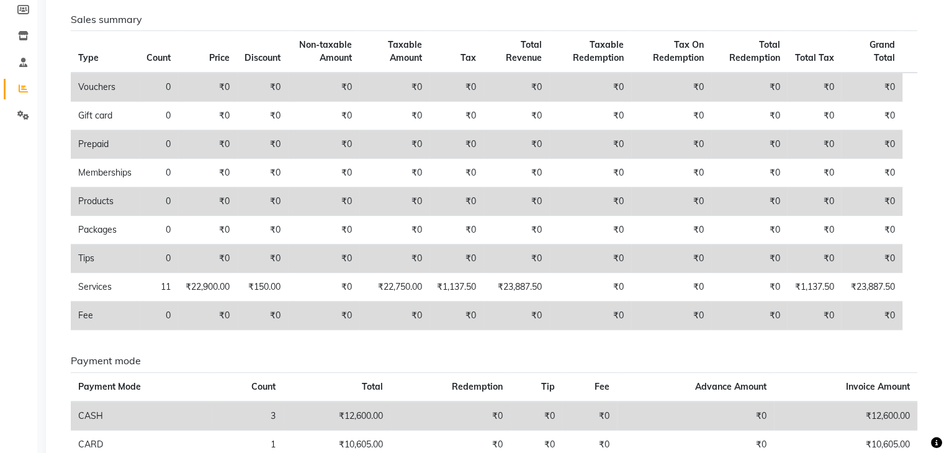
click at [519, 340] on div "Sales summary Type Count Price Discount Non-taxable Amount Taxable Amount Tax T…" at bounding box center [494, 256] width 847 height 484
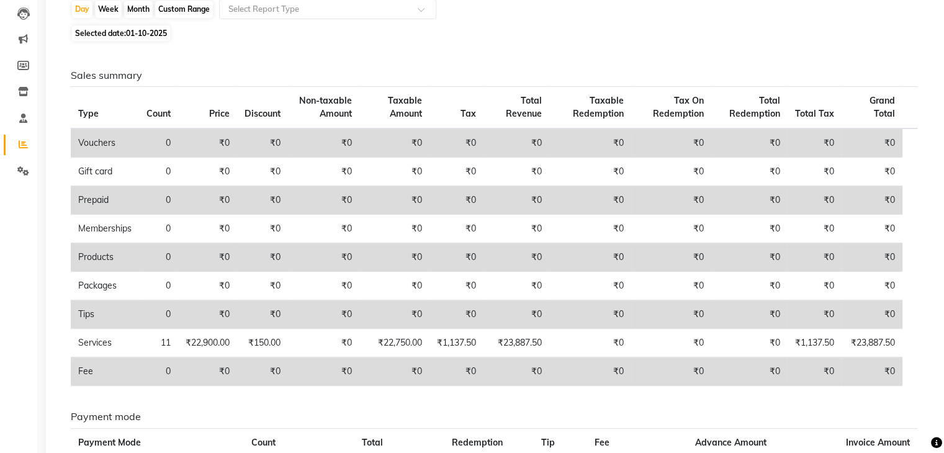
scroll to position [0, 0]
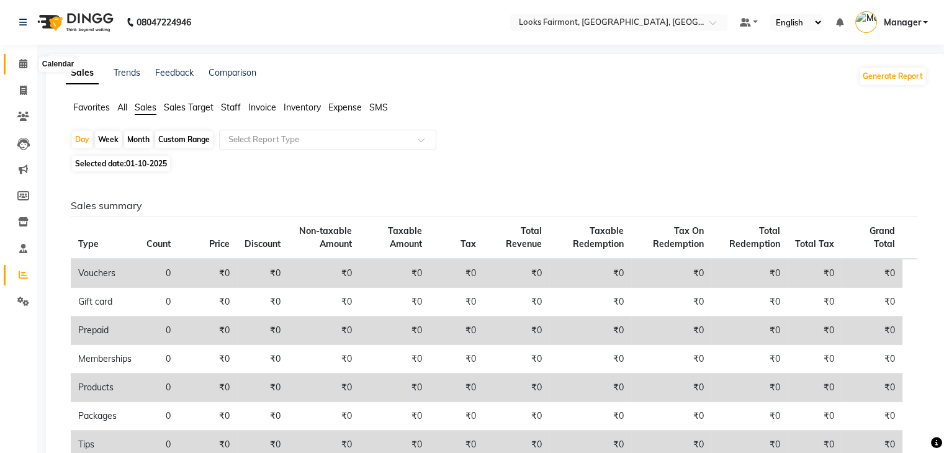
click at [22, 65] on icon at bounding box center [23, 63] width 8 height 9
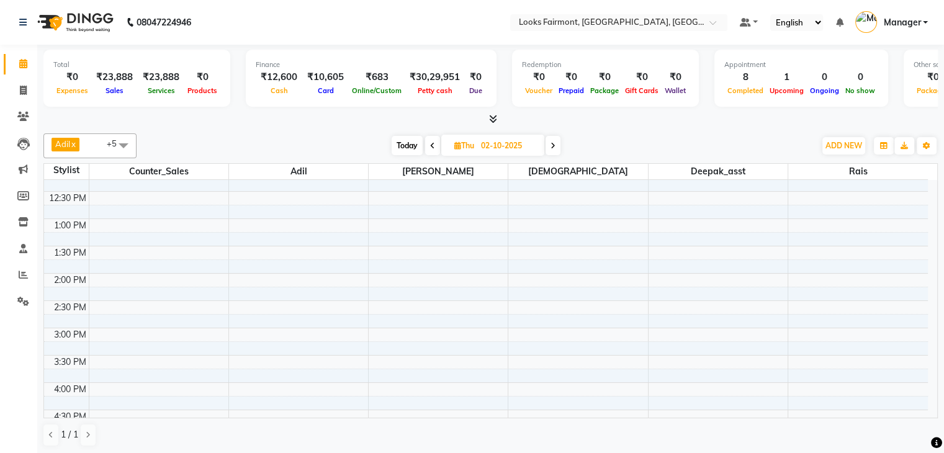
scroll to position [310, 0]
click at [12, 282] on span at bounding box center [23, 275] width 22 height 14
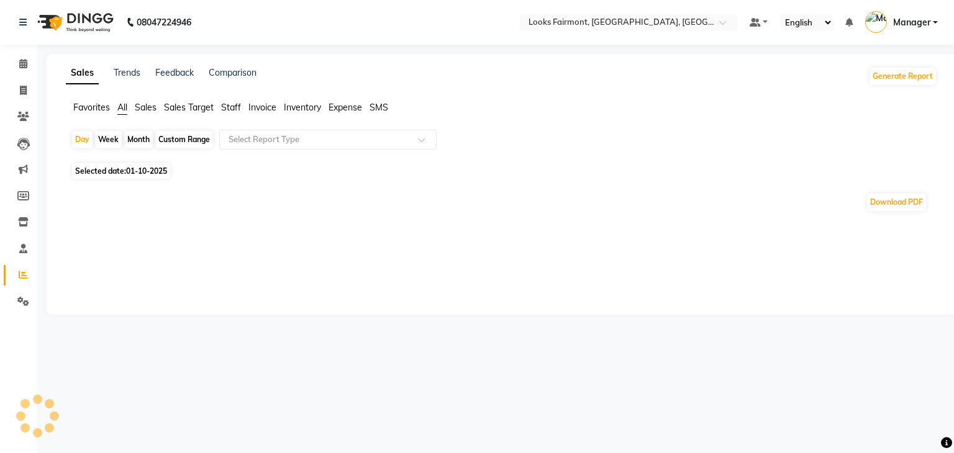
click at [231, 109] on span "Staff" at bounding box center [231, 107] width 20 height 11
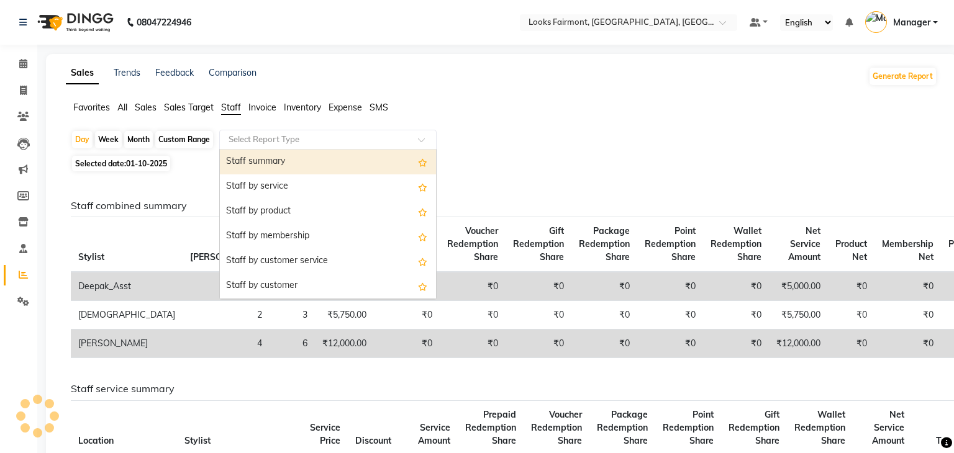
click at [273, 142] on input "text" at bounding box center [315, 139] width 179 height 12
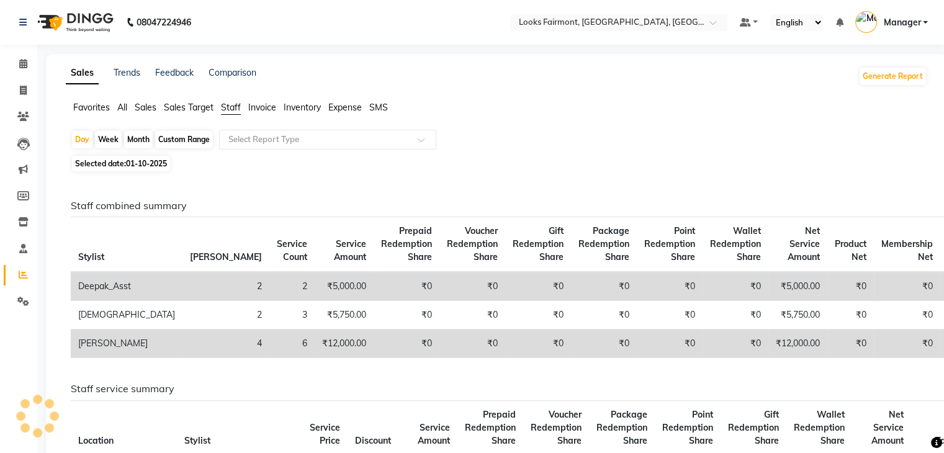
click at [603, 142] on div "Day Week Month Custom Range Select Report Type" at bounding box center [497, 141] width 852 height 22
click at [24, 95] on span at bounding box center [23, 91] width 22 height 14
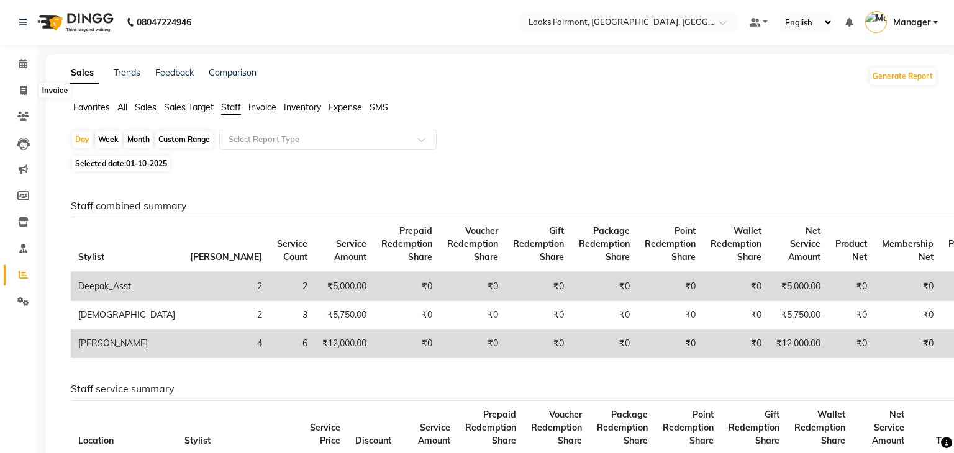
select select "8139"
select select "service"
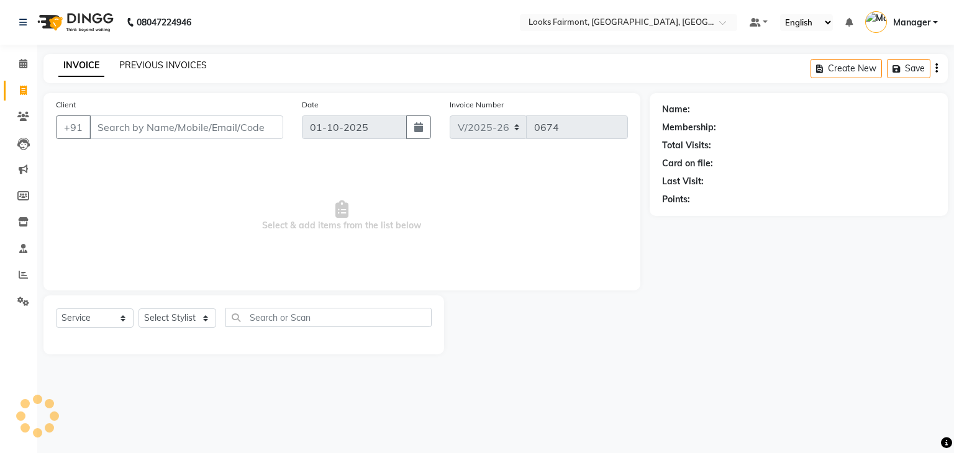
click at [152, 68] on link "PREVIOUS INVOICES" at bounding box center [163, 65] width 88 height 11
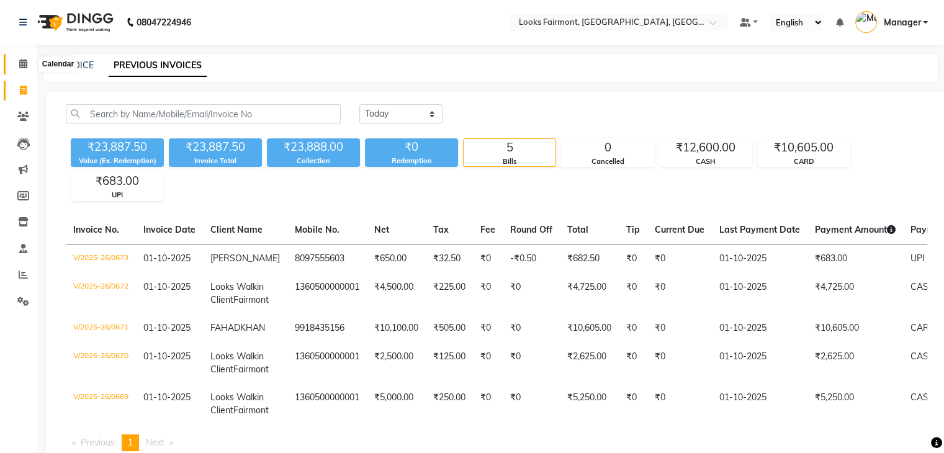
click at [22, 62] on icon at bounding box center [23, 63] width 8 height 9
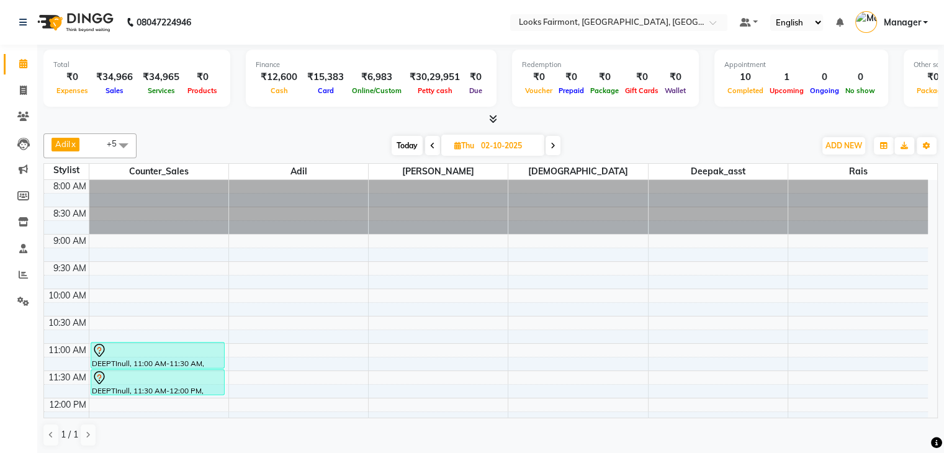
click at [463, 150] on span "Thu 02-10-2025" at bounding box center [492, 145] width 103 height 21
click at [472, 145] on span "Thu" at bounding box center [464, 145] width 26 height 9
select select "10"
select select "2025"
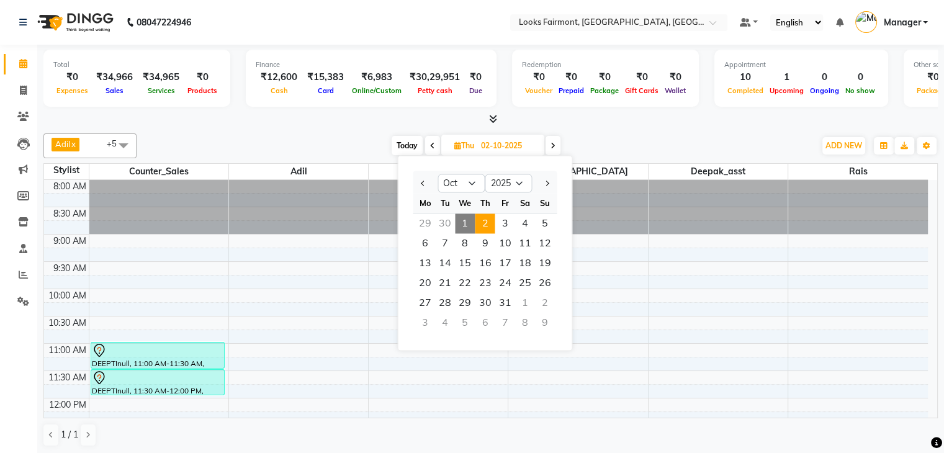
drag, startPoint x: 508, startPoint y: 219, endPoint x: 523, endPoint y: 219, distance: 14.9
click at [508, 219] on span "3" at bounding box center [505, 224] width 20 height 20
type input "03-10-2025"
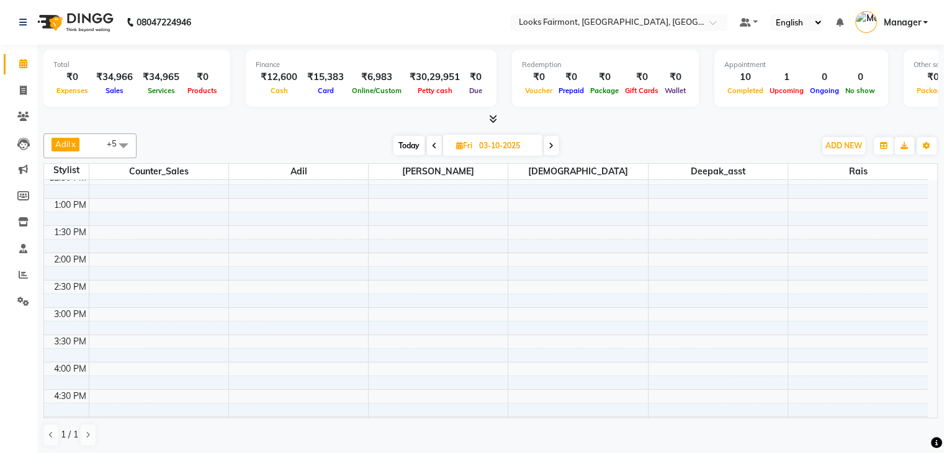
scroll to position [217, 0]
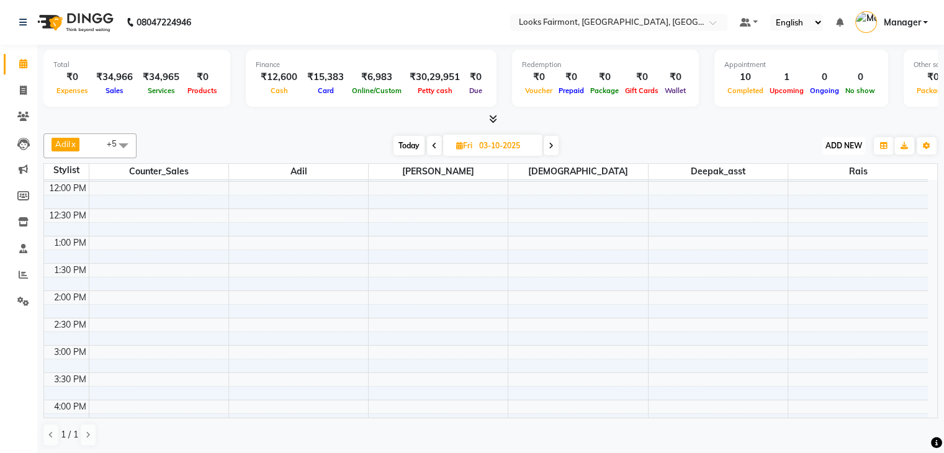
click at [857, 145] on span "ADD NEW" at bounding box center [844, 145] width 37 height 9
click at [828, 173] on button "Add Appointment" at bounding box center [816, 169] width 98 height 16
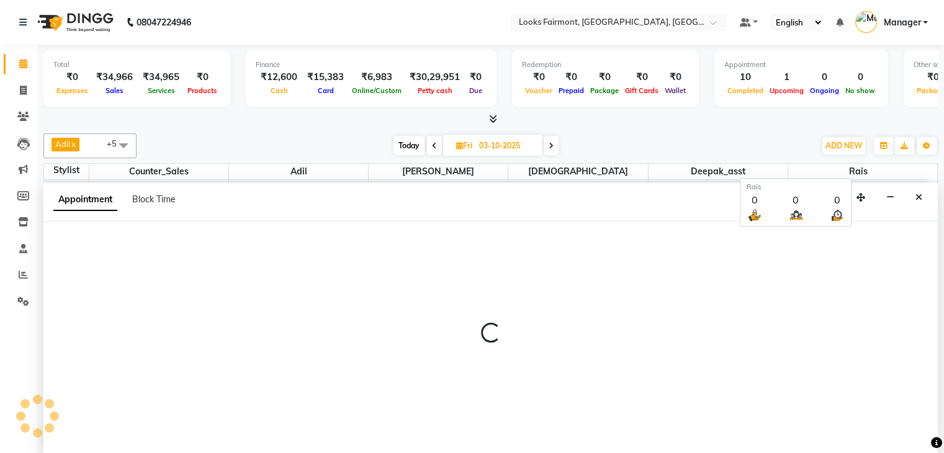
scroll to position [1, 0]
select select "540"
select select "tentative"
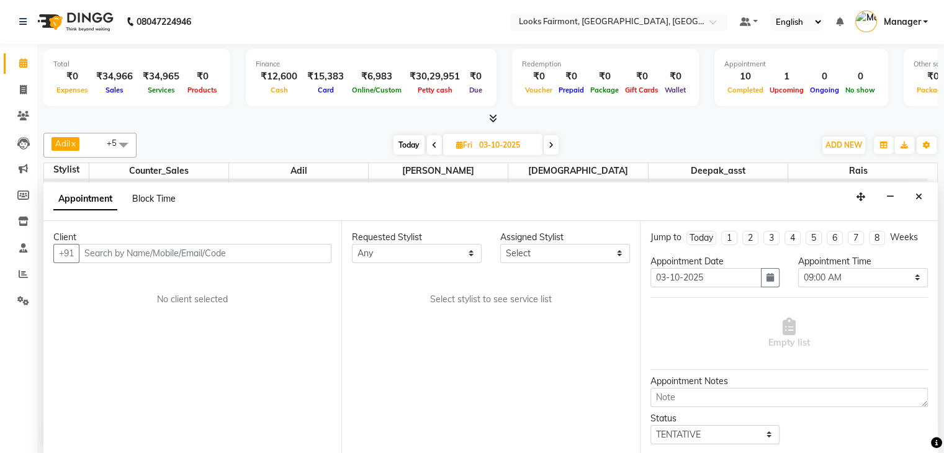
click at [161, 196] on span "Block Time" at bounding box center [153, 198] width 43 height 11
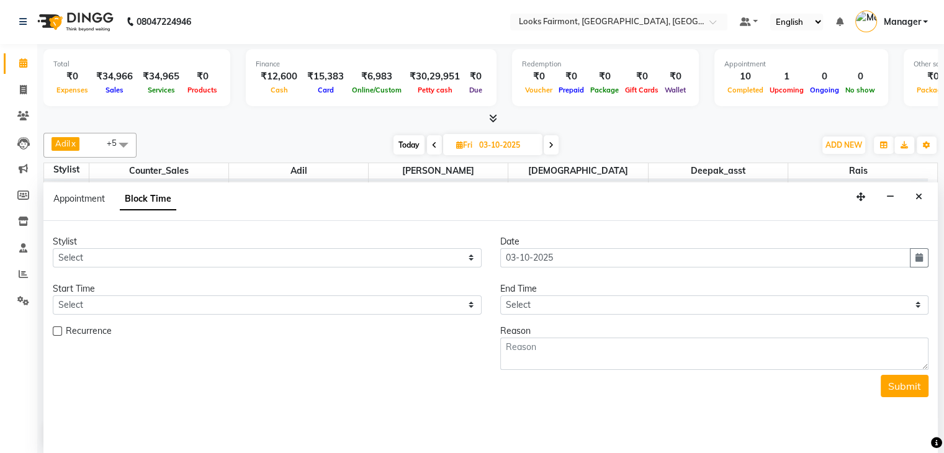
scroll to position [465, 0]
click at [133, 255] on select "Select [PERSON_NAME] Counter_Sales Deepak_asst Nisha [PERSON_NAME] Soring_mgr […" at bounding box center [267, 257] width 429 height 19
select select "76349"
click at [53, 248] on select "Select [PERSON_NAME] Counter_Sales Deepak_asst Nisha [PERSON_NAME] Soring_mgr […" at bounding box center [267, 257] width 429 height 19
click at [122, 292] on div "Start Time" at bounding box center [267, 288] width 429 height 13
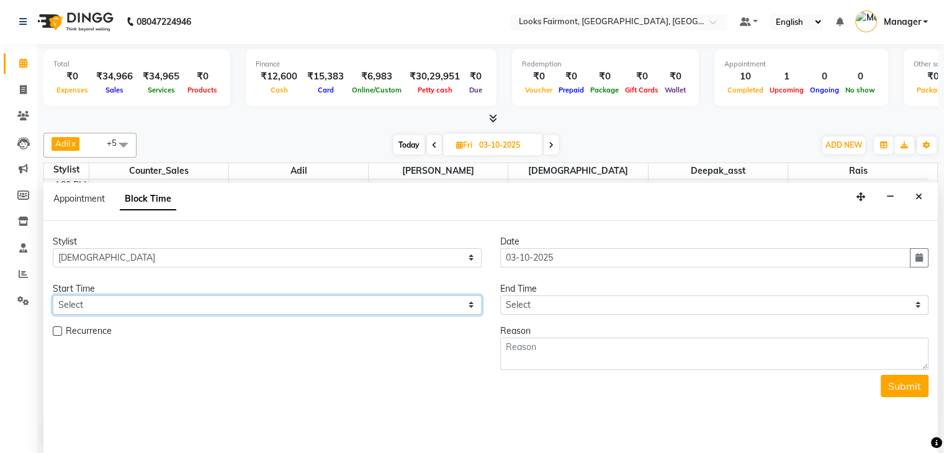
click at [120, 300] on select "Select 09:00 AM 09:15 AM 09:30 AM 09:45 AM 10:00 AM 10:15 AM 10:30 AM 10:45 AM …" at bounding box center [267, 305] width 429 height 19
select select "600"
click at [53, 296] on select "Select 09:00 AM 09:15 AM 09:30 AM 09:45 AM 10:00 AM 10:15 AM 10:30 AM 10:45 AM …" at bounding box center [267, 305] width 429 height 19
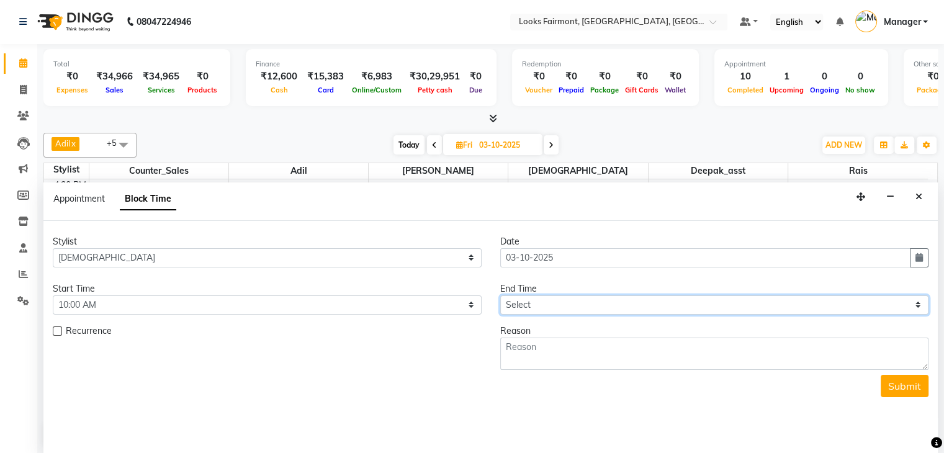
click at [563, 302] on select "Select 09:00 AM 09:15 AM 09:30 AM 09:45 AM 10:00 AM 10:15 AM 10:30 AM 10:45 AM …" at bounding box center [714, 305] width 429 height 19
select select "660"
click at [500, 296] on select "Select 09:00 AM 09:15 AM 09:30 AM 09:45 AM 10:00 AM 10:15 AM 10:30 AM 10:45 AM …" at bounding box center [714, 305] width 429 height 19
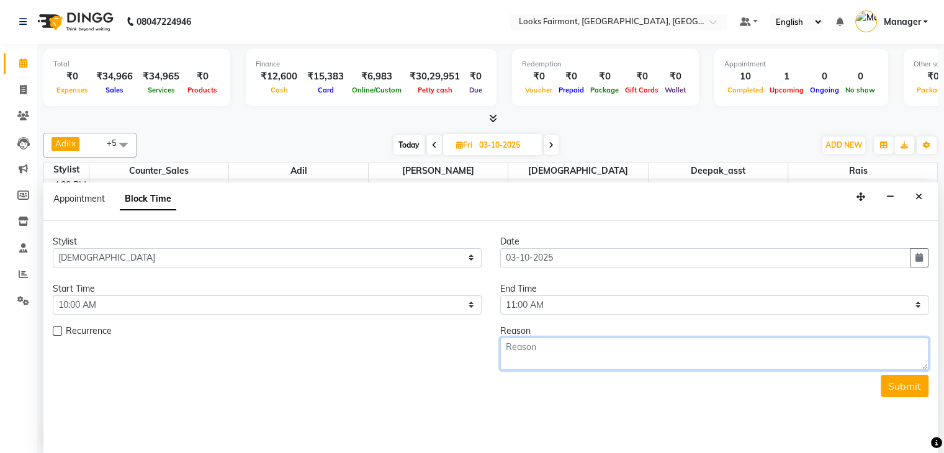
click at [558, 351] on textarea at bounding box center [714, 354] width 429 height 32
type textarea "GEL POLISH 925"
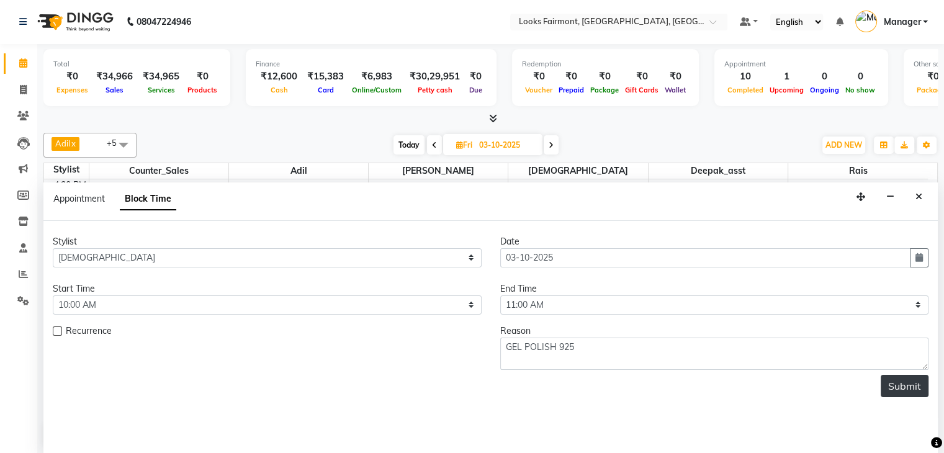
click at [904, 386] on button "Submit" at bounding box center [905, 386] width 48 height 22
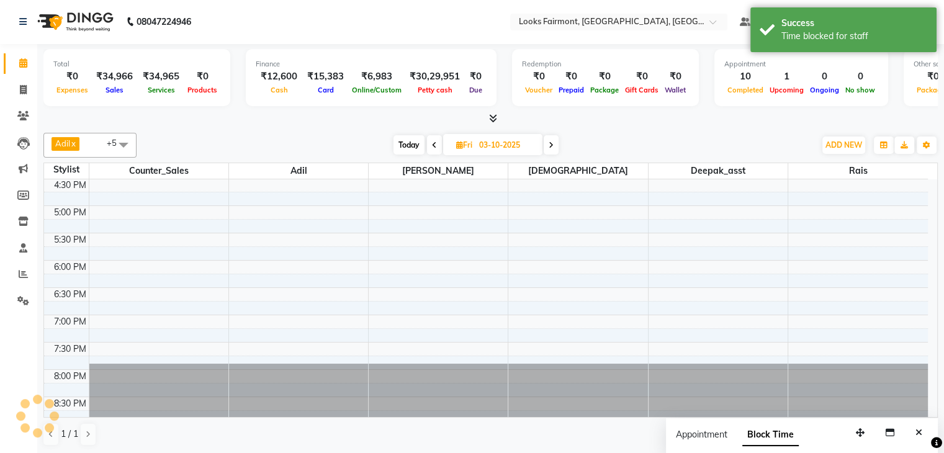
scroll to position [0, 0]
click at [921, 435] on icon "Close" at bounding box center [919, 433] width 7 height 9
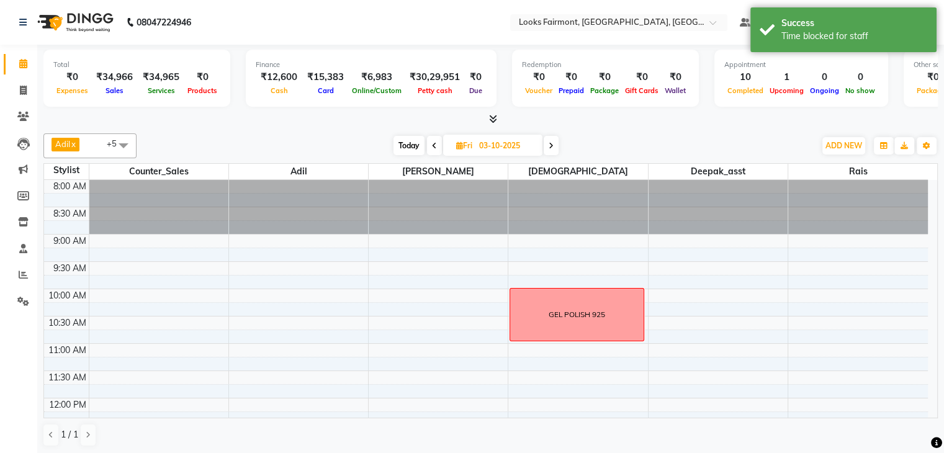
click at [399, 145] on span "Today" at bounding box center [409, 145] width 31 height 19
type input "01-10-2025"
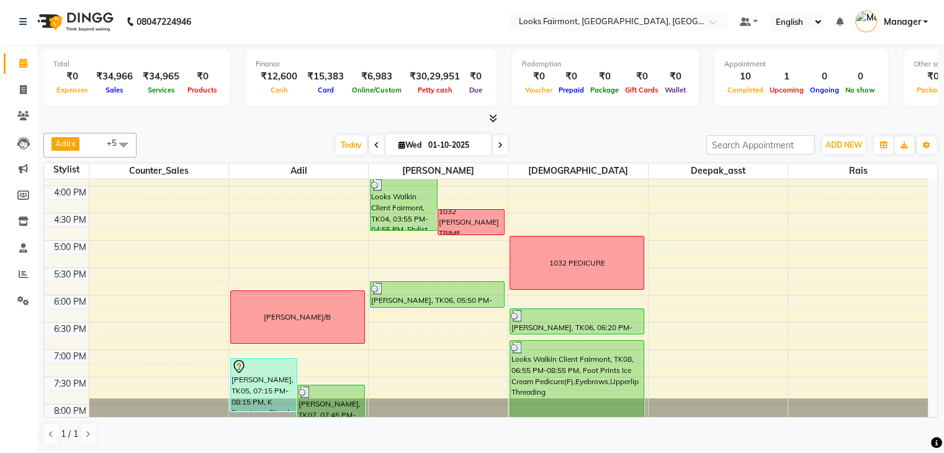
scroll to position [403, 0]
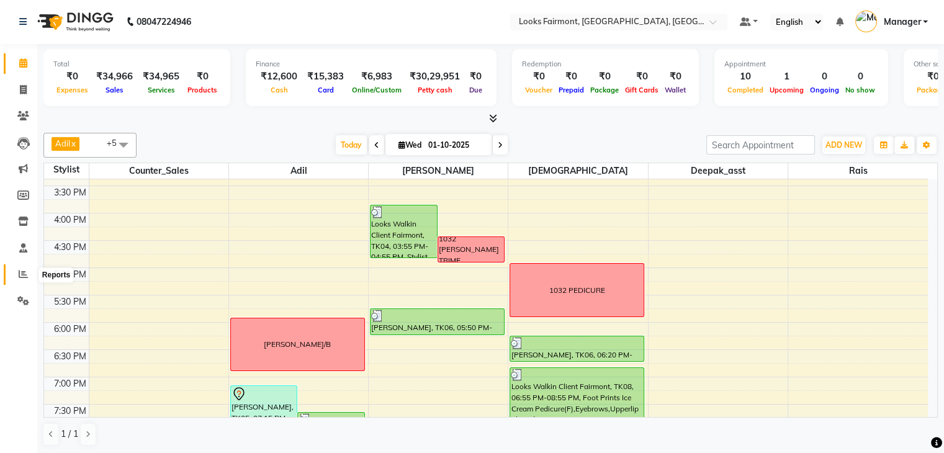
click at [20, 275] on icon at bounding box center [23, 273] width 9 height 9
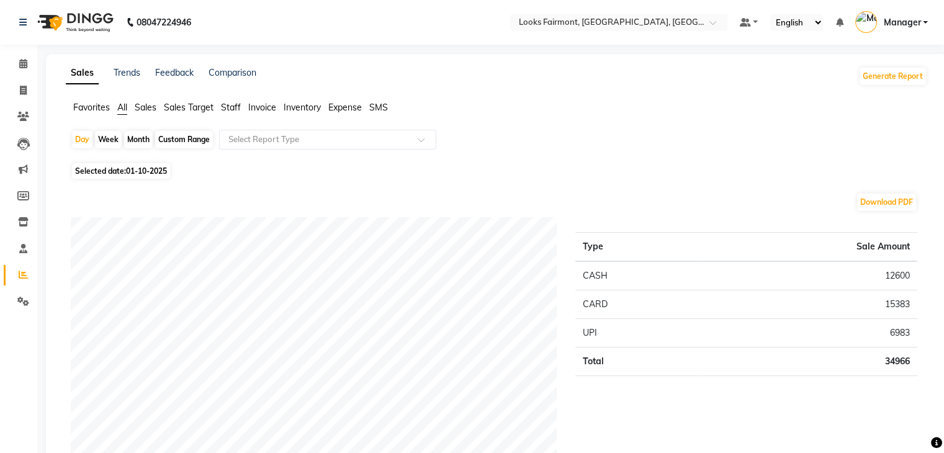
click at [227, 106] on span "Staff" at bounding box center [231, 107] width 20 height 11
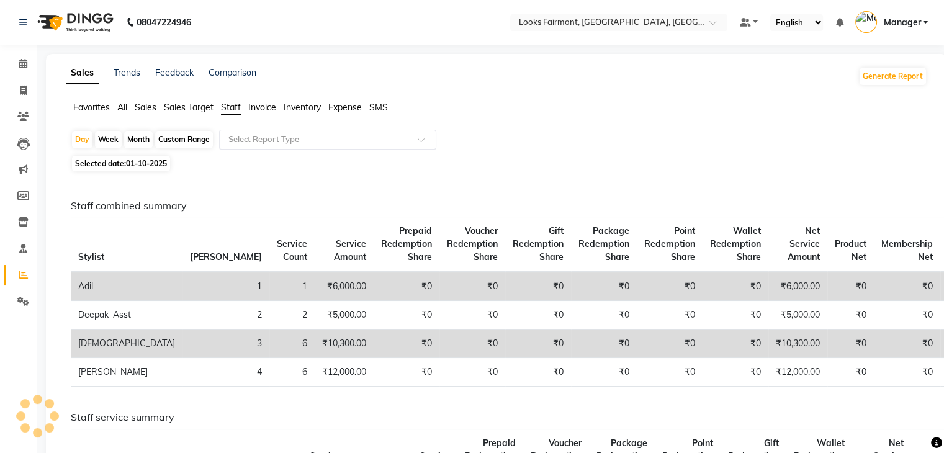
click at [261, 141] on input "text" at bounding box center [315, 139] width 179 height 12
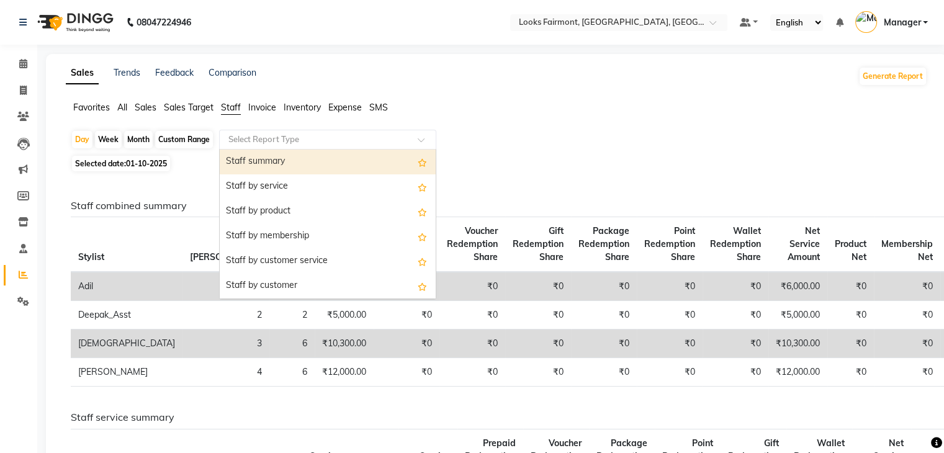
click at [280, 166] on div "Staff summary" at bounding box center [328, 162] width 216 height 25
select select "full_report"
select select "pdf"
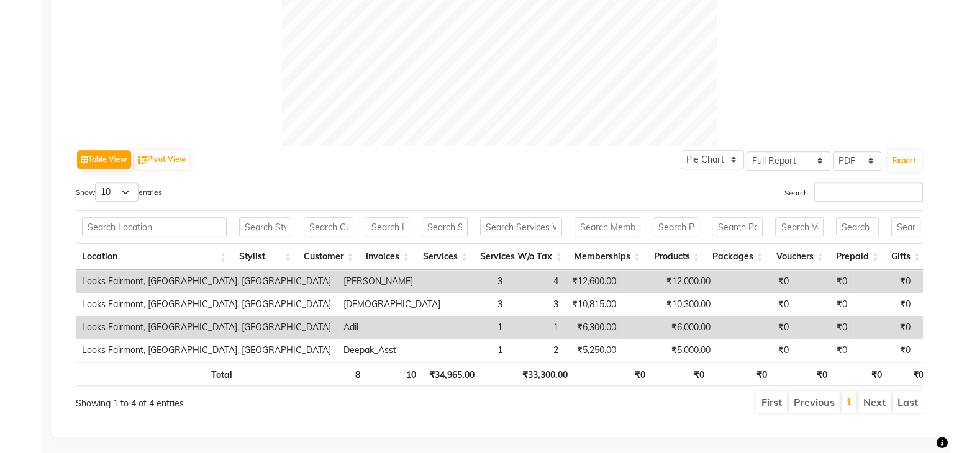
scroll to position [497, 0]
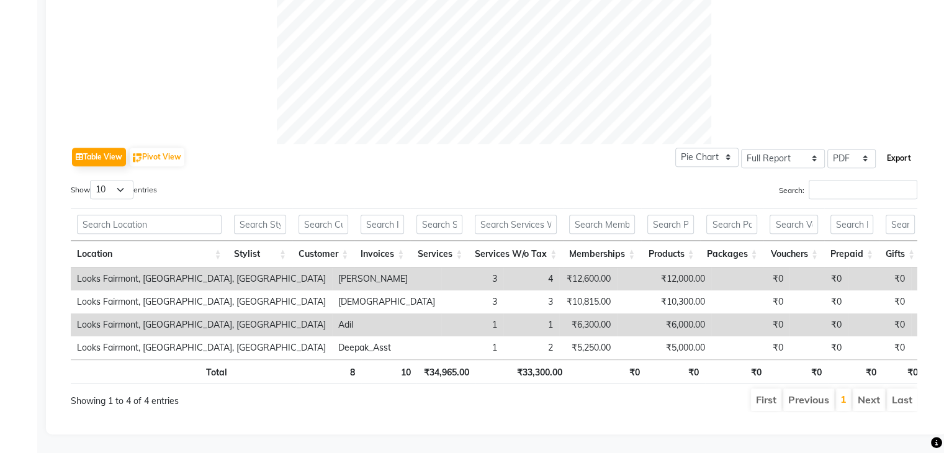
click at [900, 153] on button "Export" at bounding box center [899, 158] width 34 height 21
select select "monospace"
select select "12px"
select select "template_1"
select select "A4"
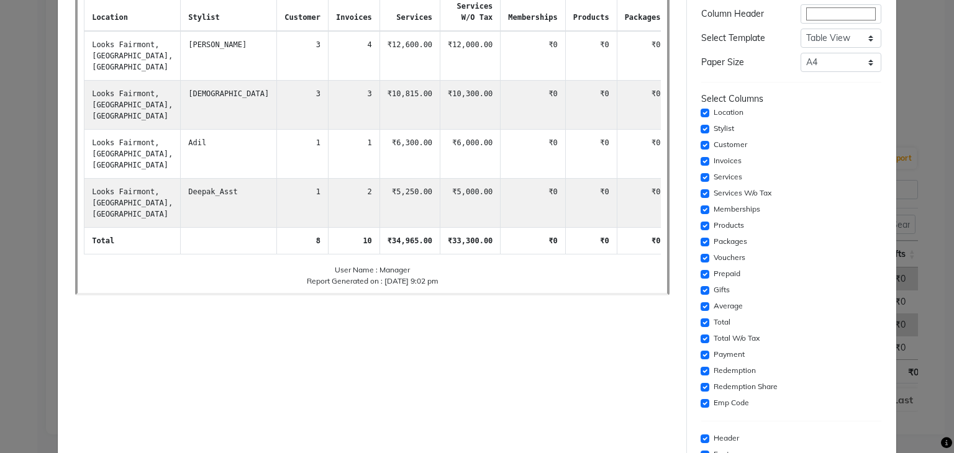
scroll to position [191, 0]
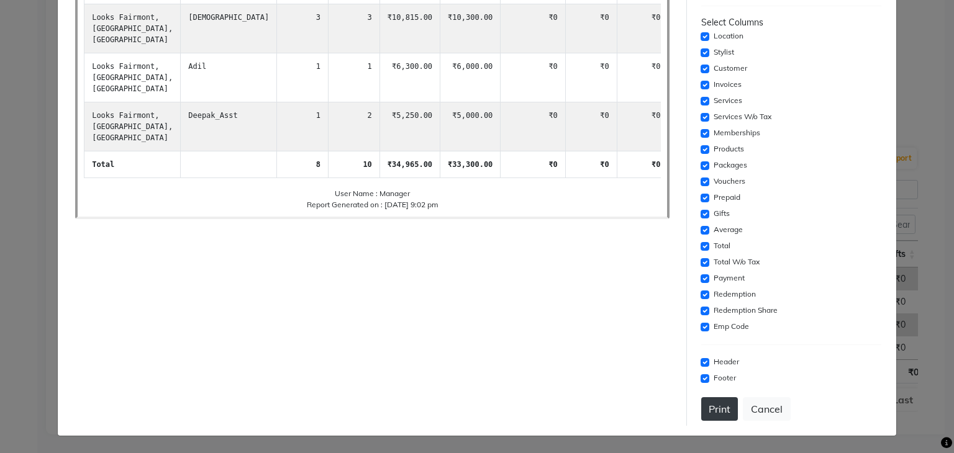
click at [712, 413] on button "Print" at bounding box center [719, 409] width 37 height 24
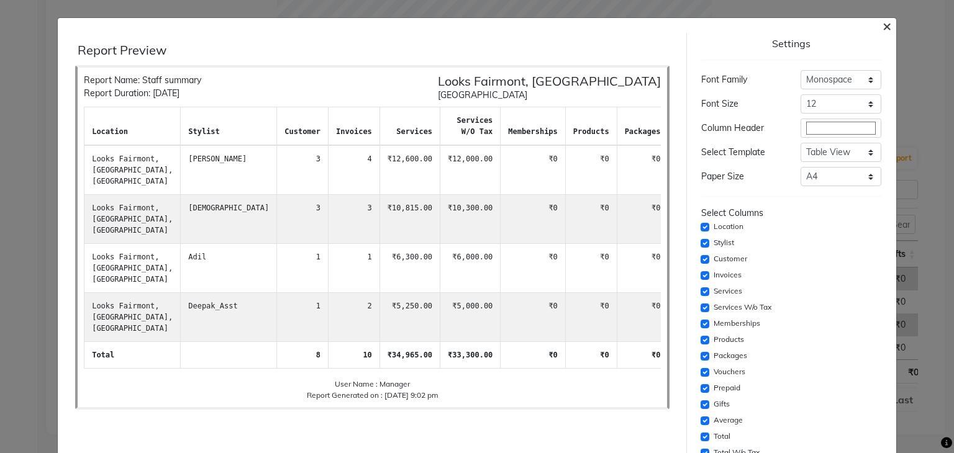
drag, startPoint x: 880, startPoint y: 25, endPoint x: 803, endPoint y: 61, distance: 85.0
click at [882, 25] on span "×" at bounding box center [886, 25] width 9 height 19
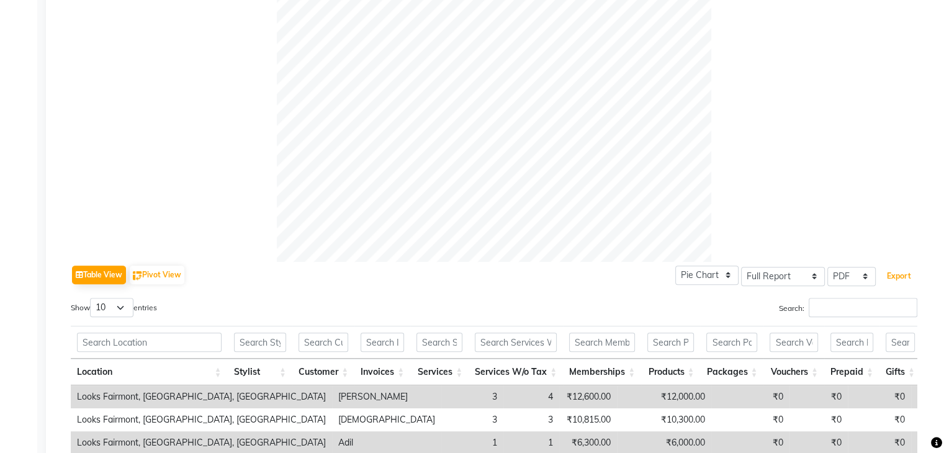
scroll to position [124, 0]
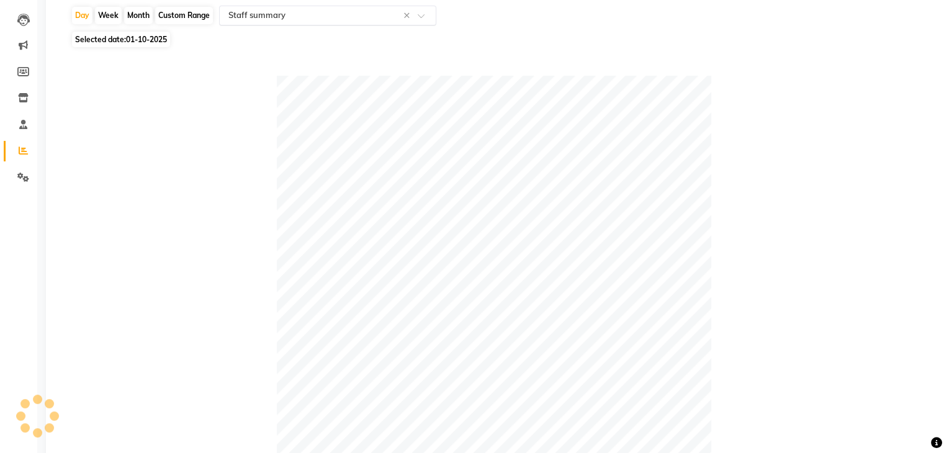
click at [425, 18] on span at bounding box center [426, 19] width 16 height 12
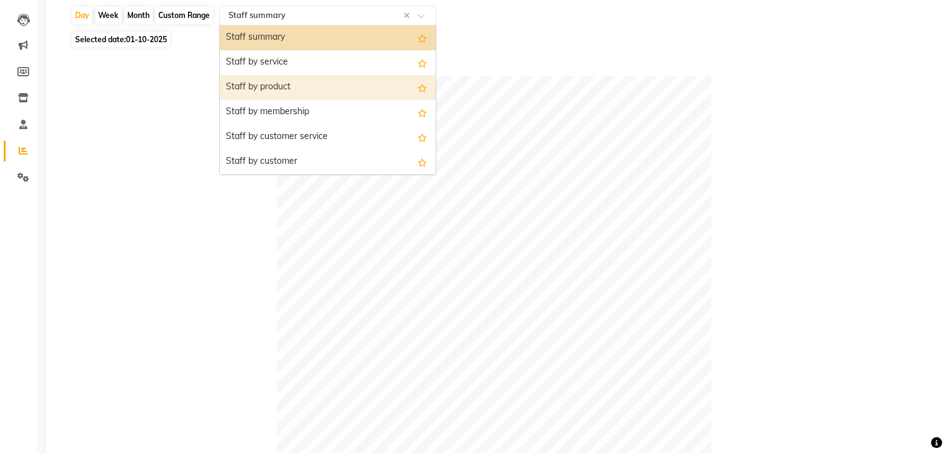
click at [360, 76] on div "Staff by product" at bounding box center [328, 87] width 216 height 25
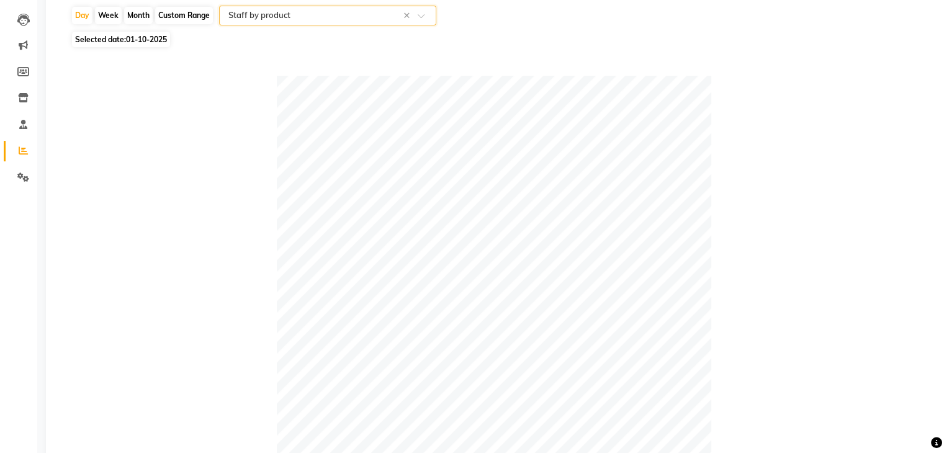
scroll to position [0, 0]
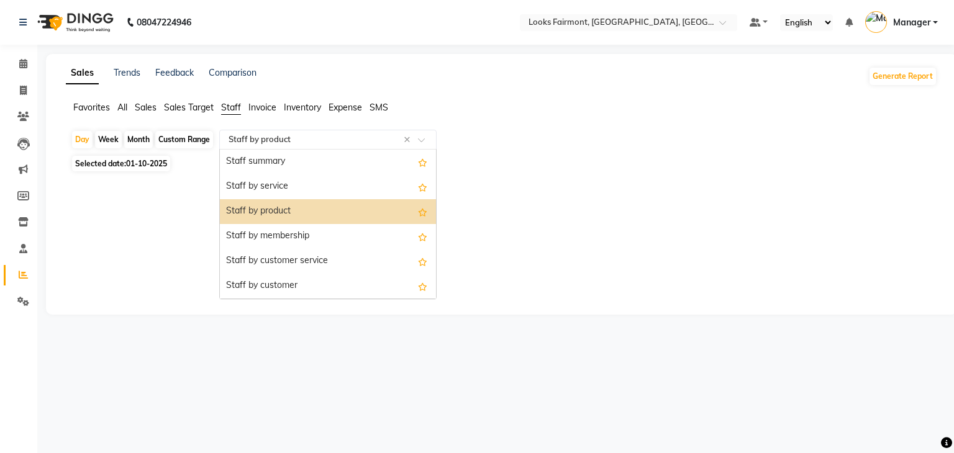
click at [427, 139] on span at bounding box center [426, 143] width 16 height 12
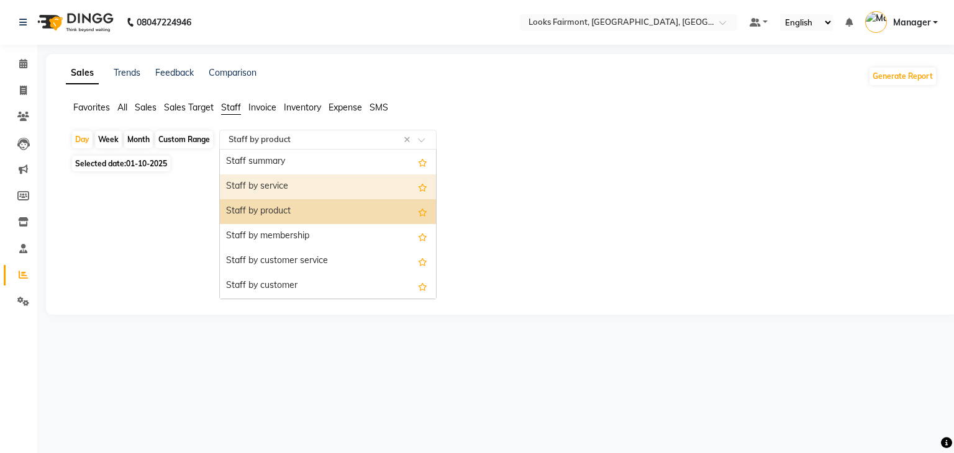
click at [333, 188] on div "Staff by service" at bounding box center [328, 186] width 216 height 25
select select "full_report"
select select "pdf"
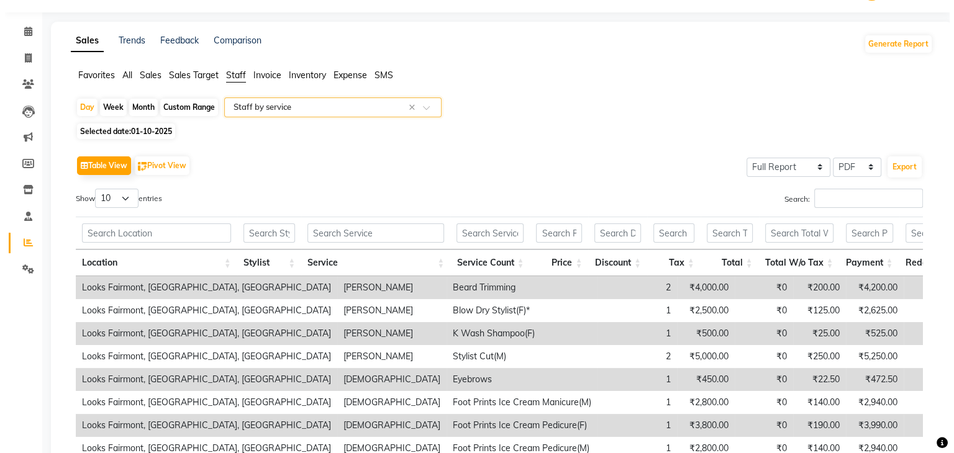
scroll to position [11, 0]
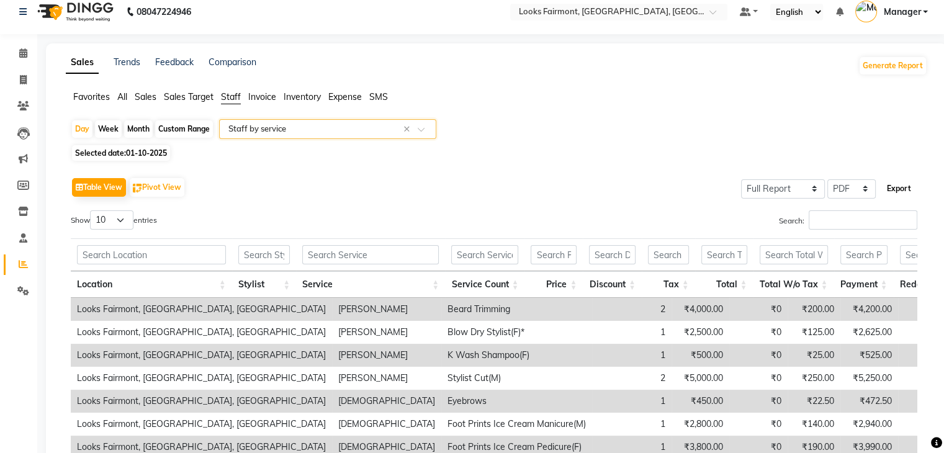
click at [904, 186] on button "Export" at bounding box center [899, 188] width 34 height 21
select select "monospace"
select select "12px"
select select "template_1"
select select "A4"
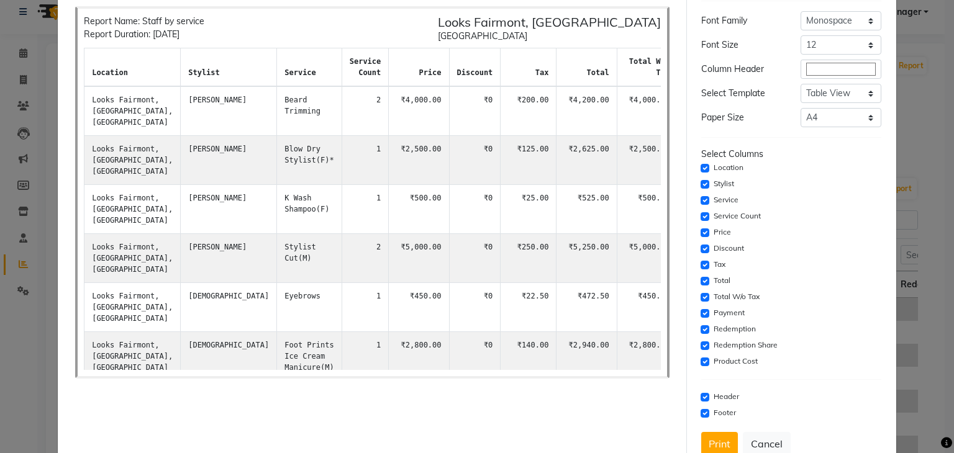
scroll to position [94, 0]
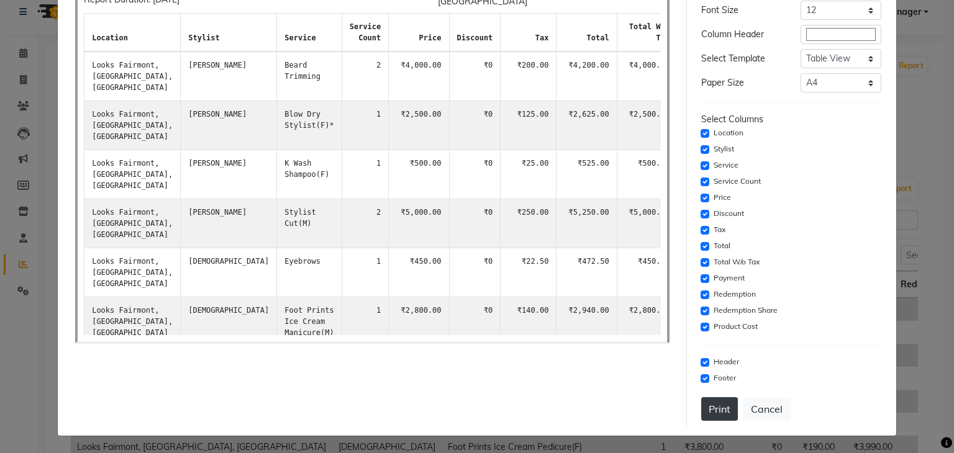
click at [712, 400] on button "Print" at bounding box center [719, 409] width 37 height 24
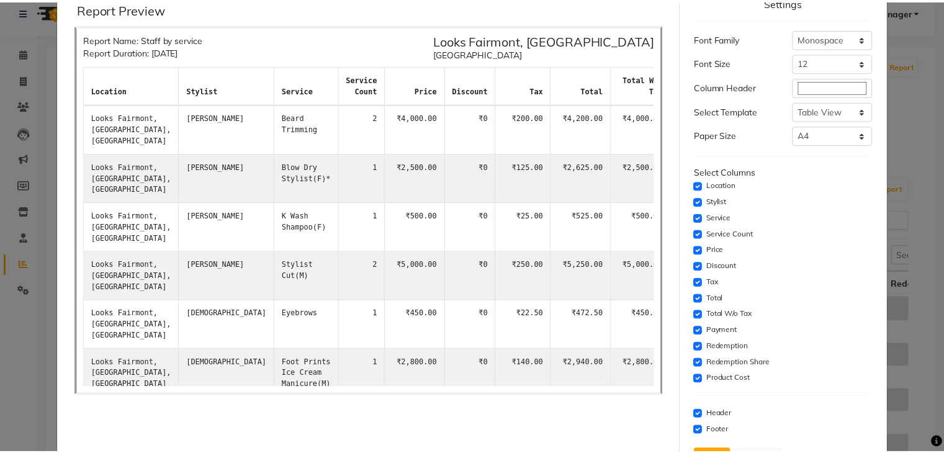
scroll to position [0, 0]
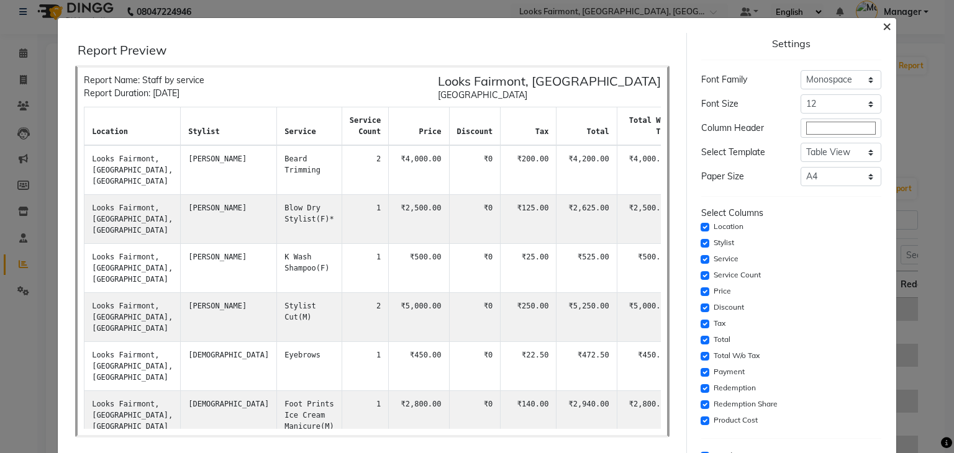
click at [882, 25] on span "×" at bounding box center [886, 25] width 9 height 19
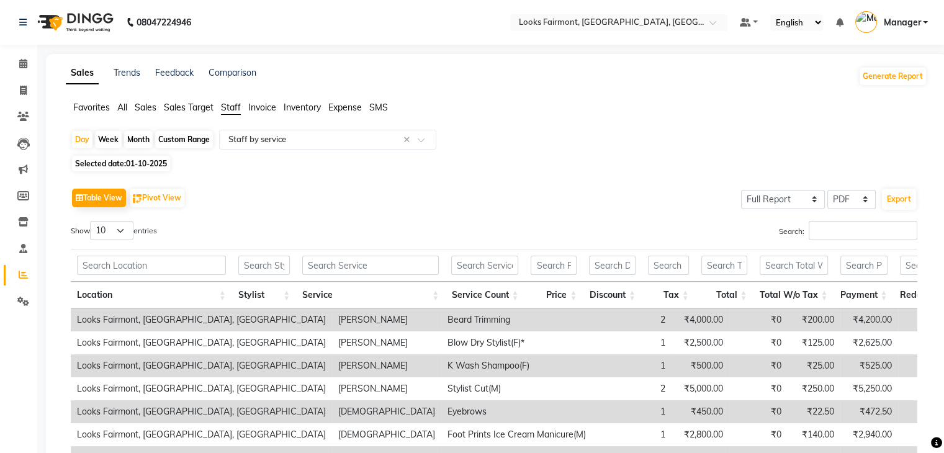
click at [563, 195] on div "Table View Pivot View Select Full Report Filtered Report Select CSV PDF Export" at bounding box center [494, 198] width 847 height 26
click at [564, 173] on div "Day Week Month Custom Range Select Report Type × Staff by service × Selected da…" at bounding box center [497, 365] width 862 height 471
click at [19, 59] on icon at bounding box center [23, 63] width 8 height 9
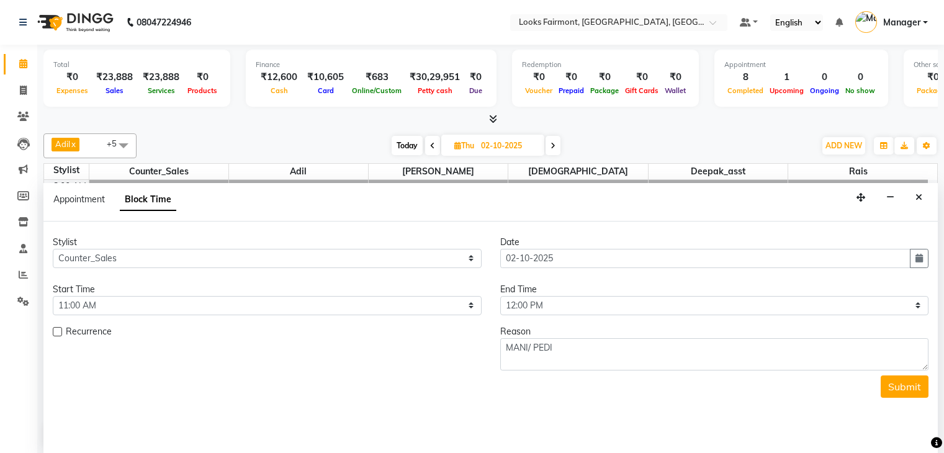
select select "76346"
select select "660"
select select "720"
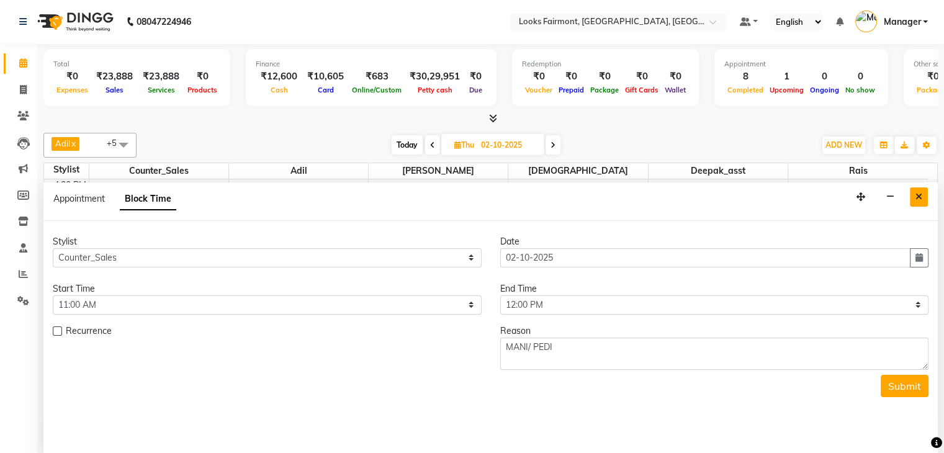
click at [918, 197] on icon "Close" at bounding box center [919, 196] width 7 height 9
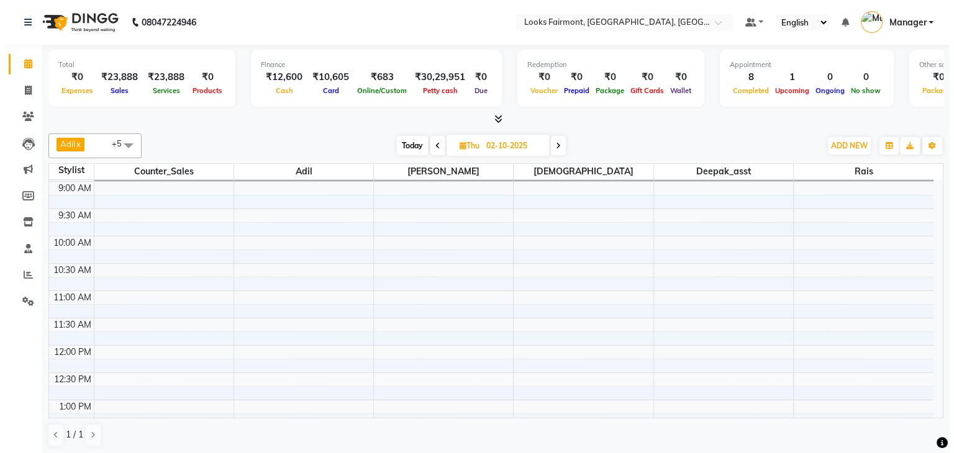
scroll to position [0, 0]
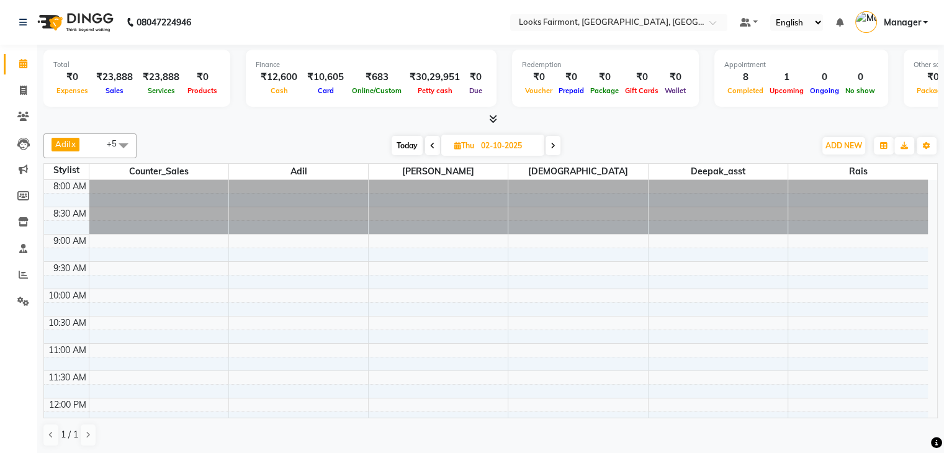
click at [896, 26] on span "Manager" at bounding box center [901, 22] width 37 height 13
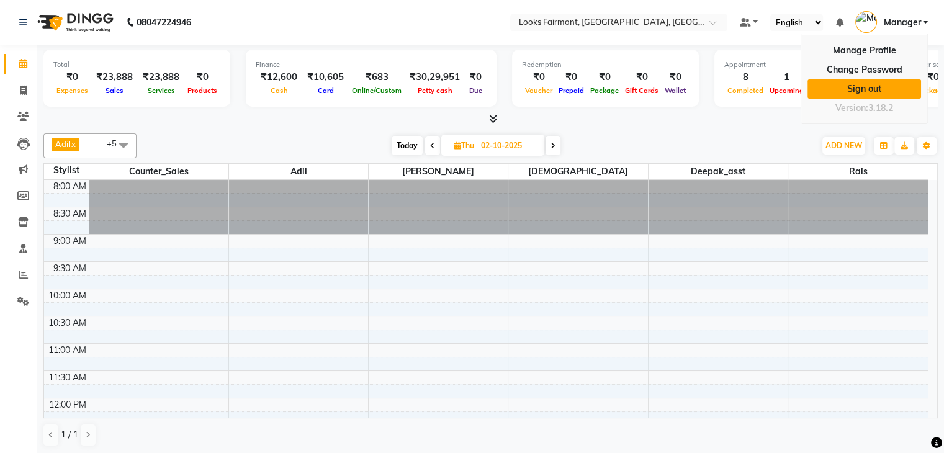
click at [879, 86] on link "Sign out" at bounding box center [865, 88] width 114 height 19
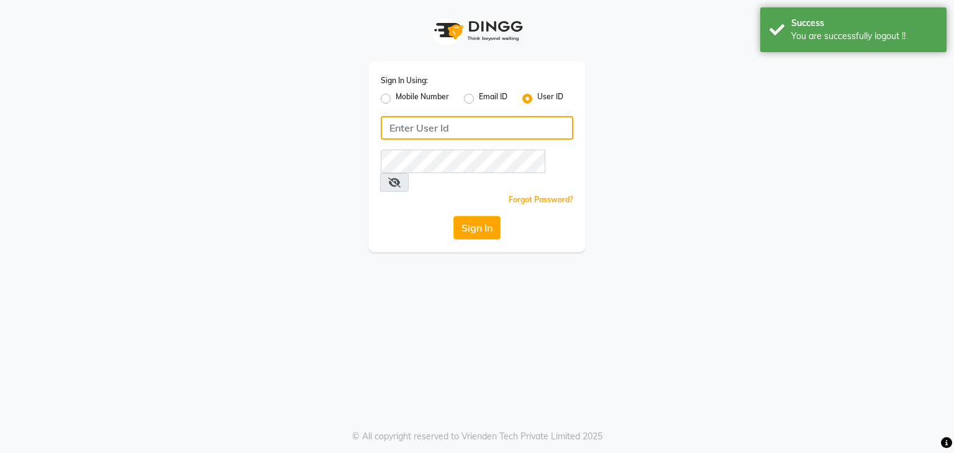
type input "e3605-01"
